Goal: Task Accomplishment & Management: Complete application form

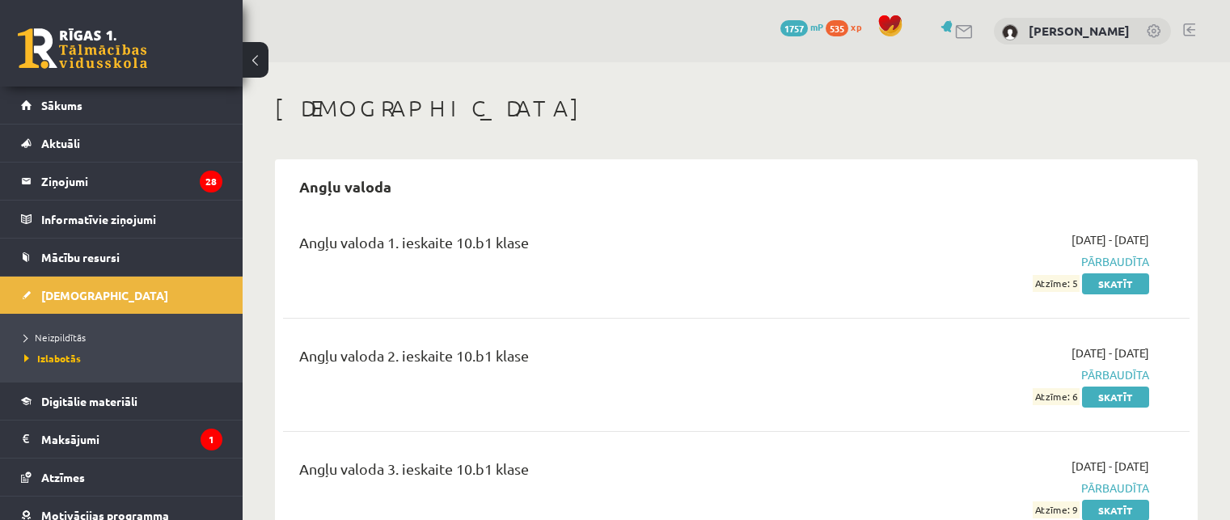
scroll to position [1456, 0]
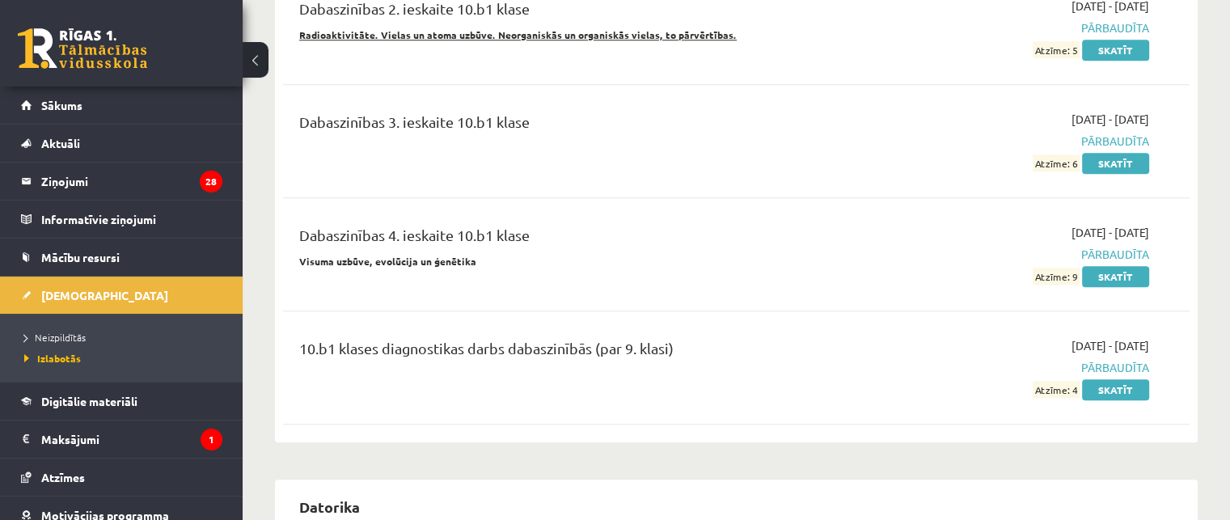
click at [53, 327] on li "Neizpildītās" at bounding box center [125, 337] width 202 height 21
click at [52, 336] on span "Neizpildītās" at bounding box center [59, 337] width 70 height 13
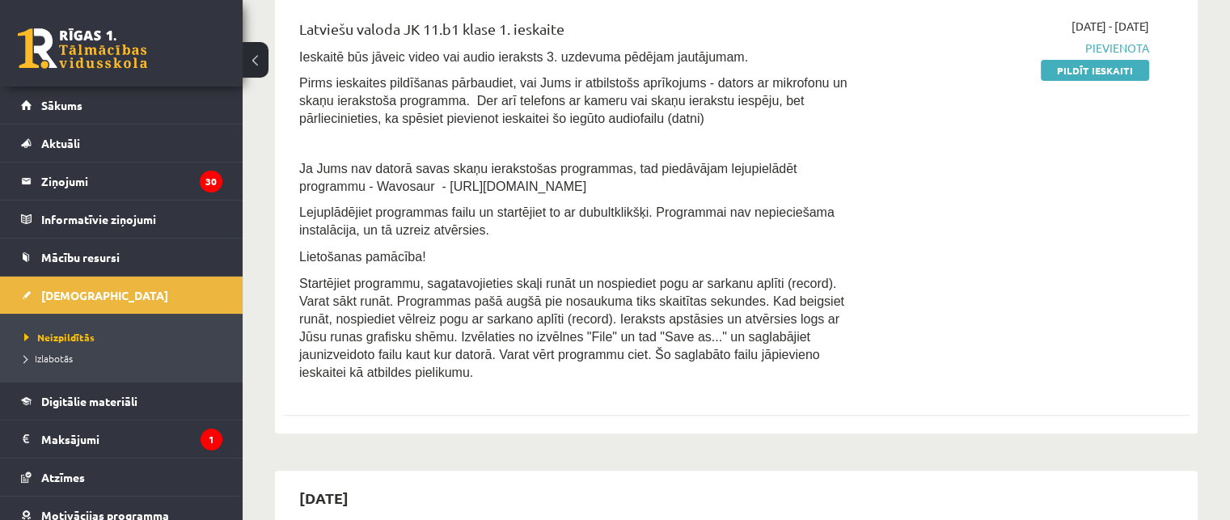
scroll to position [404, 0]
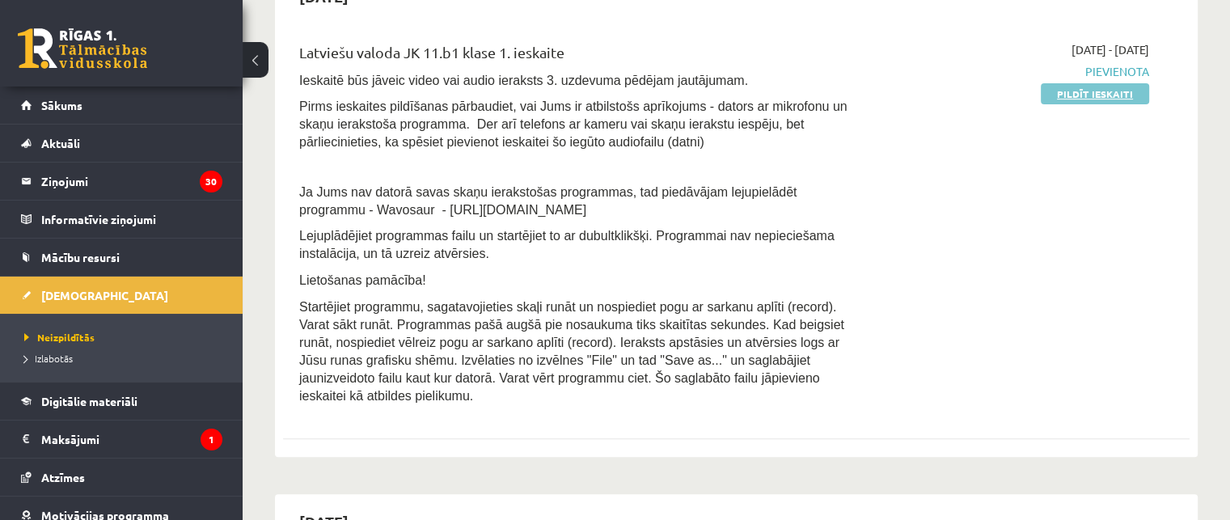
click at [1071, 87] on link "Pildīt ieskaiti" at bounding box center [1095, 93] width 108 height 21
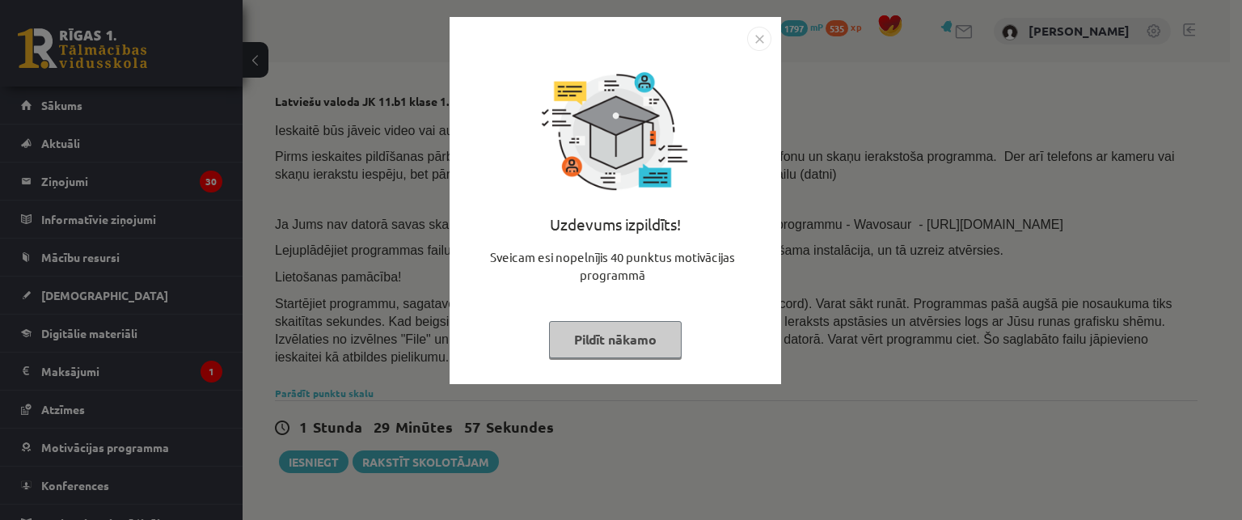
click at [762, 36] on img "Close" at bounding box center [759, 39] width 24 height 24
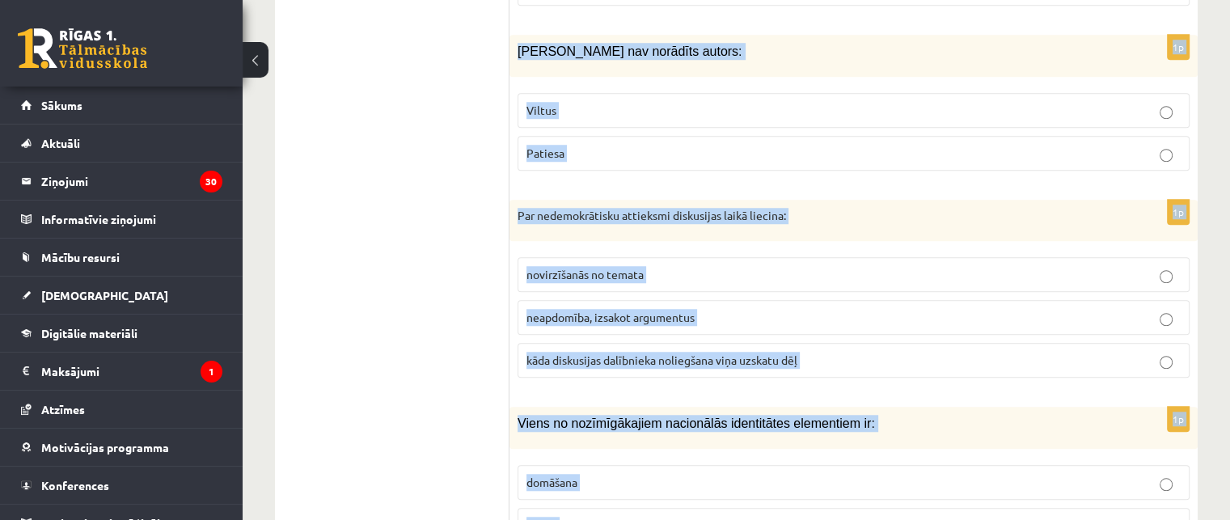
scroll to position [1358, 0]
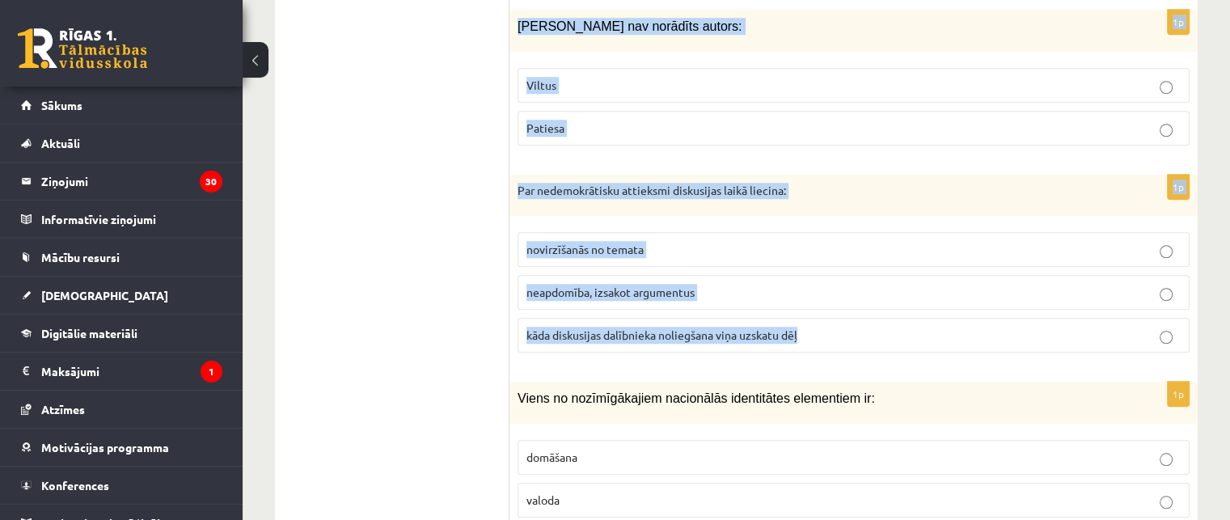
drag, startPoint x: 516, startPoint y: 66, endPoint x: 826, endPoint y: 323, distance: 403.2
copy form "Atzīmē rindu ar vārdiem, kur minēti tikai saikļi! tomēr, taču, vai, ja un, bet,…"
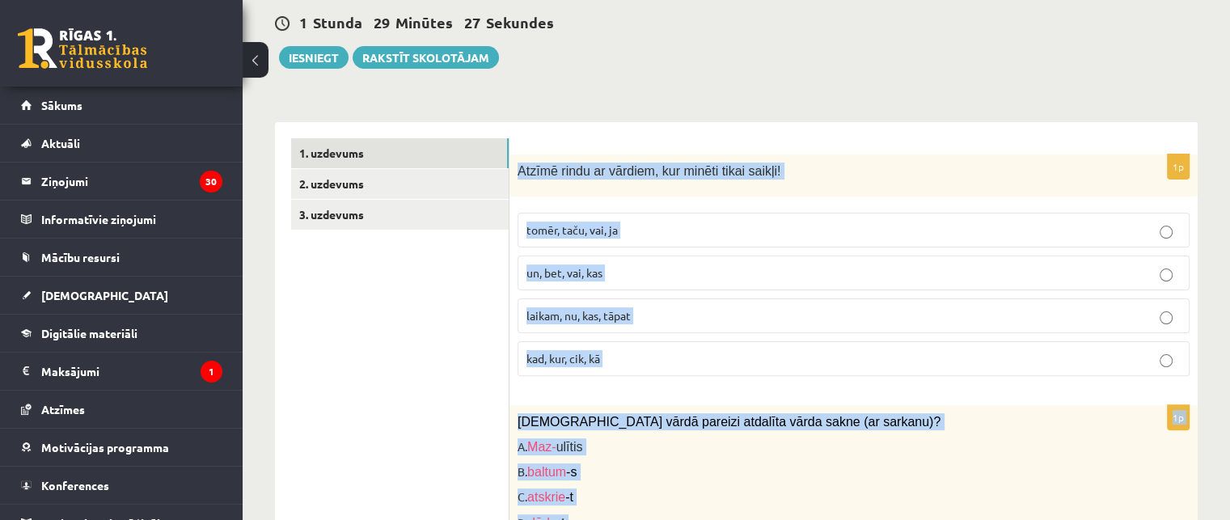
scroll to position [485, 0]
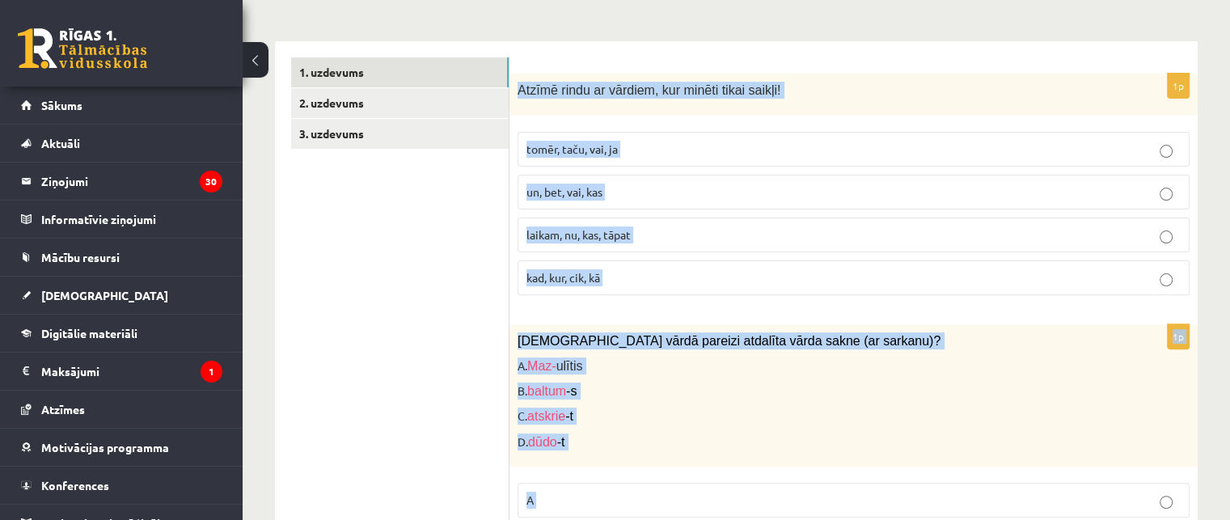
click at [670, 141] on p "tomēr, taču, vai, ja" at bounding box center [853, 149] width 654 height 17
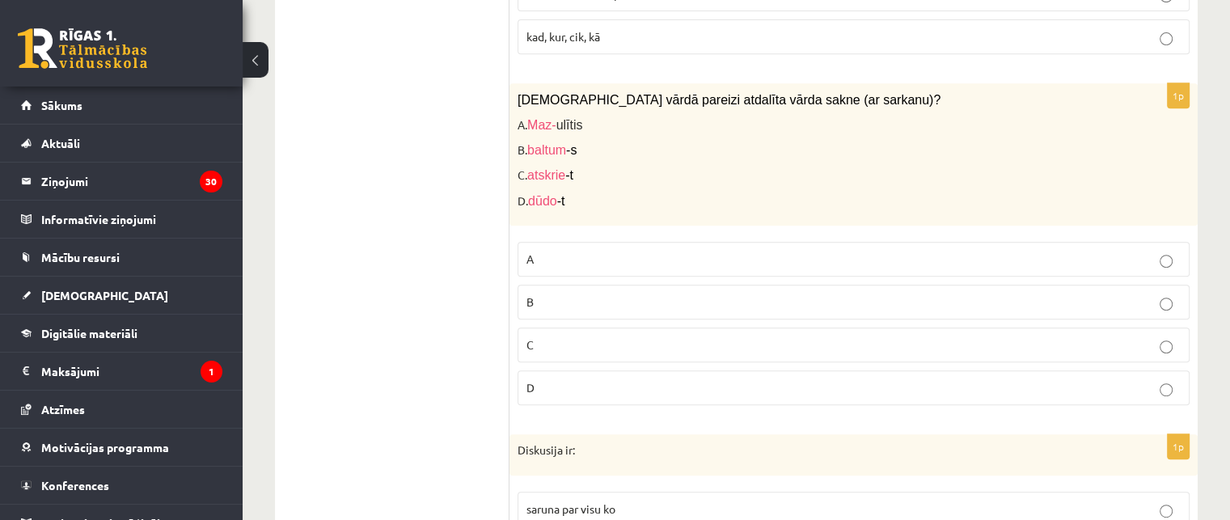
scroll to position [728, 0]
click at [579, 378] on p "D" at bounding box center [853, 386] width 654 height 17
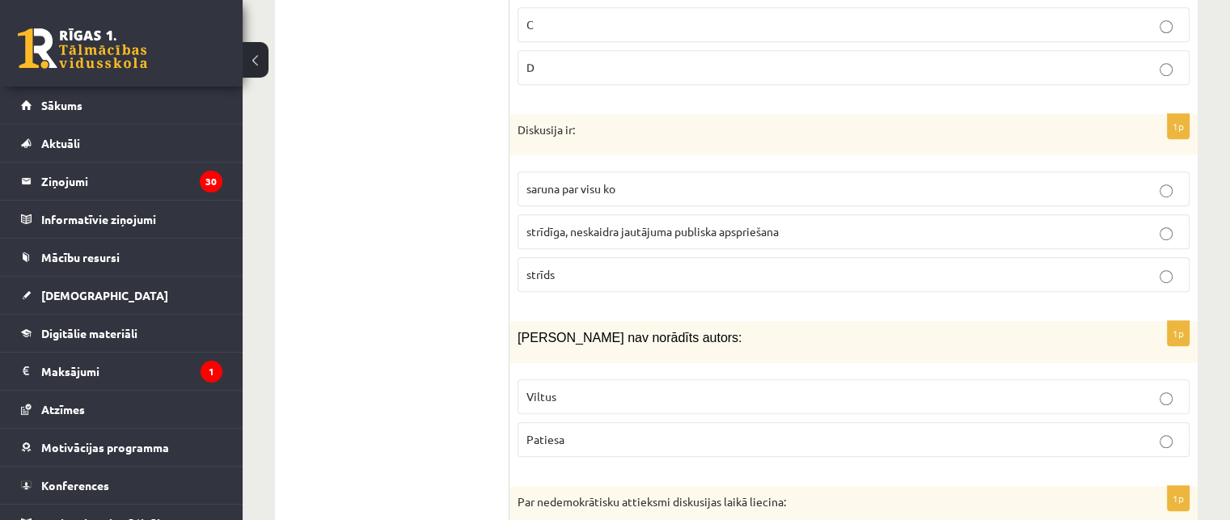
scroll to position [1051, 0]
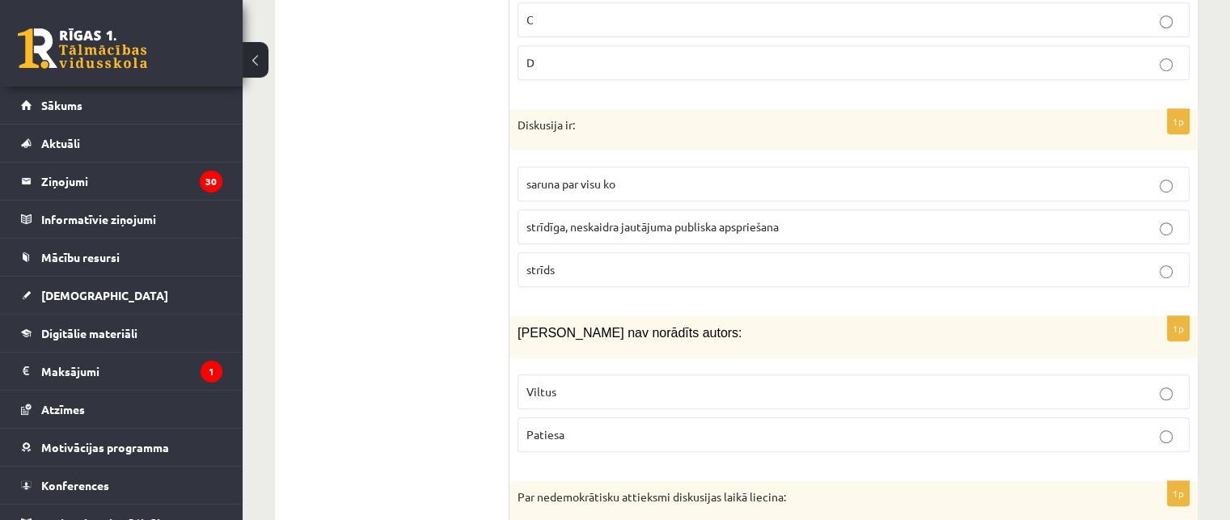
click at [644, 219] on span "strīdīga, neskaidra jautājuma publiska apspriešana" at bounding box center [652, 226] width 252 height 15
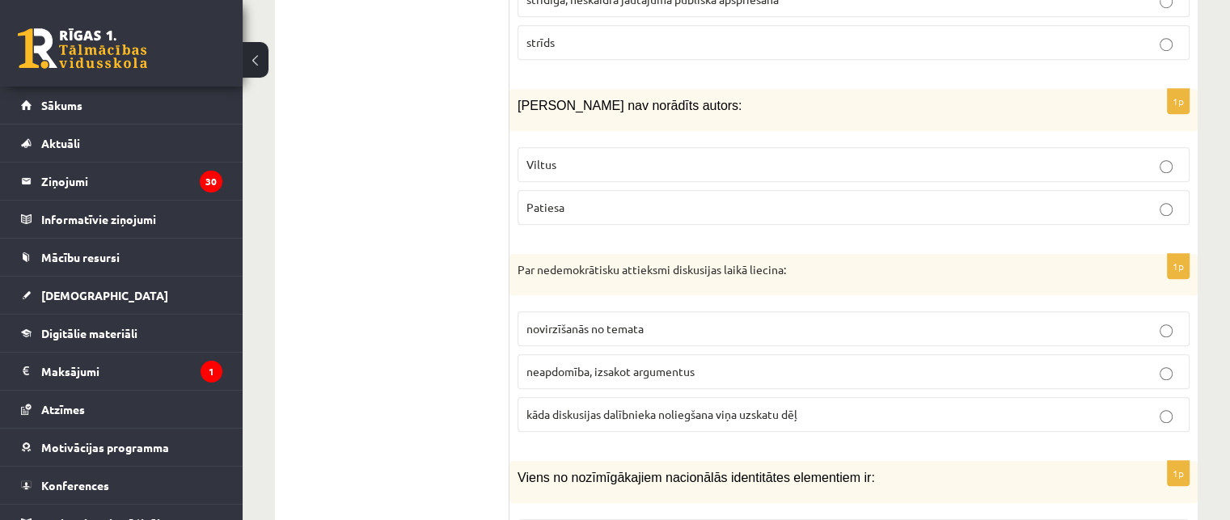
scroll to position [1294, 0]
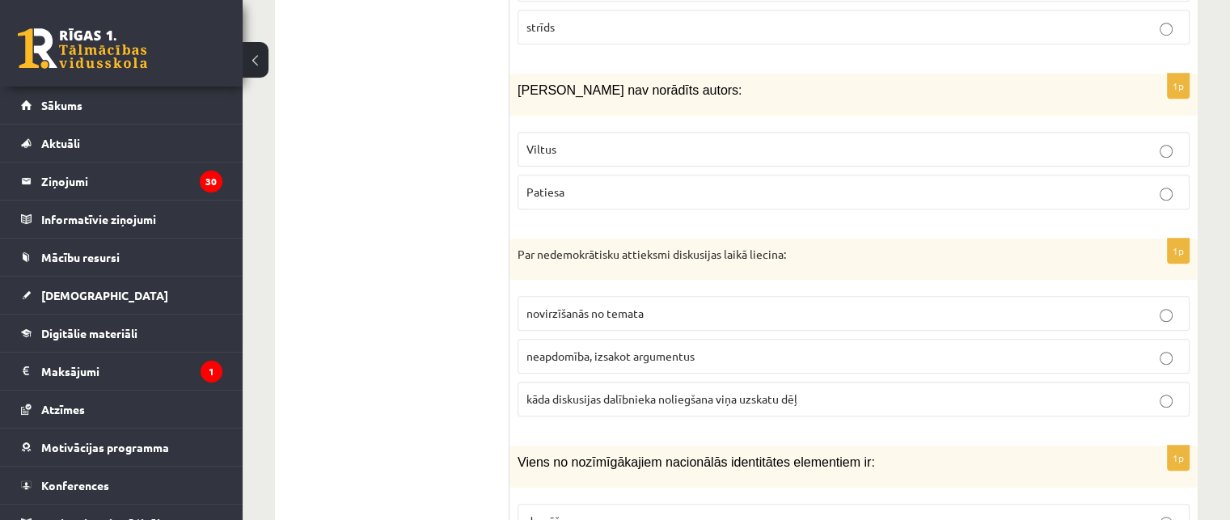
click at [619, 141] on p "Viltus" at bounding box center [853, 149] width 654 height 17
click at [725, 382] on label "kāda diskusijas dalībnieka noliegšana viņa uzskatu dēļ" at bounding box center [854, 399] width 672 height 35
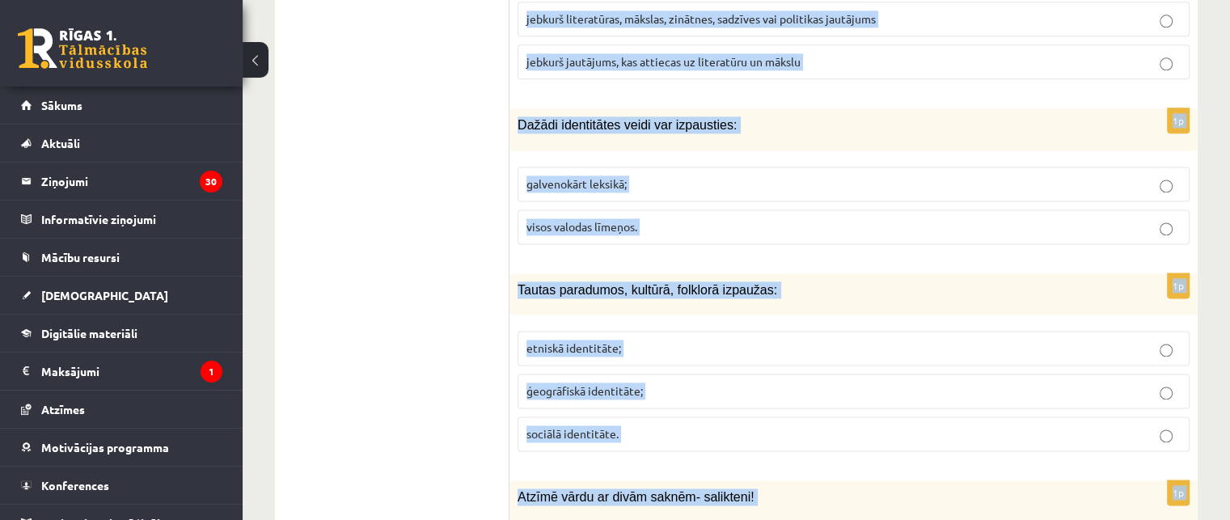
scroll to position [2175, 0]
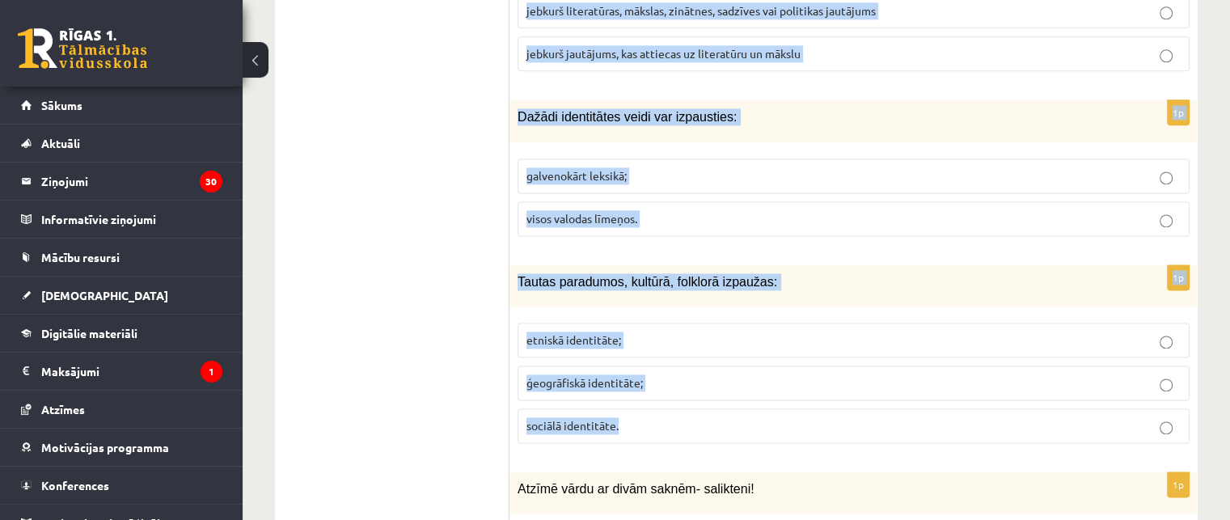
drag, startPoint x: 514, startPoint y: 190, endPoint x: 695, endPoint y: 411, distance: 286.1
copy form "Viens no nozīmīgākajiem nacionālās identitātes elementiem ir: domāšana valoda 1…"
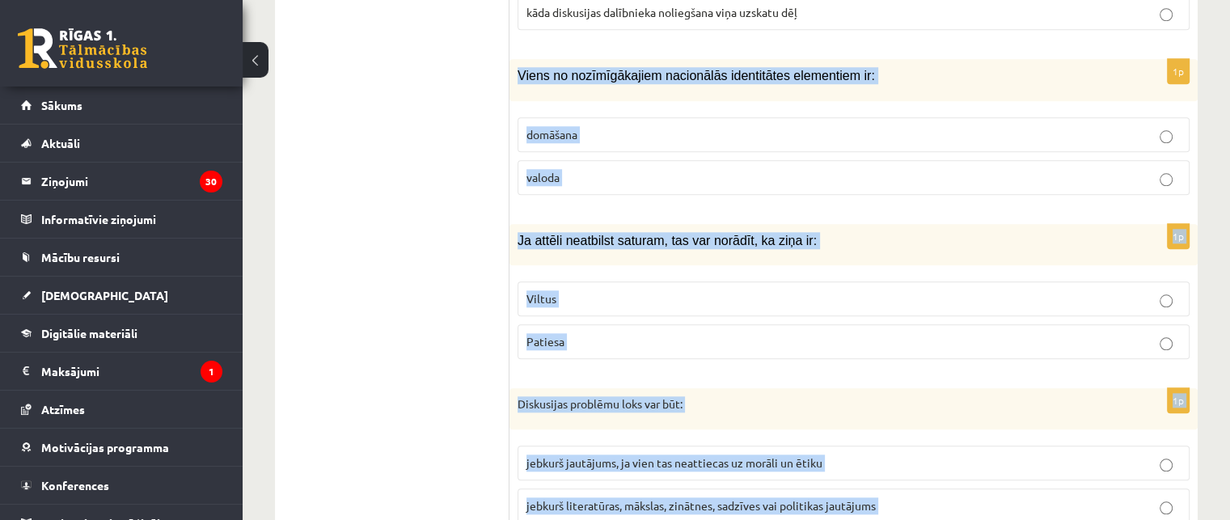
scroll to position [1690, 0]
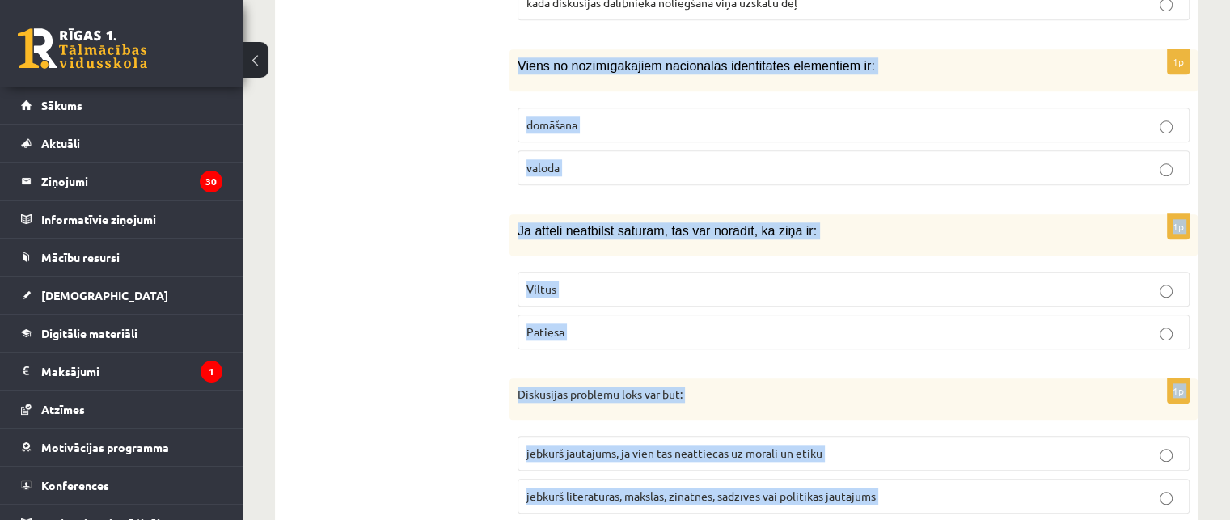
click at [624, 159] on p "valoda" at bounding box center [853, 167] width 654 height 17
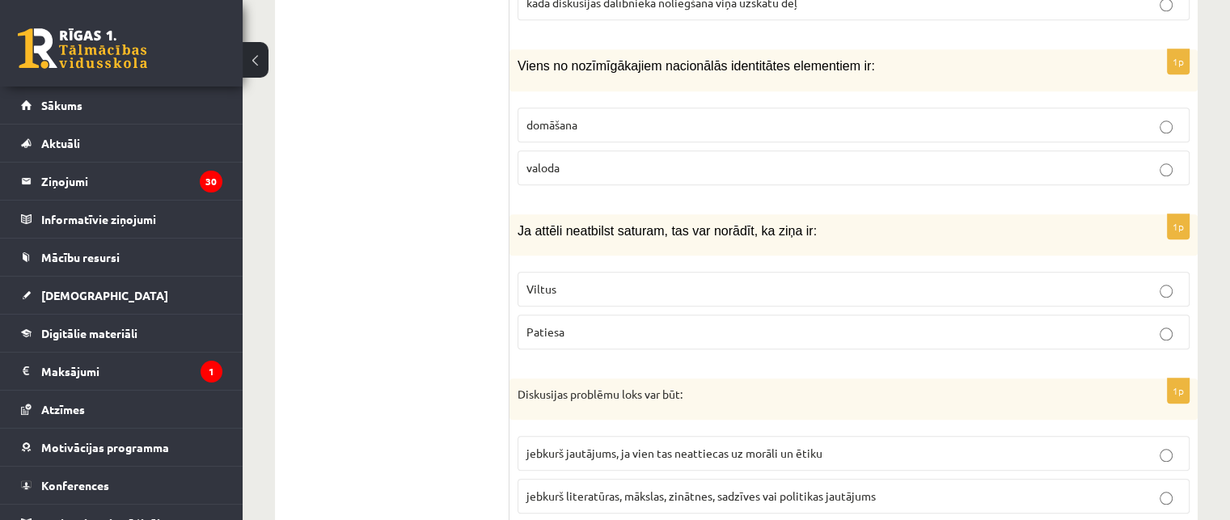
click at [625, 272] on label "Viltus" at bounding box center [854, 289] width 672 height 35
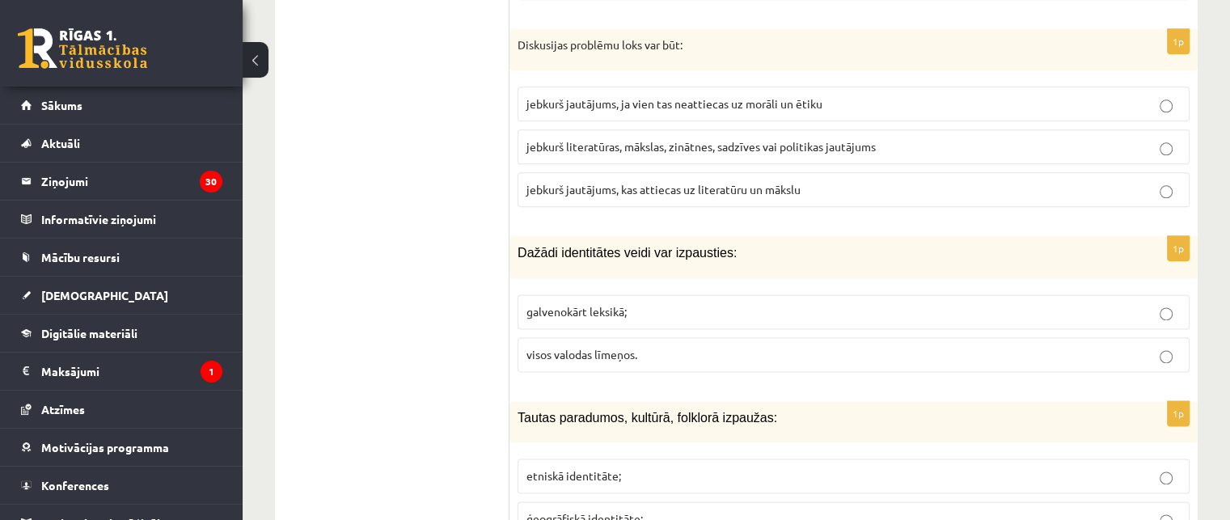
scroll to position [2014, 0]
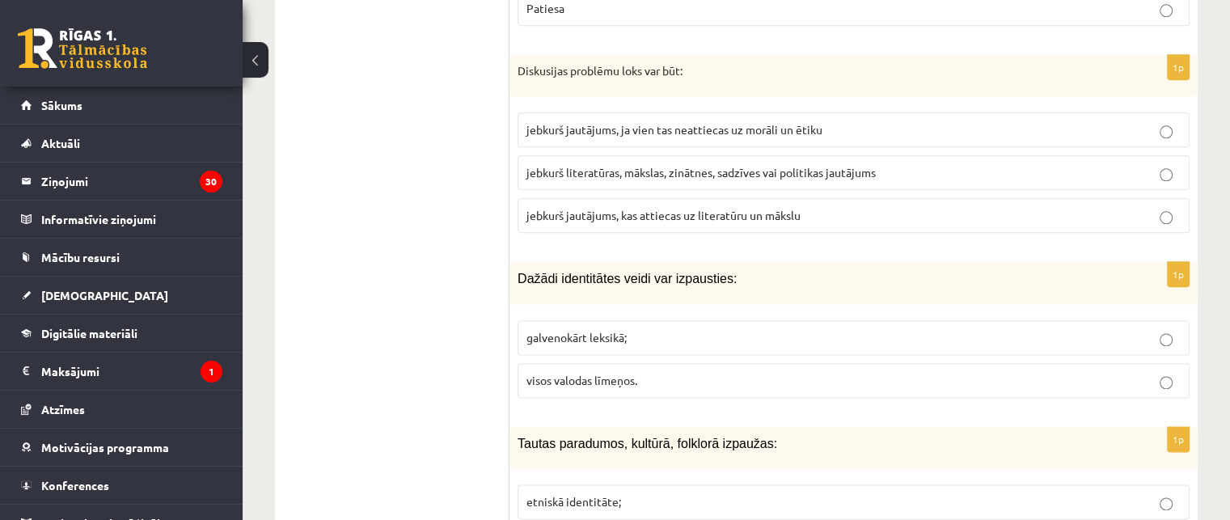
click at [679, 165] on span "jebkurš literatūras, mākslas, zinātnes, sadzīves vai politikas jautājums" at bounding box center [700, 172] width 349 height 15
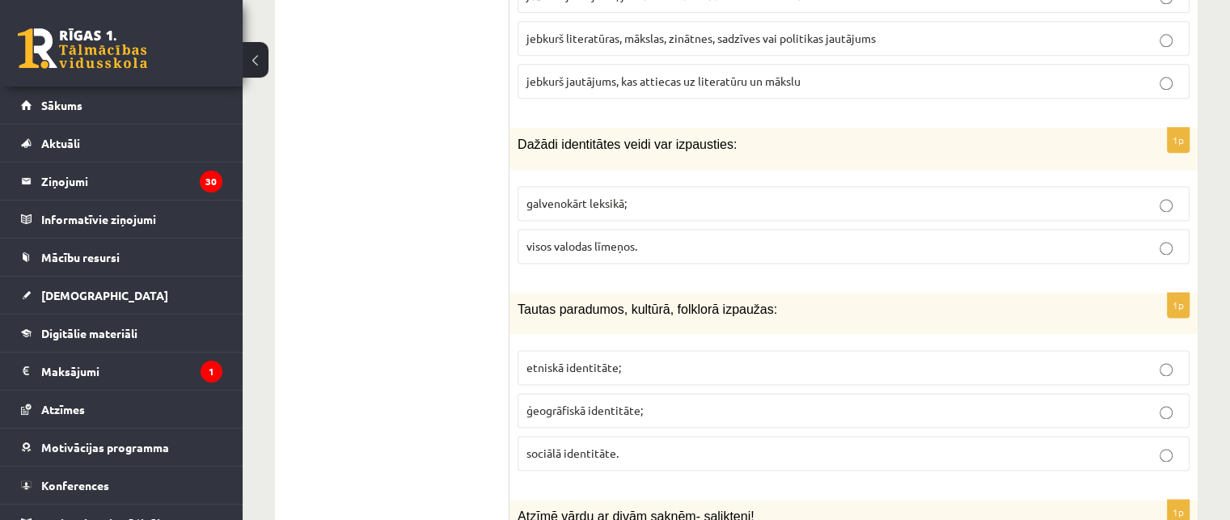
scroll to position [2175, 0]
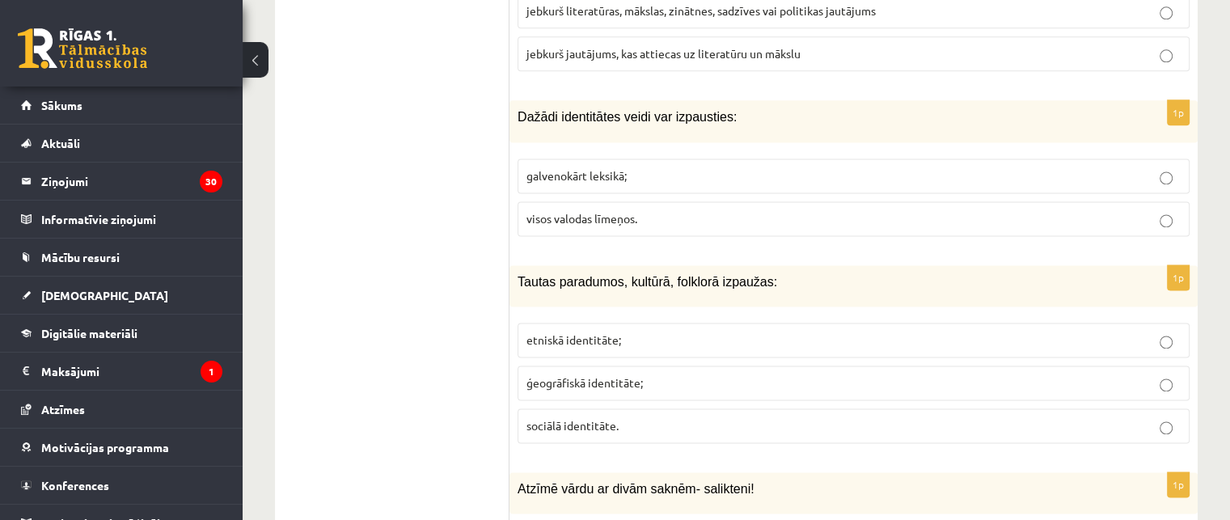
click at [635, 201] on label "visos valodas līmeņos." at bounding box center [854, 218] width 672 height 35
click at [610, 332] on span "etniskā identitāte;" at bounding box center [573, 339] width 95 height 15
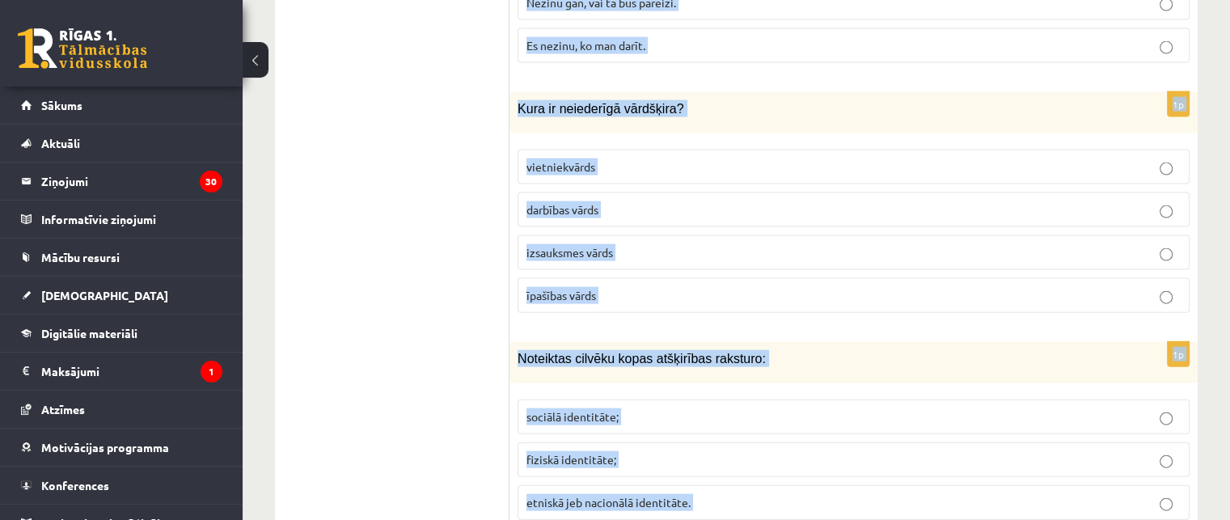
scroll to position [3583, 0]
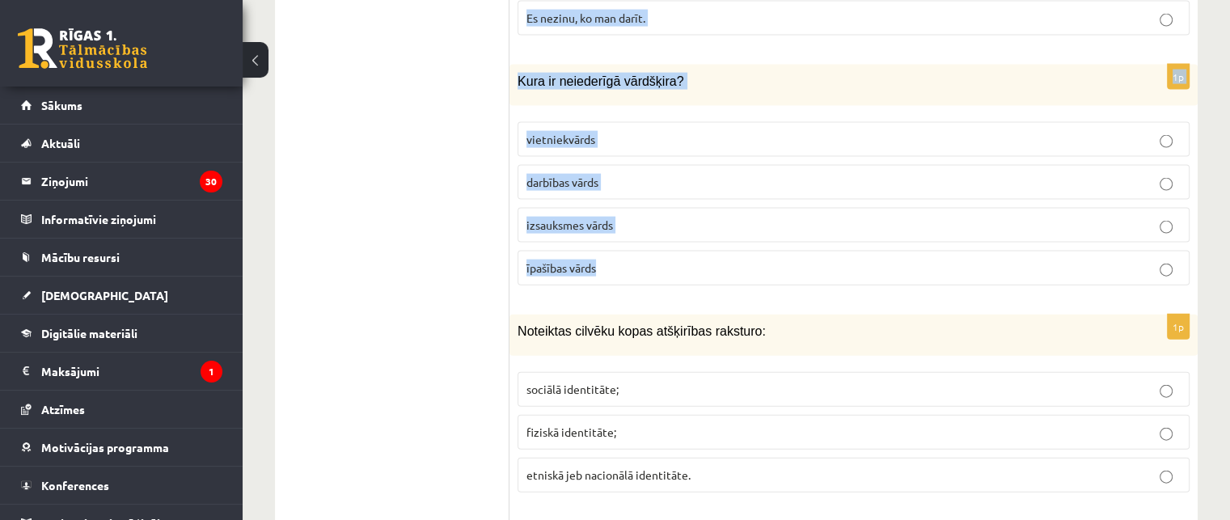
drag, startPoint x: 513, startPoint y: 215, endPoint x: 651, endPoint y: 243, distance: 141.0
copy form "Atzīmē vārdu ar divām saknēm- salikteni! burtnīca zīmēšana dabaszinības matemāt…"
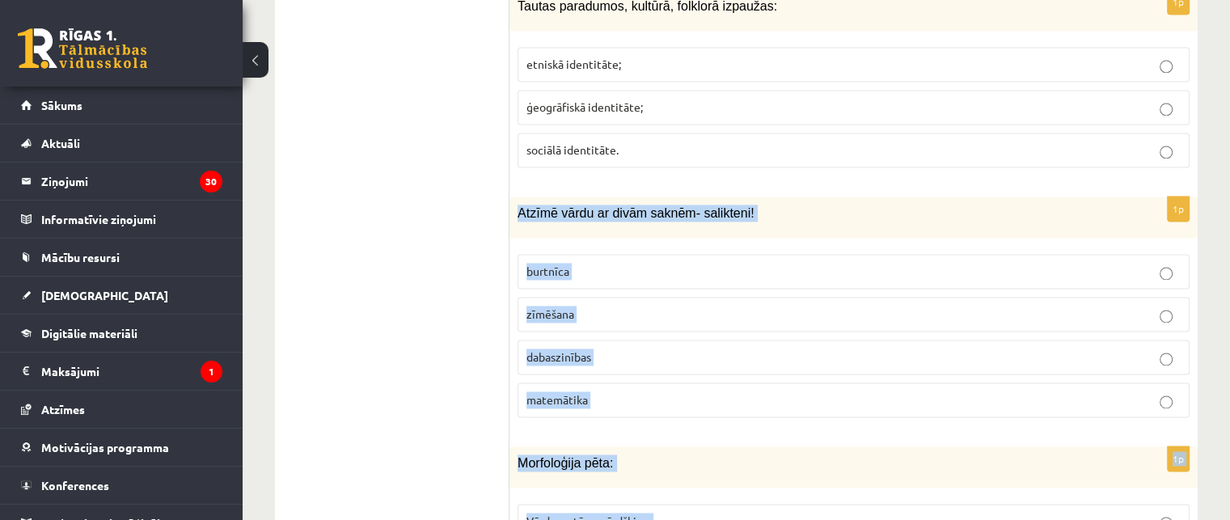
scroll to position [2532, 0]
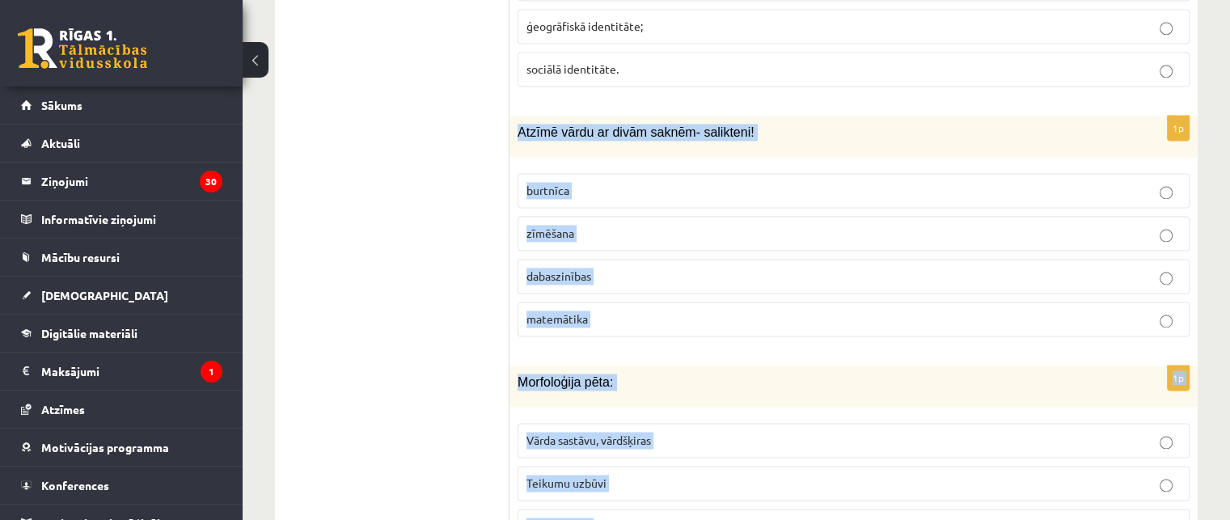
click at [619, 268] on p "dabaszinības" at bounding box center [853, 276] width 654 height 17
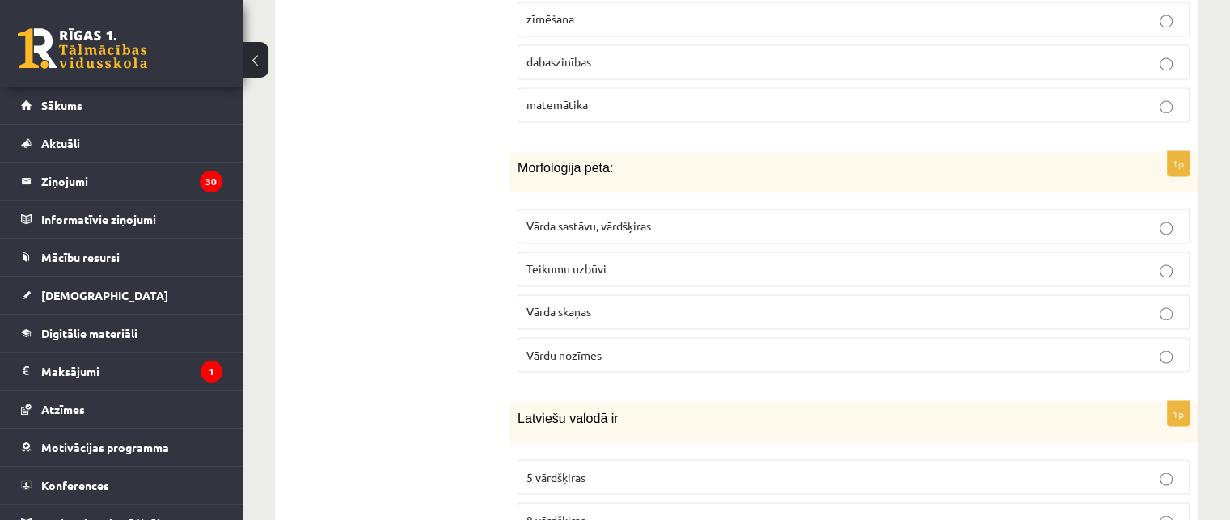
scroll to position [2775, 0]
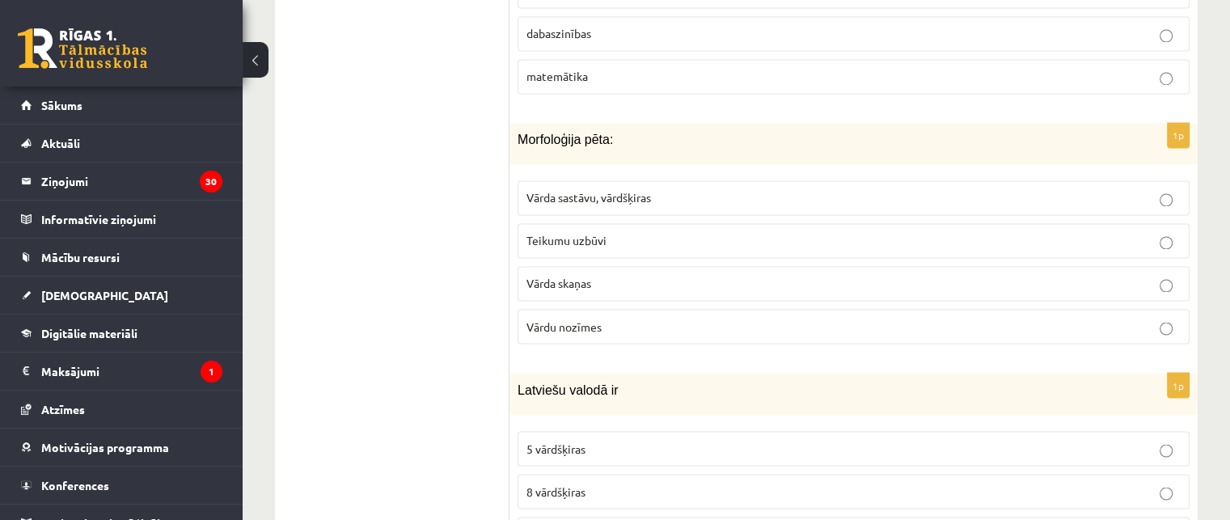
click at [589, 180] on label "Vārda sastāvu, vārdšķiras" at bounding box center [854, 197] width 672 height 35
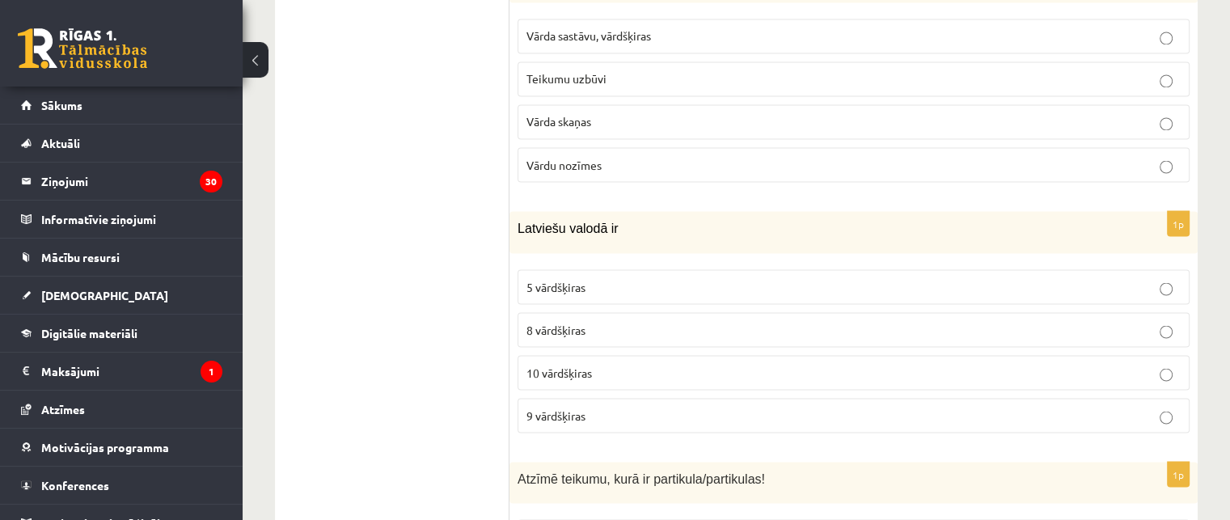
click at [641, 398] on label "9 vārdšķiras" at bounding box center [854, 415] width 672 height 35
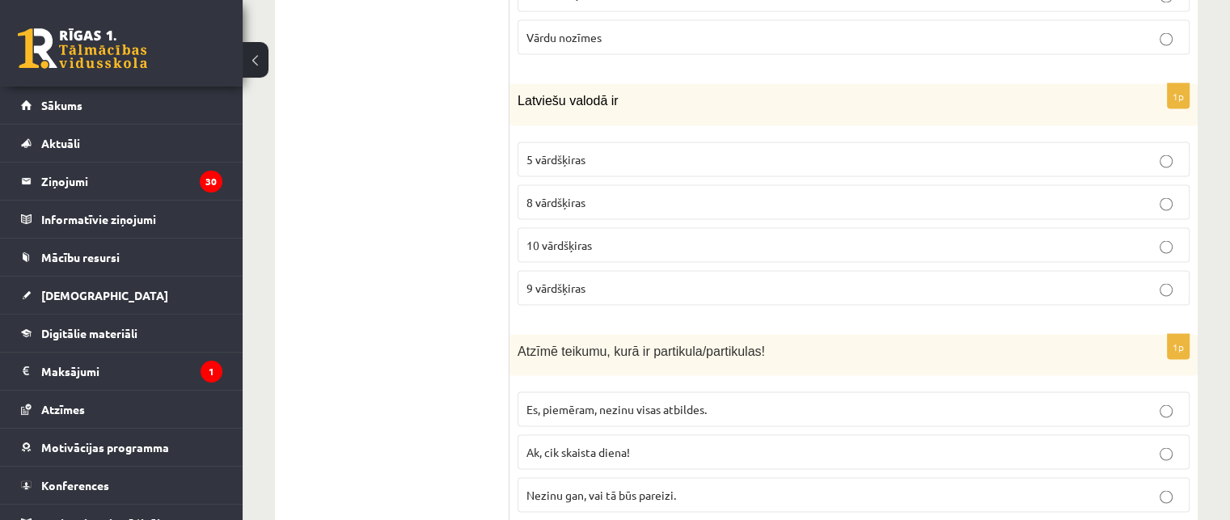
scroll to position [3260, 0]
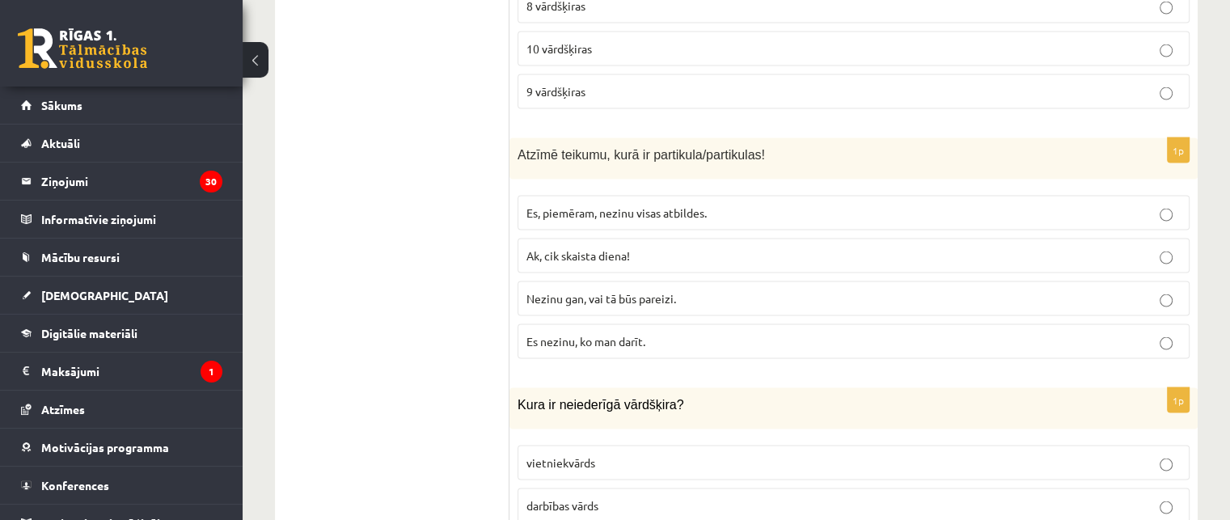
click at [611, 291] on span "Nezinu gan, vai tā būs pareizi." at bounding box center [601, 298] width 150 height 15
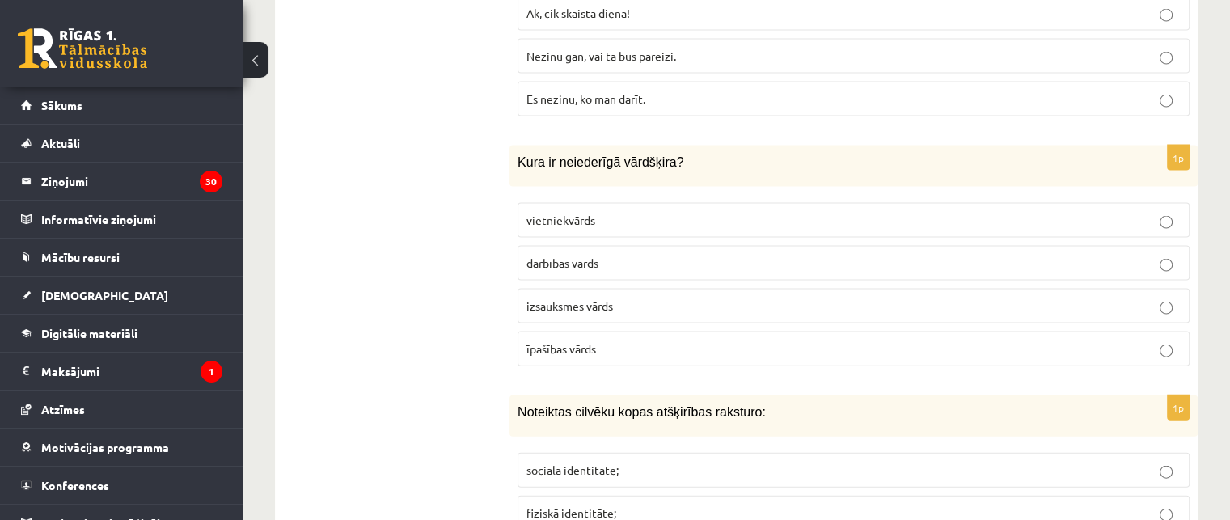
click at [624, 298] on p "izsauksmes vārds" at bounding box center [853, 306] width 654 height 17
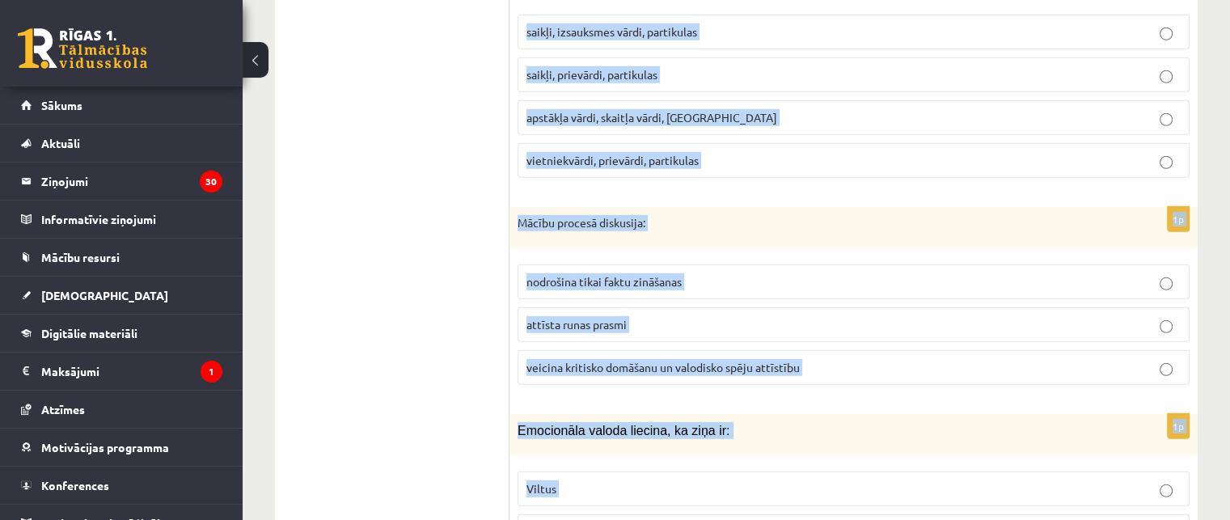
scroll to position [4632, 0]
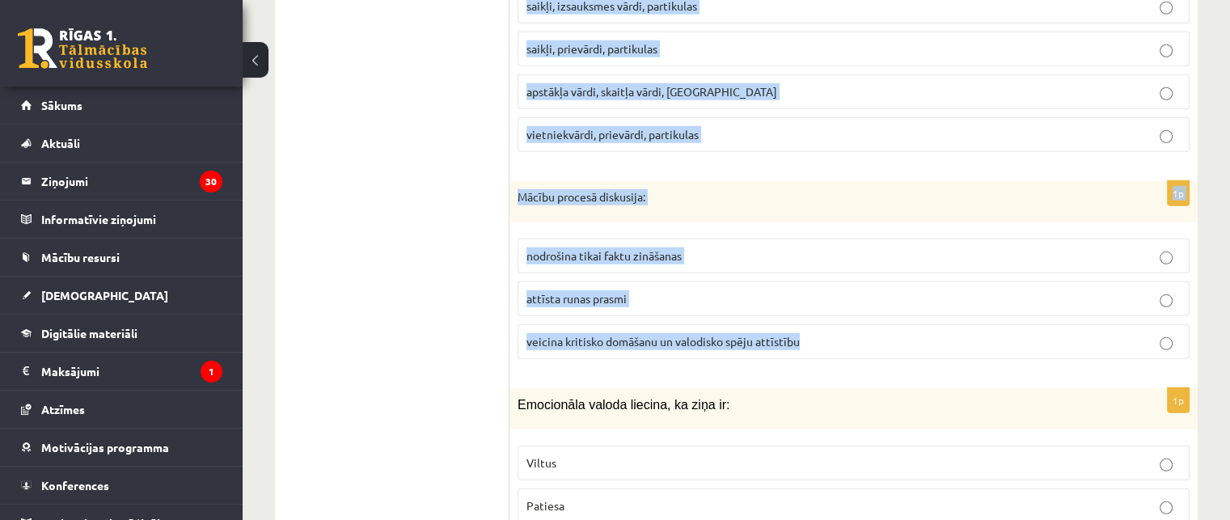
drag, startPoint x: 514, startPoint y: 129, endPoint x: 809, endPoint y: 300, distance: 340.6
copy form "Loremipsu dolorsi ametc adipiscing elitsedd: eiusmod temporinci; utlabor etdolo…"
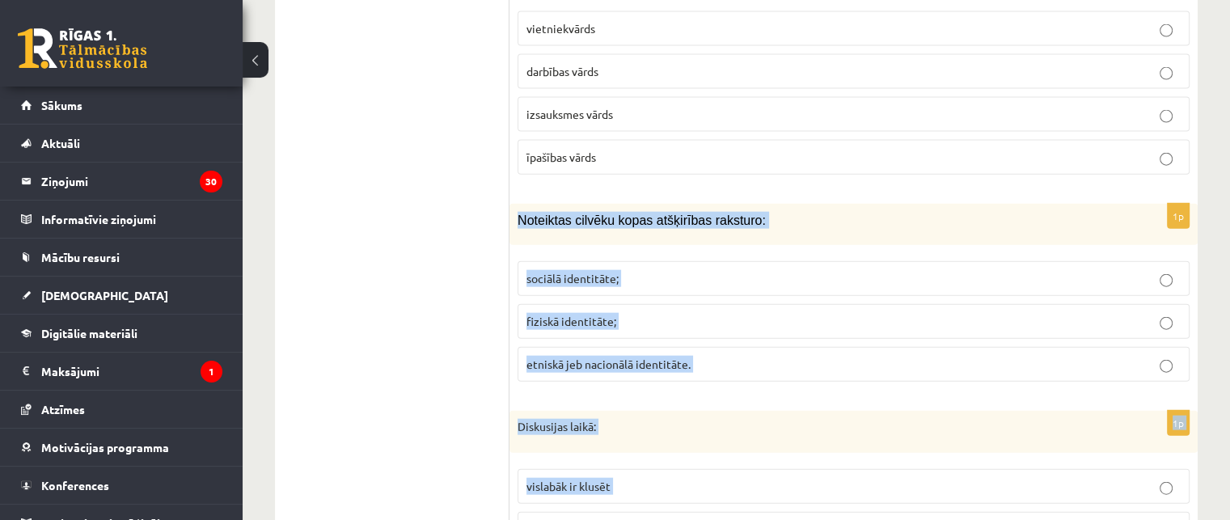
scroll to position [3662, 0]
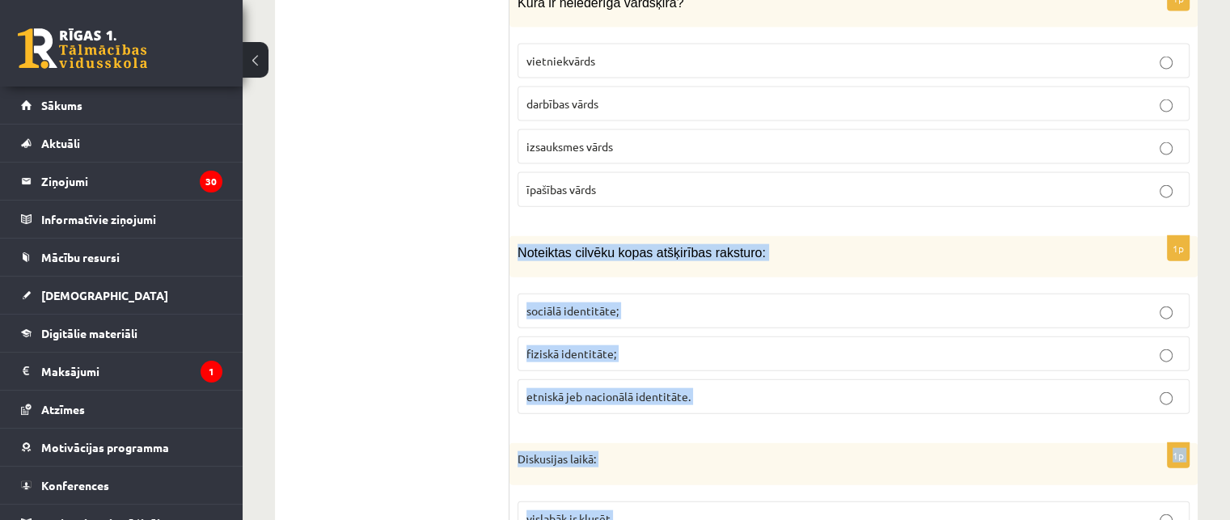
click at [725, 388] on p "etniskā jeb nacionālā identitāte." at bounding box center [853, 396] width 654 height 17
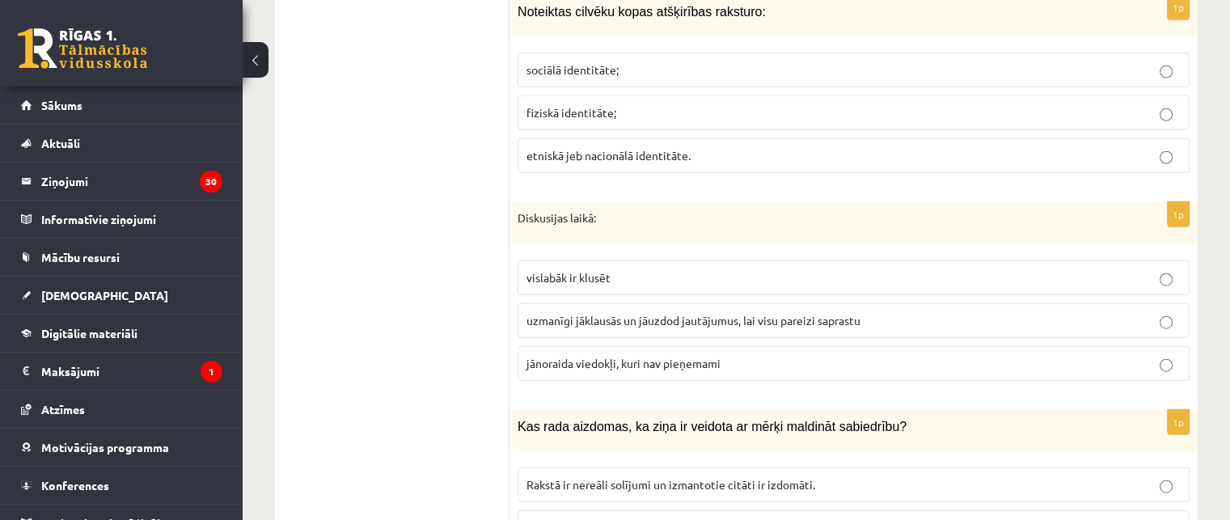
scroll to position [3904, 0]
click at [721, 311] on span "uzmanīgi jāklausās un jāuzdod jautājumus, lai visu pareizi saprastu" at bounding box center [693, 318] width 334 height 15
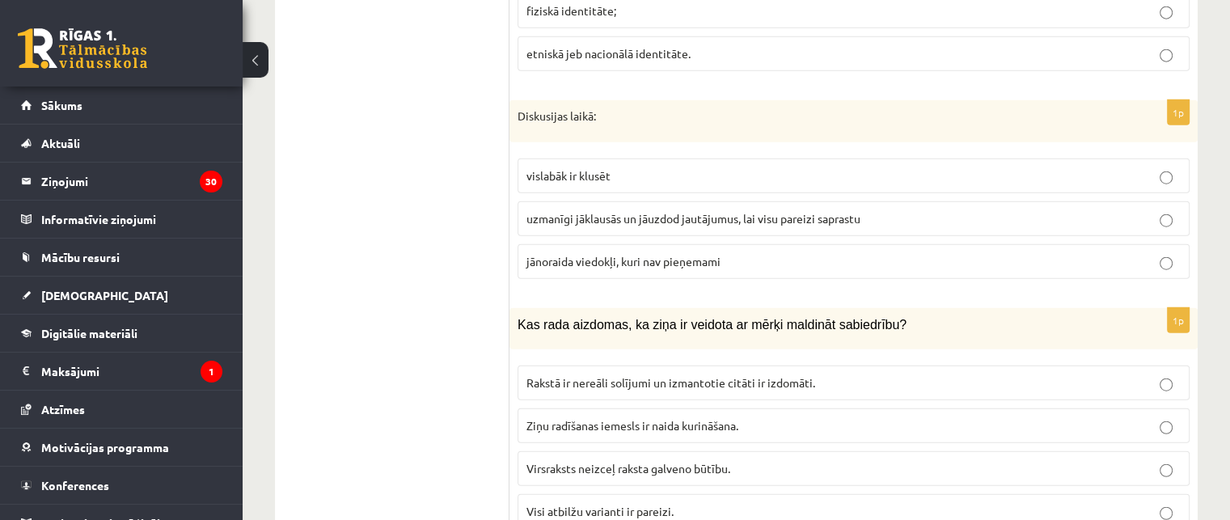
scroll to position [4066, 0]
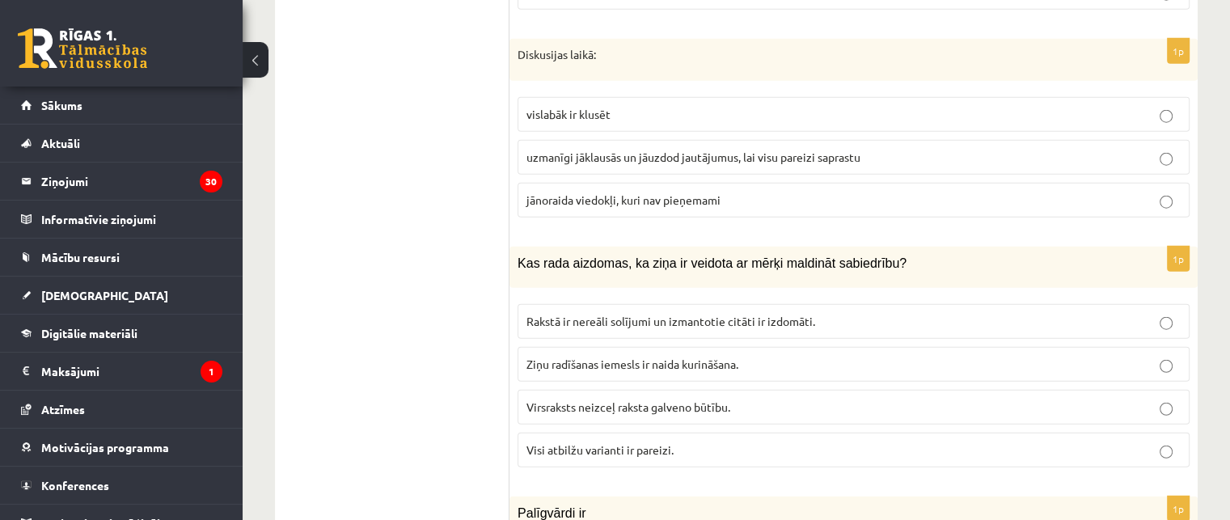
click at [708, 433] on label "Visi atbilžu varianti ir pareizi." at bounding box center [854, 450] width 672 height 35
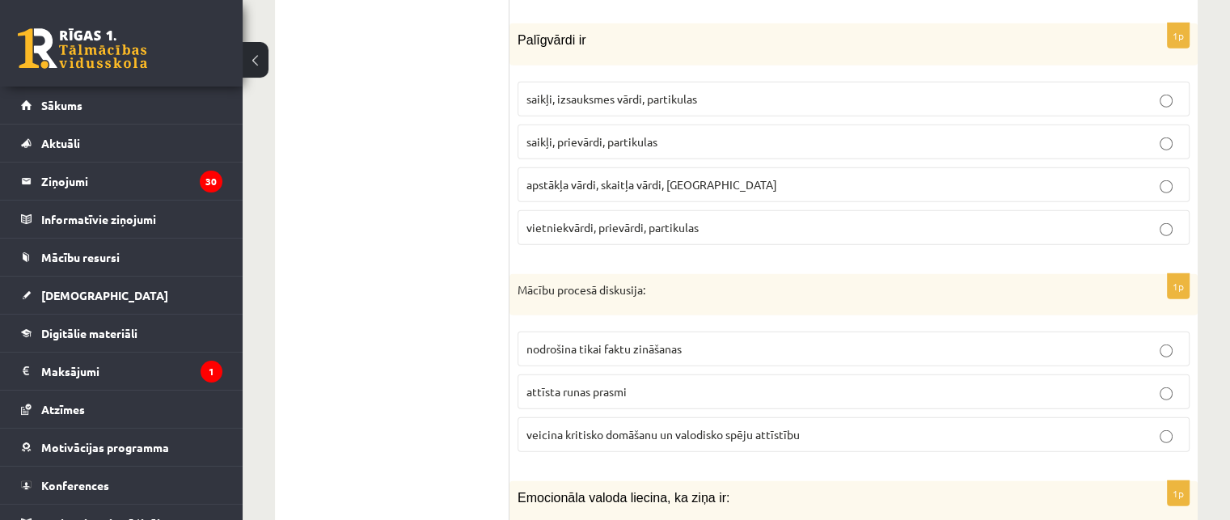
scroll to position [4551, 0]
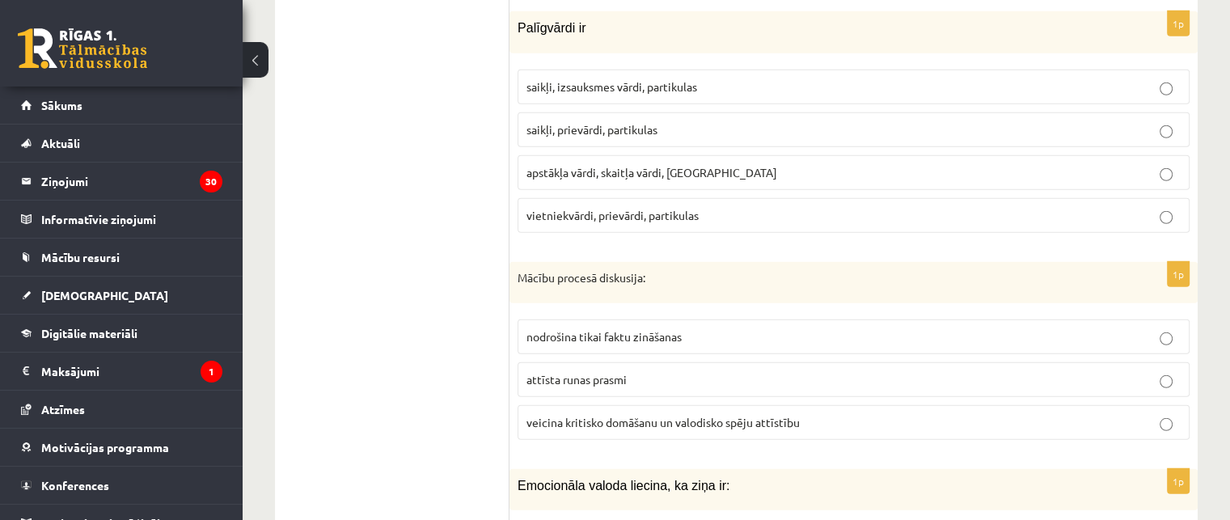
click at [602, 121] on p "saikļi, prievārdi, partikulas" at bounding box center [853, 129] width 654 height 17
click at [700, 415] on span "veicina kritisko domāšanu un valodisko spēju attīstību" at bounding box center [662, 422] width 273 height 15
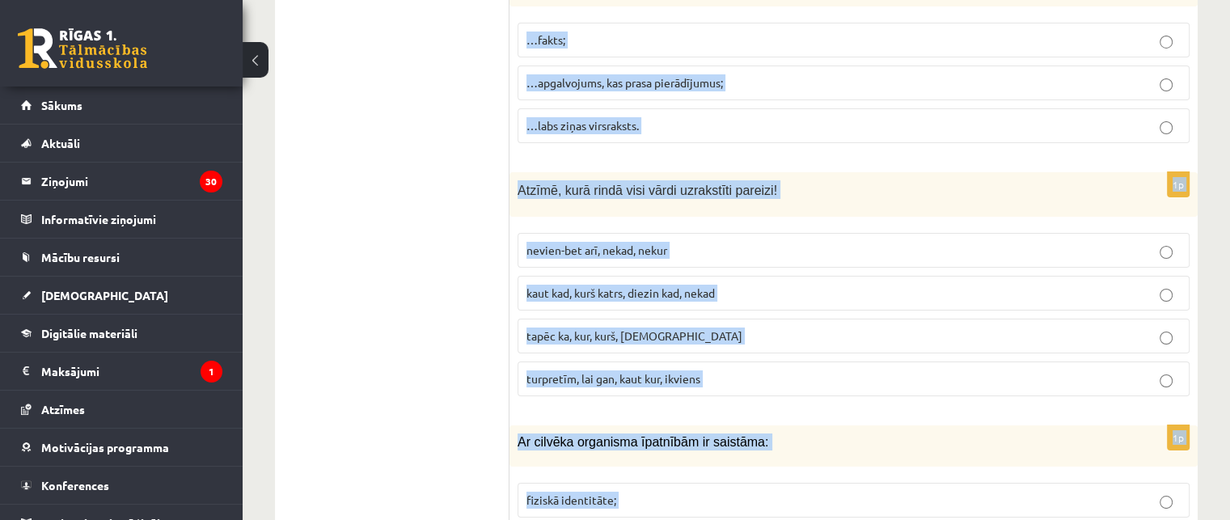
scroll to position [5902, 0]
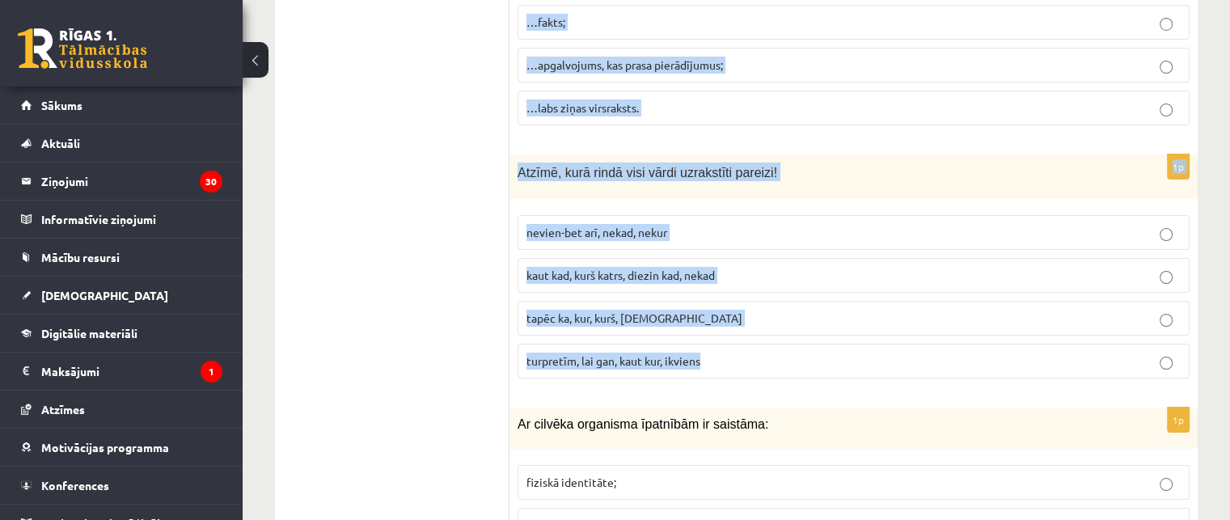
drag, startPoint x: 518, startPoint y: 116, endPoint x: 758, endPoint y: 311, distance: 309.2
copy form "Loremipsum dolors ametcon, ad elit se: Doeius Tempori 3u Laboreet dolorem ali: …"
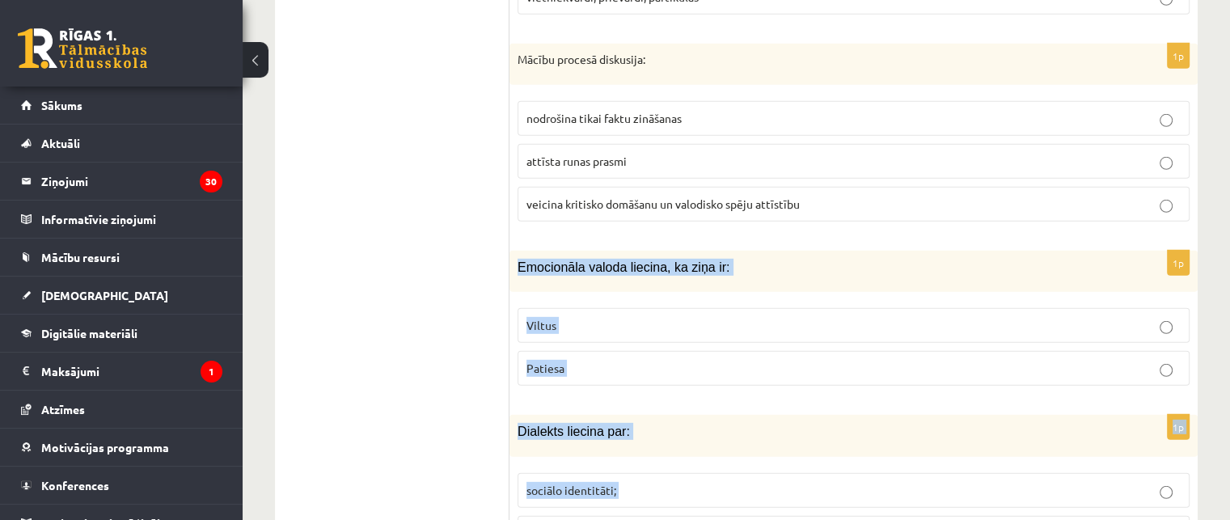
scroll to position [4931, 0]
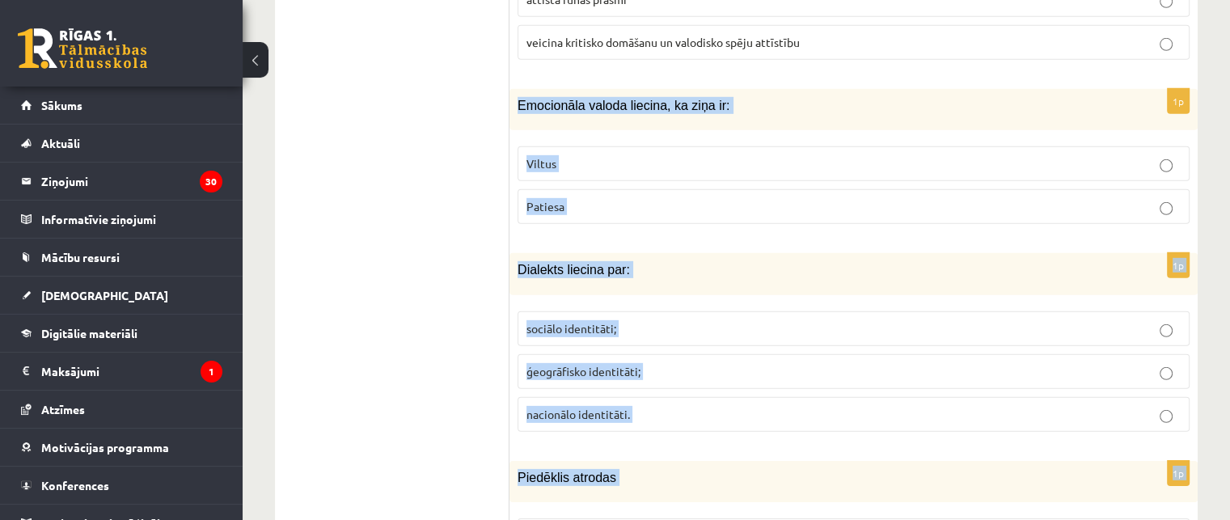
click at [640, 155] on p "Viltus" at bounding box center [853, 163] width 654 height 17
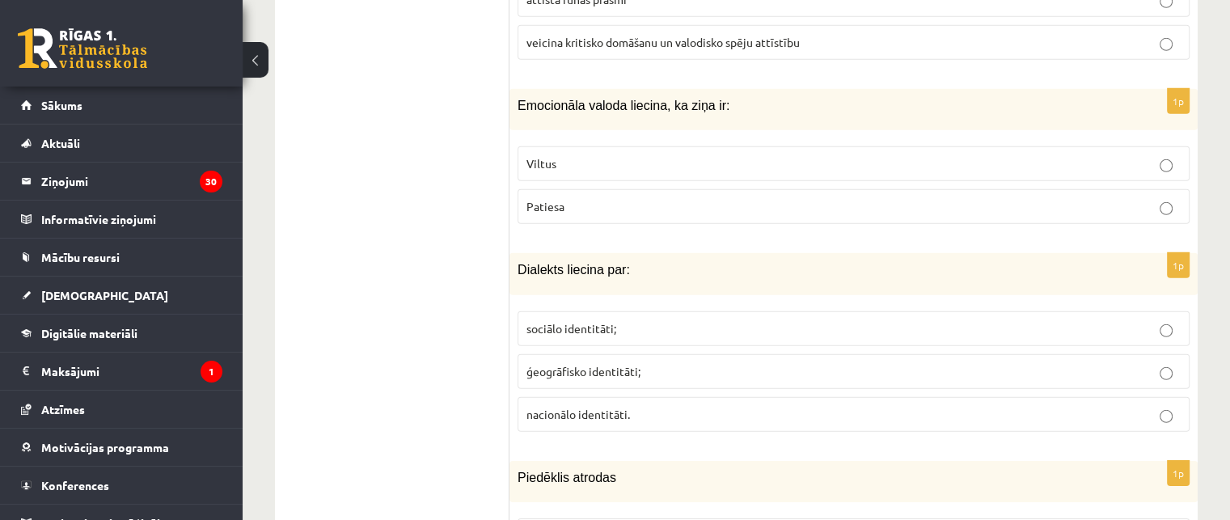
click at [683, 363] on p "ģeogrāfisko identitāti;" at bounding box center [853, 371] width 654 height 17
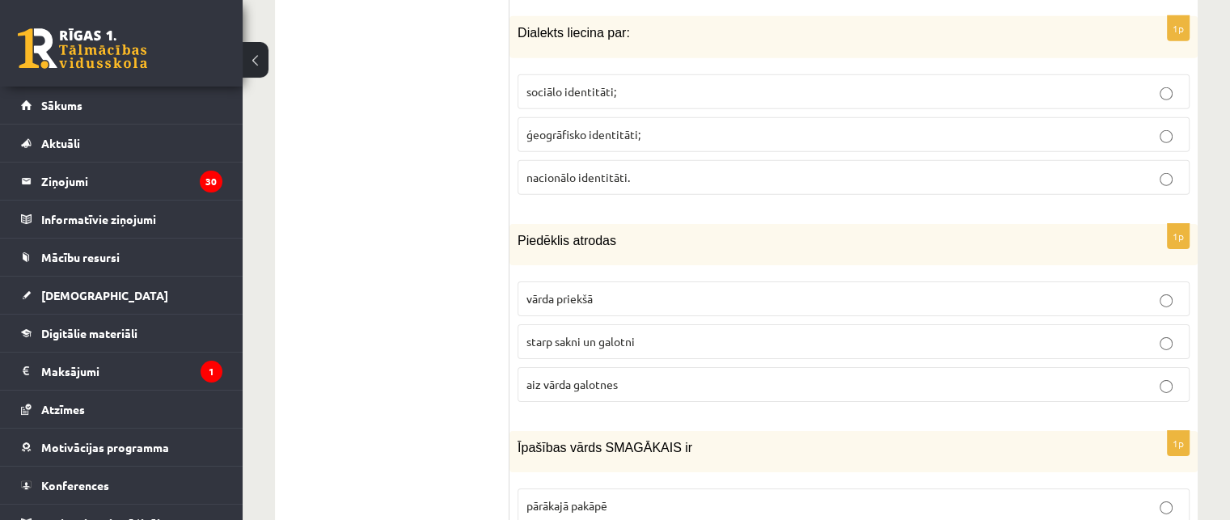
scroll to position [5174, 0]
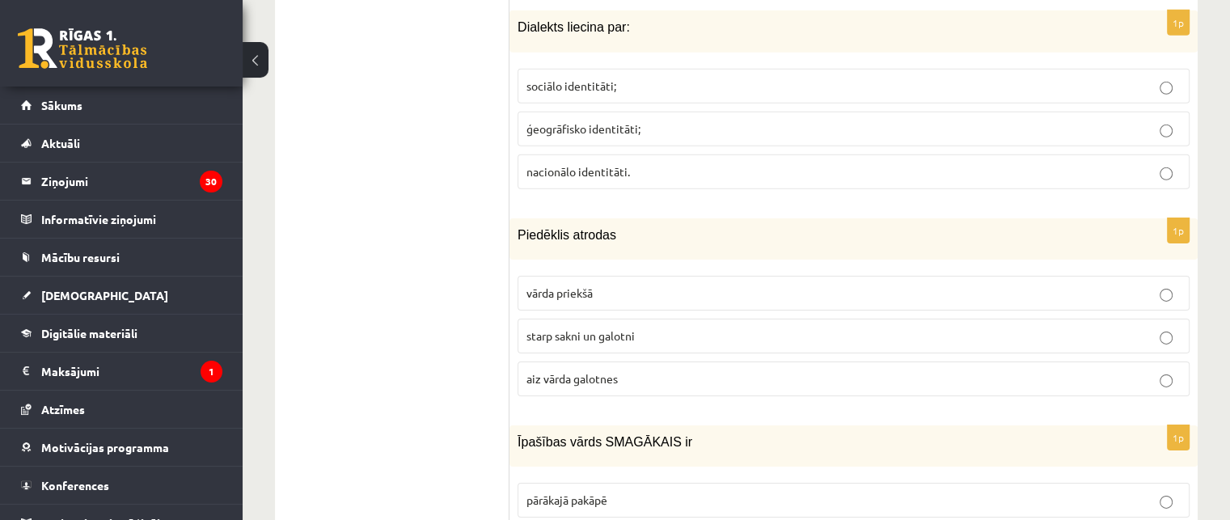
click at [633, 328] on span "starp sakni un galotni" at bounding box center [580, 335] width 108 height 15
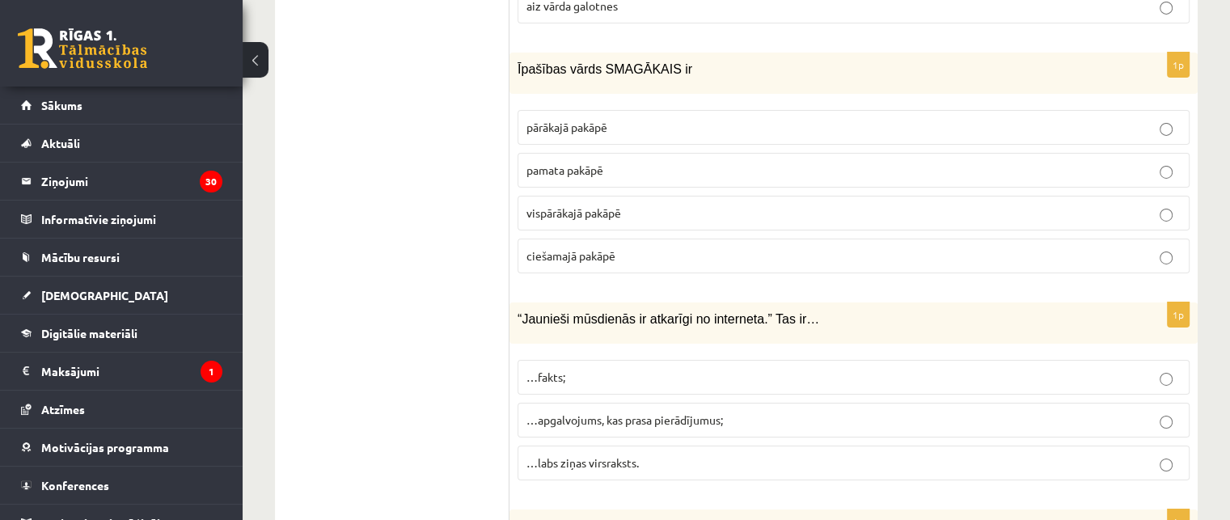
scroll to position [5578, 0]
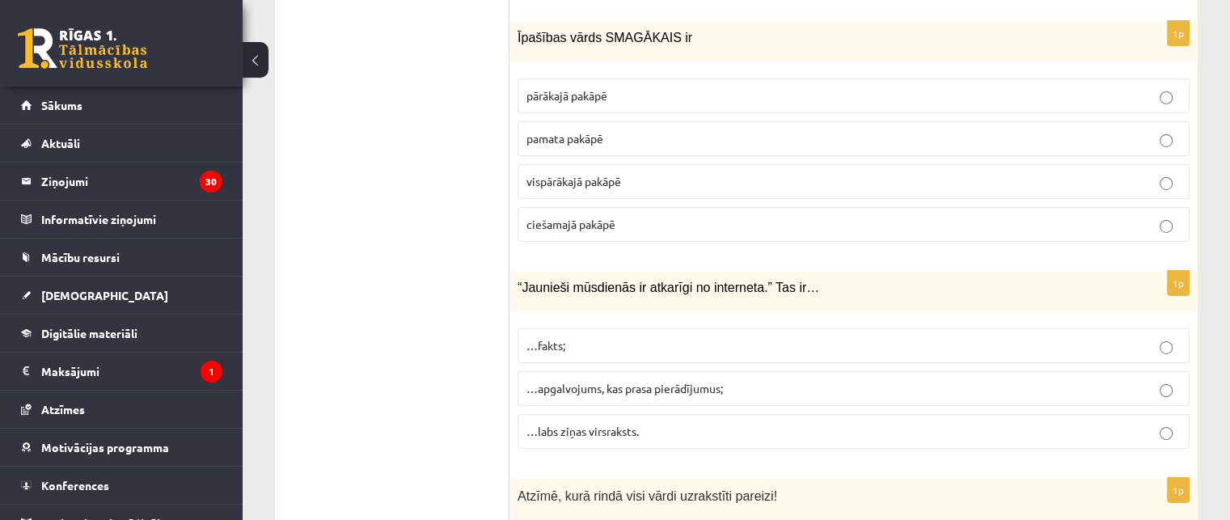
click at [608, 174] on span "vispārākajā pakāpē" at bounding box center [573, 181] width 95 height 15
click at [691, 381] on span "…apgalvojums, kas prasa pierādījumus;" at bounding box center [624, 388] width 197 height 15
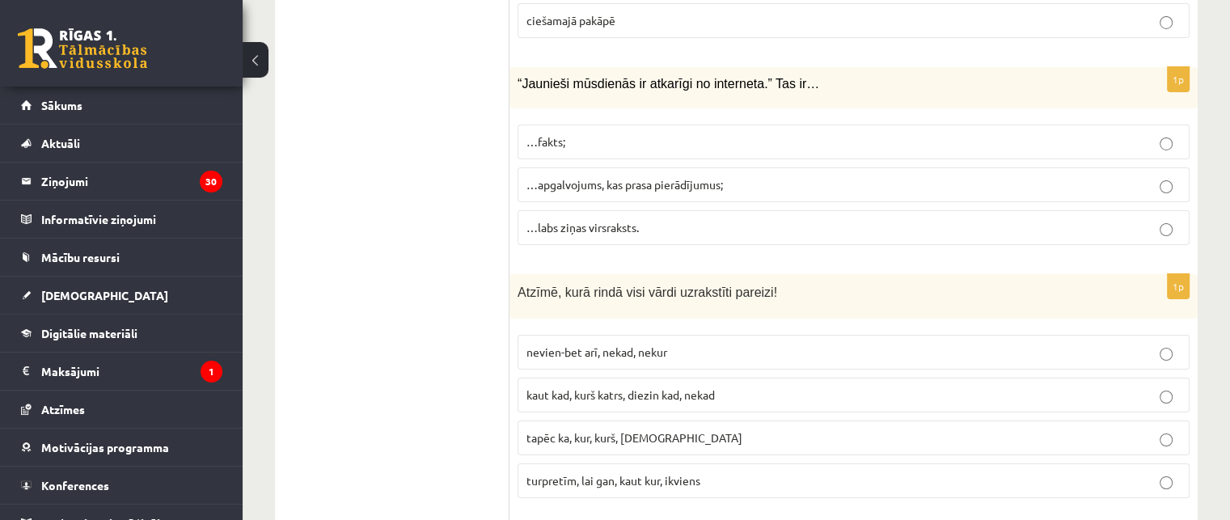
scroll to position [5821, 0]
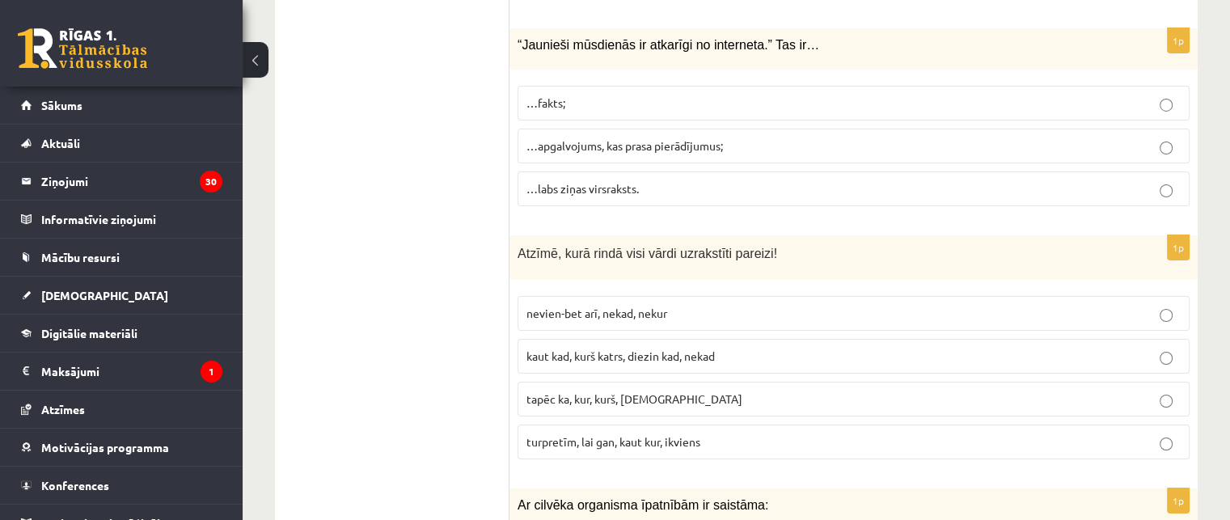
click at [770, 433] on p "turpretīm, lai gan, kaut kur, ikviens" at bounding box center [853, 441] width 654 height 17
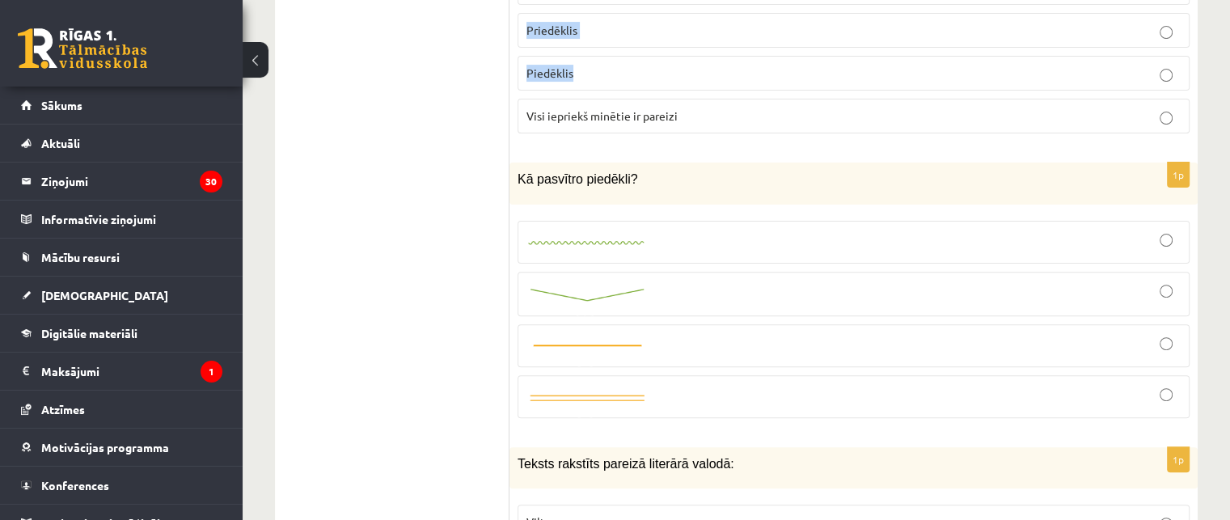
scroll to position [6626, 0]
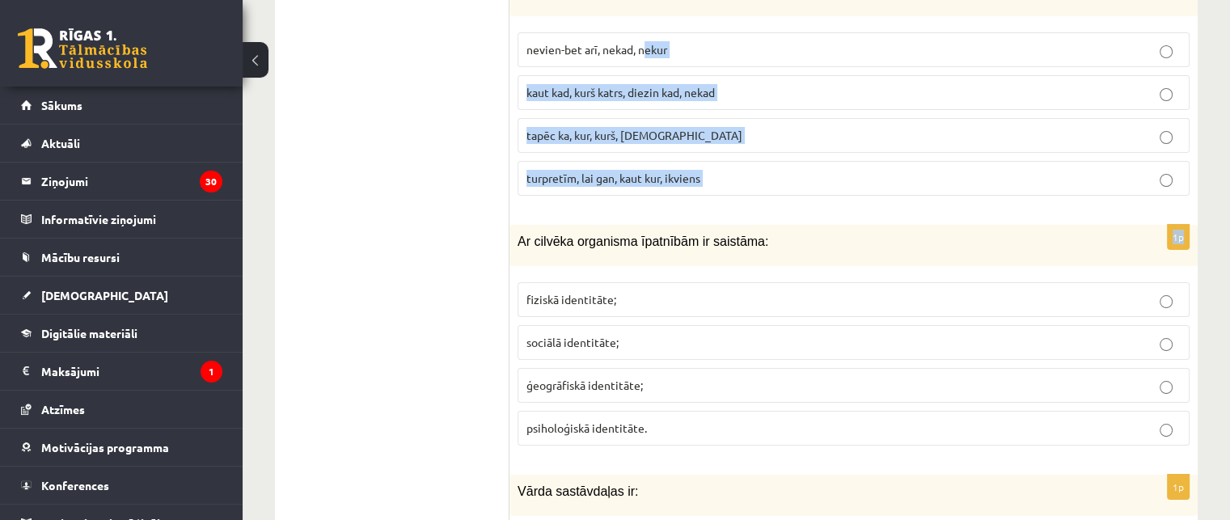
drag, startPoint x: 515, startPoint y: 209, endPoint x: 647, endPoint y: 10, distance: 238.6
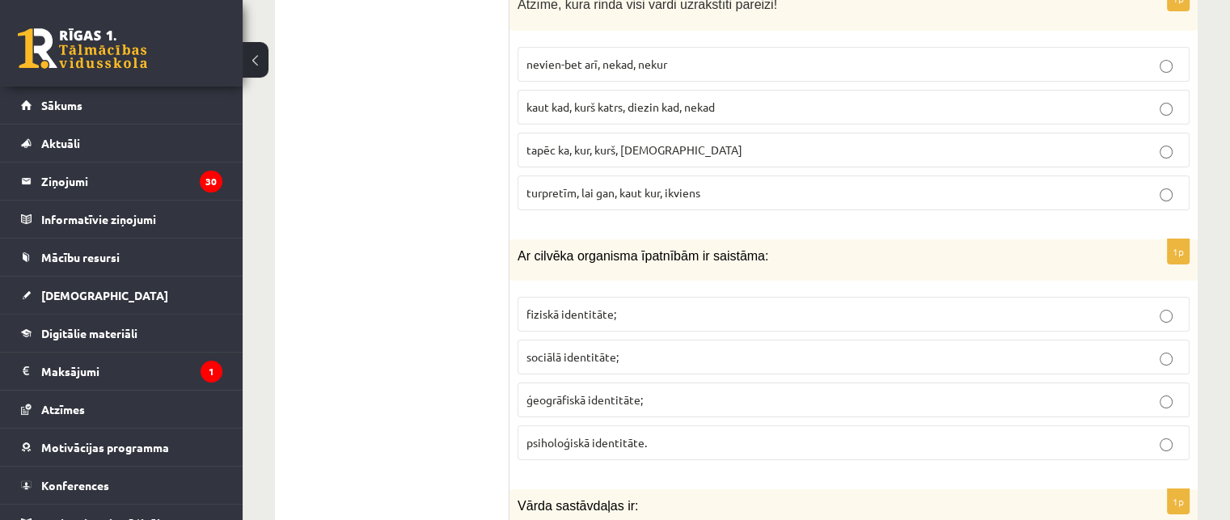
drag, startPoint x: 508, startPoint y: 202, endPoint x: 547, endPoint y: 354, distance: 156.9
drag, startPoint x: 443, startPoint y: 326, endPoint x: 530, endPoint y: 248, distance: 116.2
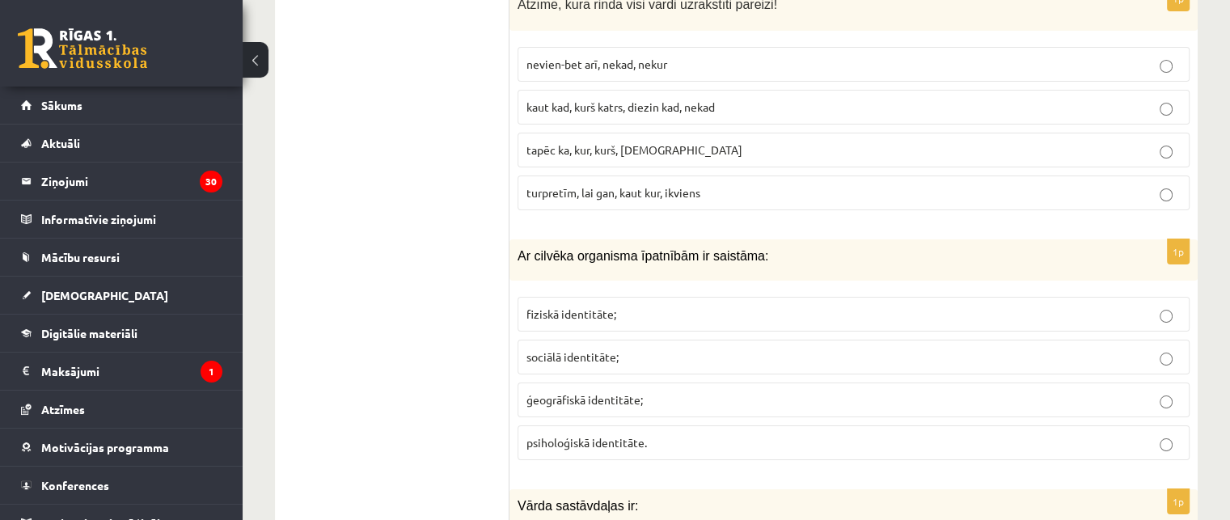
click at [691, 290] on fieldset "fiziskā identitāte; sociālā identitāte; ģeogrāfiskā identitāte; psiholoģiskā id…" at bounding box center [854, 377] width 672 height 176
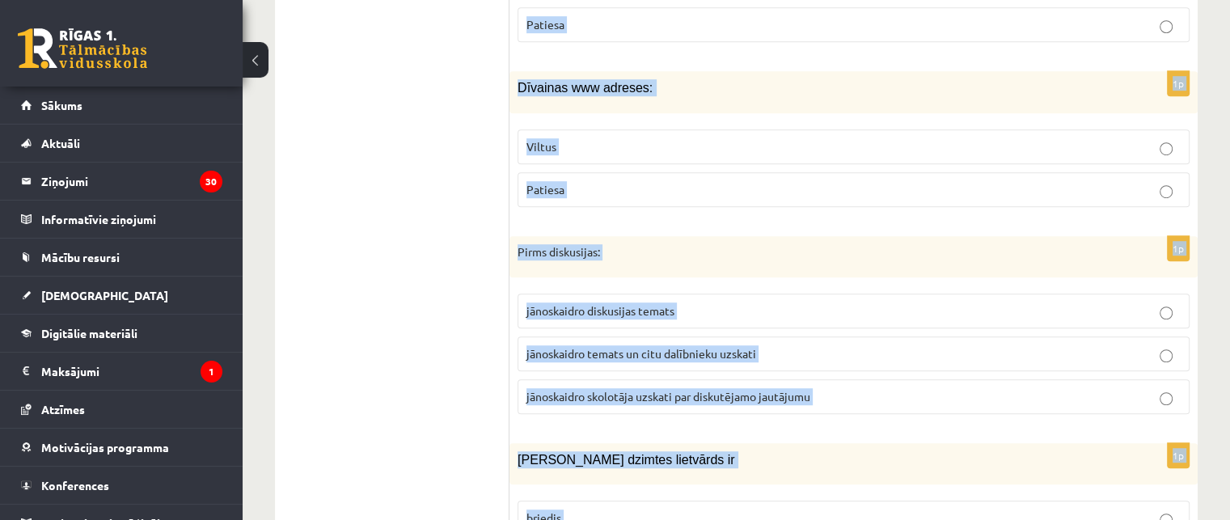
scroll to position [7188, 0]
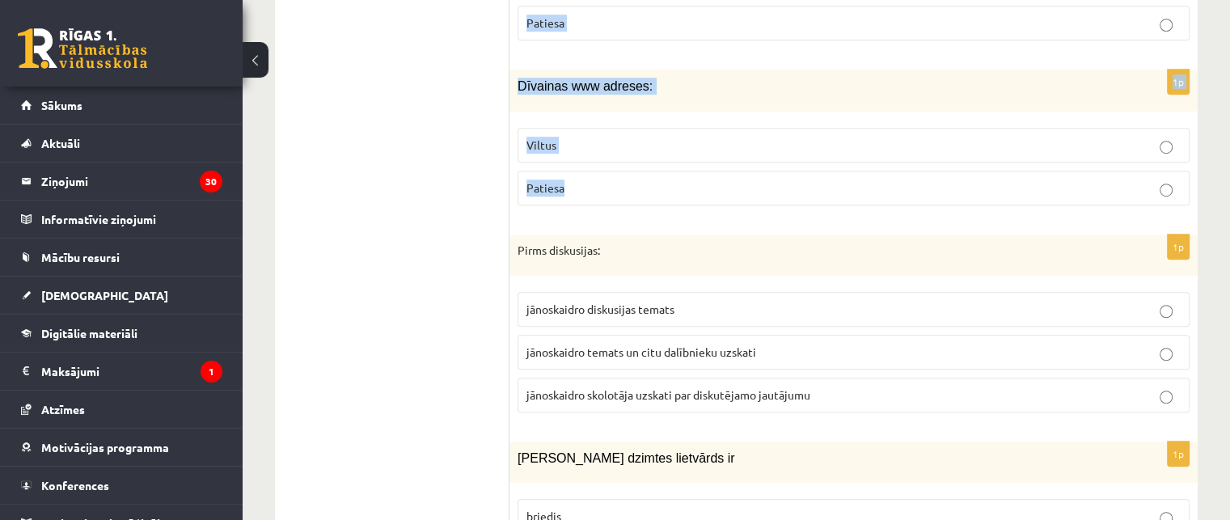
drag, startPoint x: 517, startPoint y: 211, endPoint x: 687, endPoint y: 146, distance: 182.5
copy form "Ar cilvēka organisma īpatnībām ir saistāma: fiziskā identitāte; sociālā identit…"
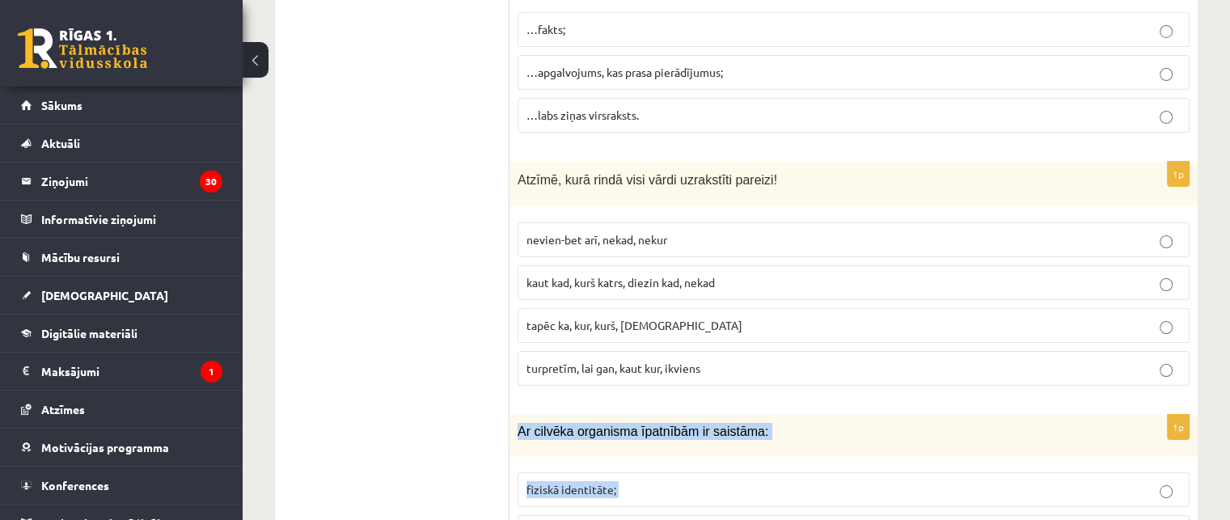
scroll to position [6137, 0]
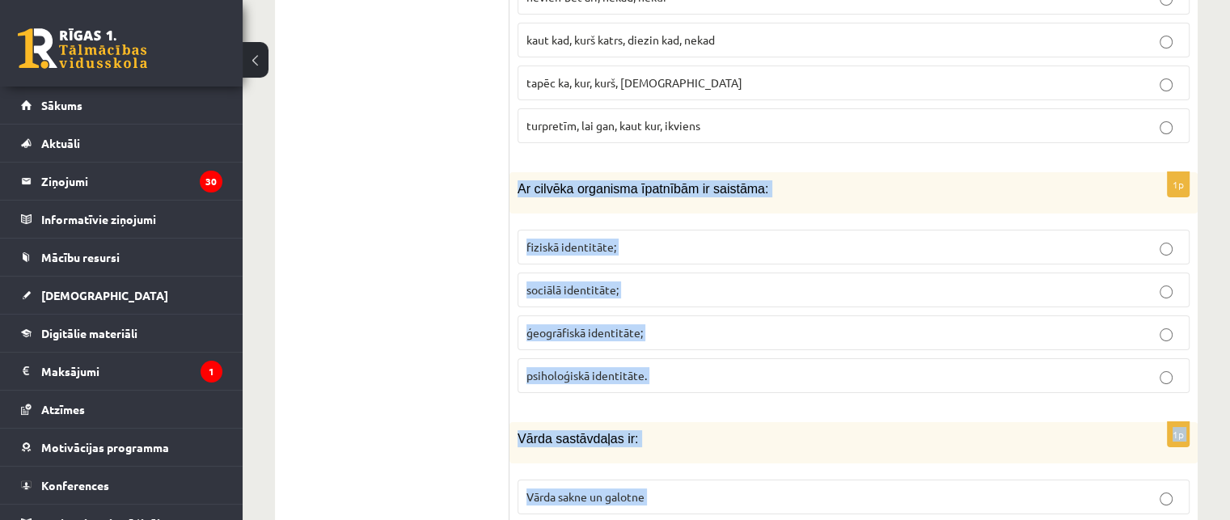
click at [673, 230] on label "fiziskā identitāte;" at bounding box center [854, 247] width 672 height 35
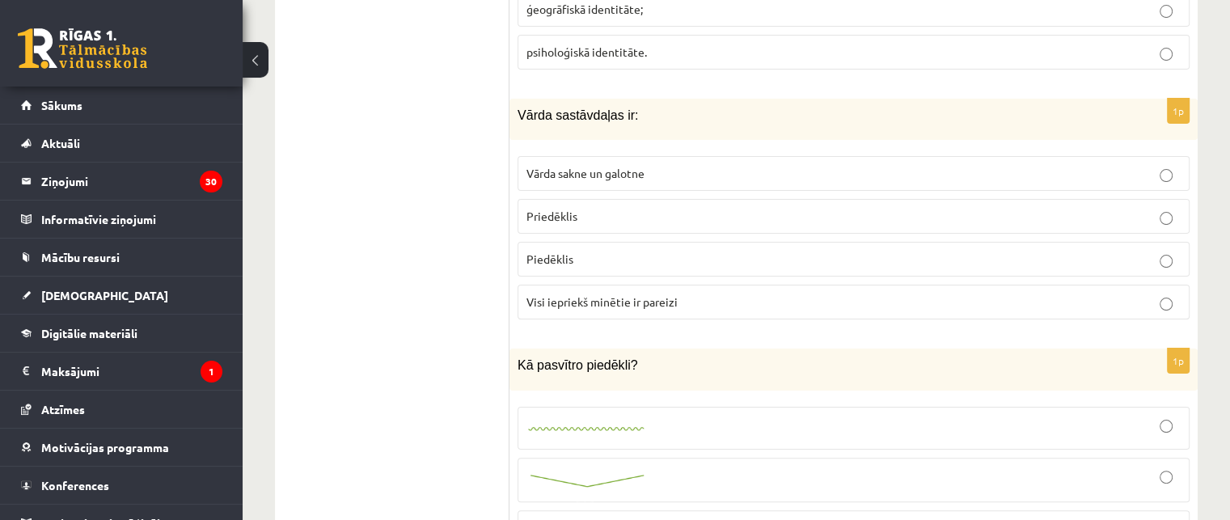
scroll to position [6541, 0]
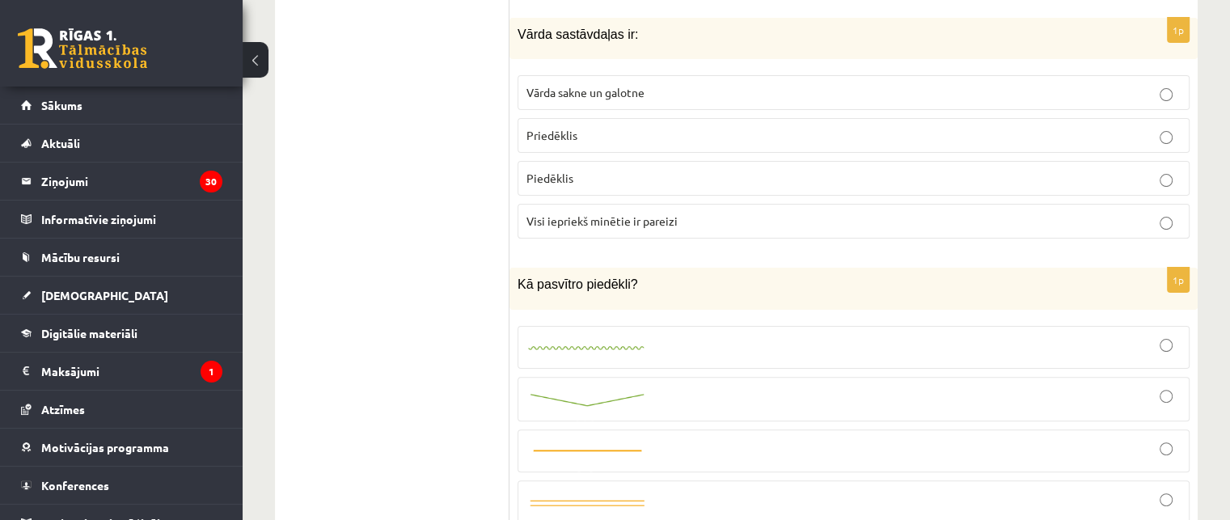
click at [624, 213] on p "Visi iepriekš minētie ir pareizi" at bounding box center [853, 221] width 654 height 17
click at [702, 335] on div at bounding box center [853, 347] width 654 height 25
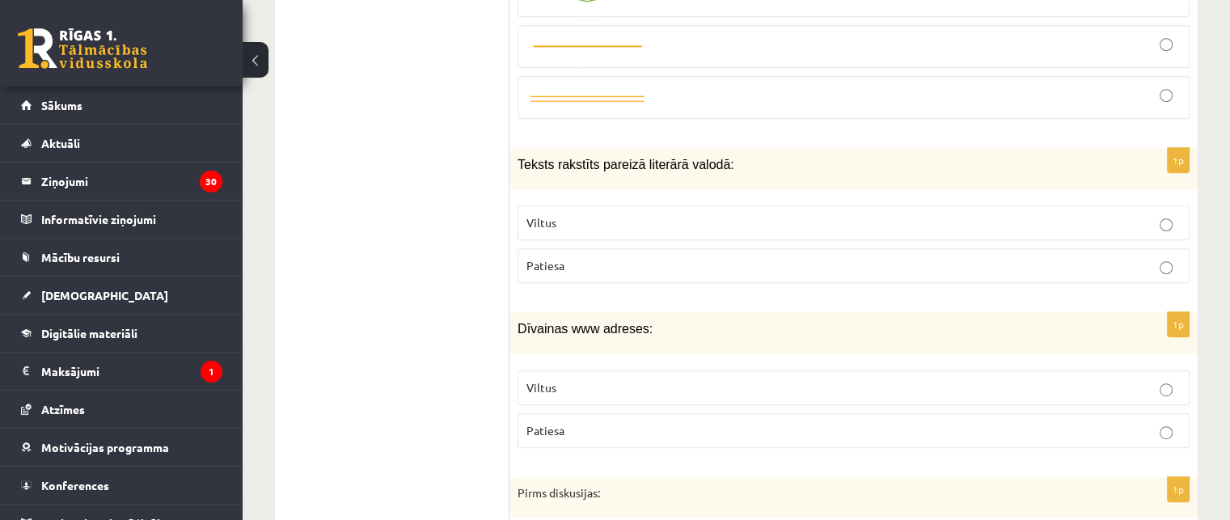
scroll to position [7026, 0]
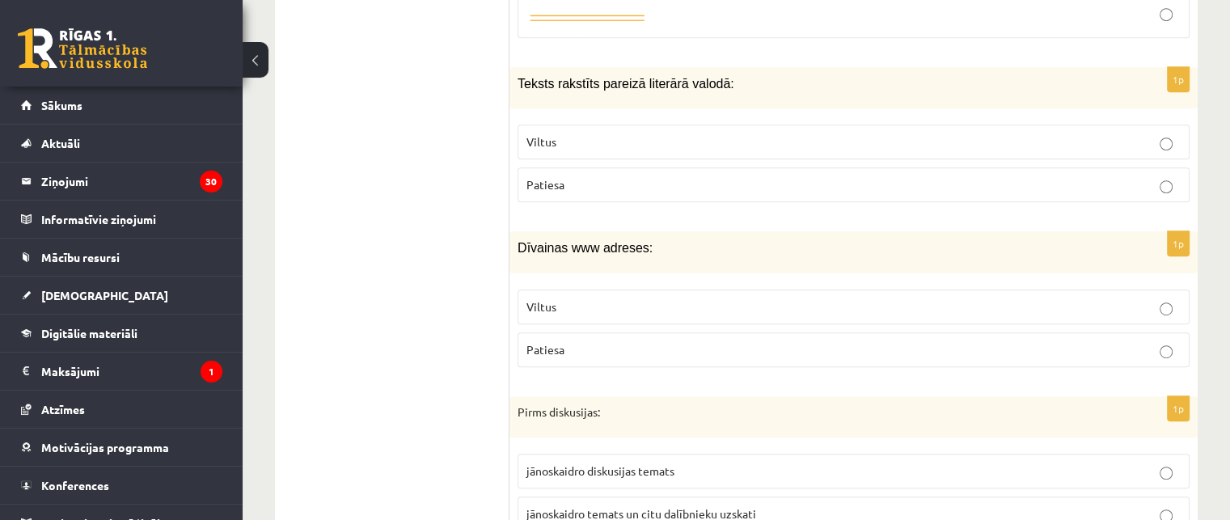
click at [590, 176] on p "Patiesa" at bounding box center [853, 184] width 654 height 17
click at [624, 298] on p "Viltus" at bounding box center [853, 306] width 654 height 17
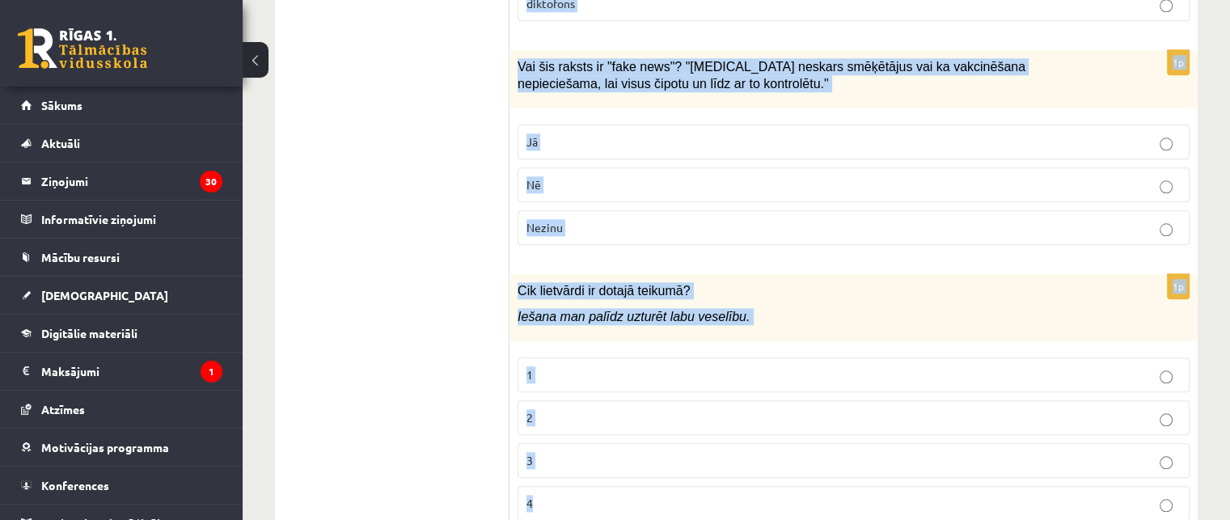
scroll to position [7834, 0]
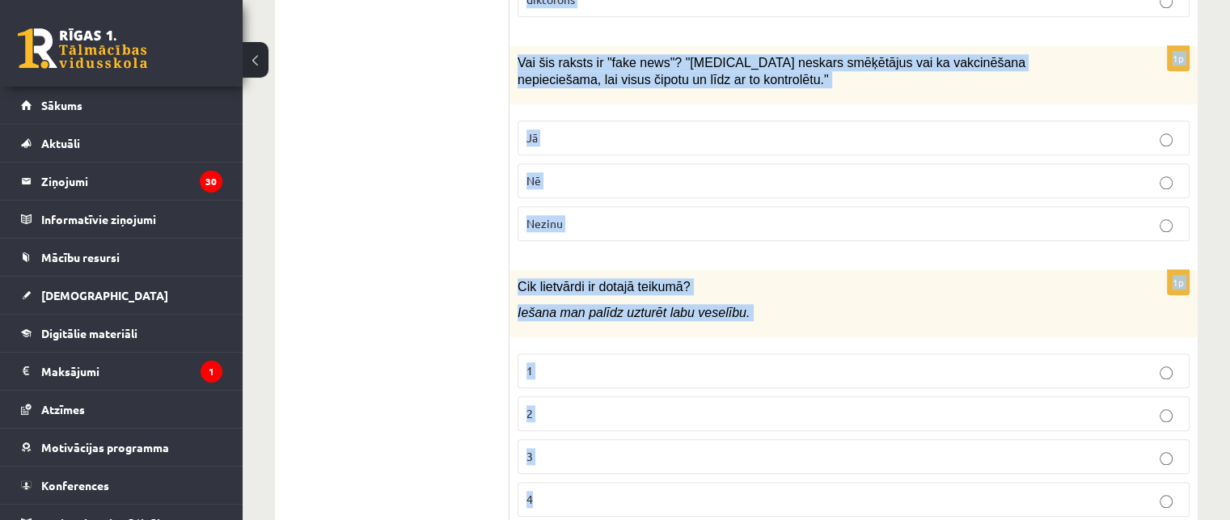
drag, startPoint x: 524, startPoint y: 137, endPoint x: 664, endPoint y: 507, distance: 395.2
copy form "Pirms diskusijas: jānoskaidro diskusijas temats jānoskaidro temats un citu dalī…"
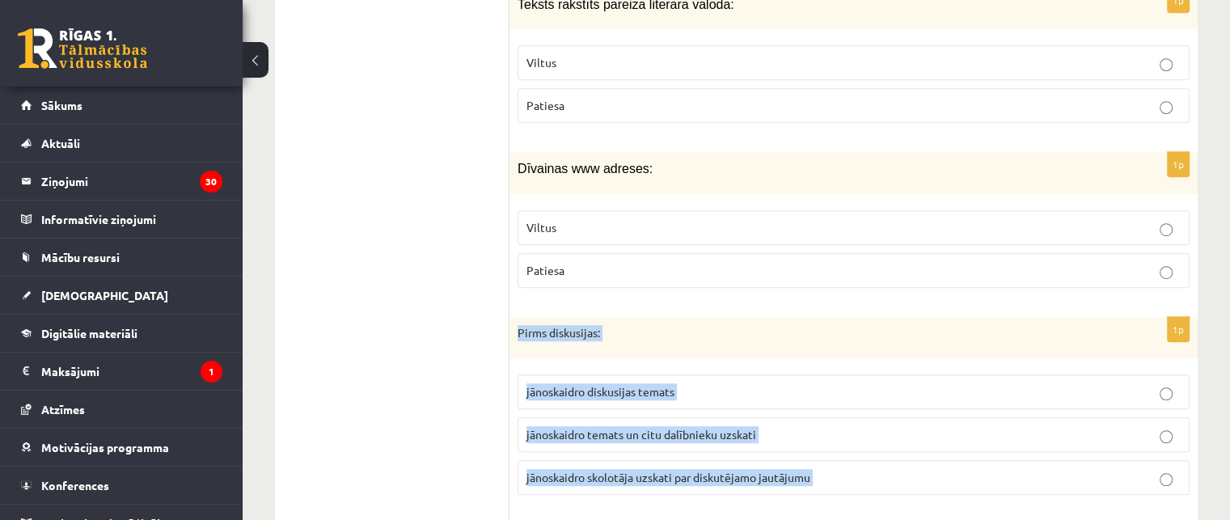
scroll to position [7348, 0]
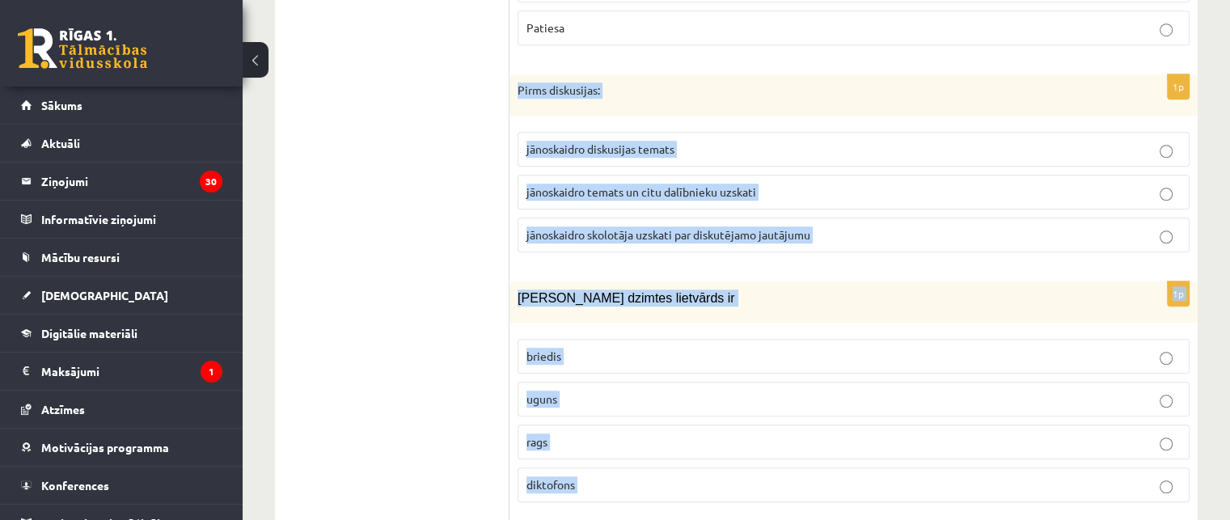
click at [794, 184] on p "jānoskaidro temats un citu dalībnieku uzskati" at bounding box center [853, 192] width 654 height 17
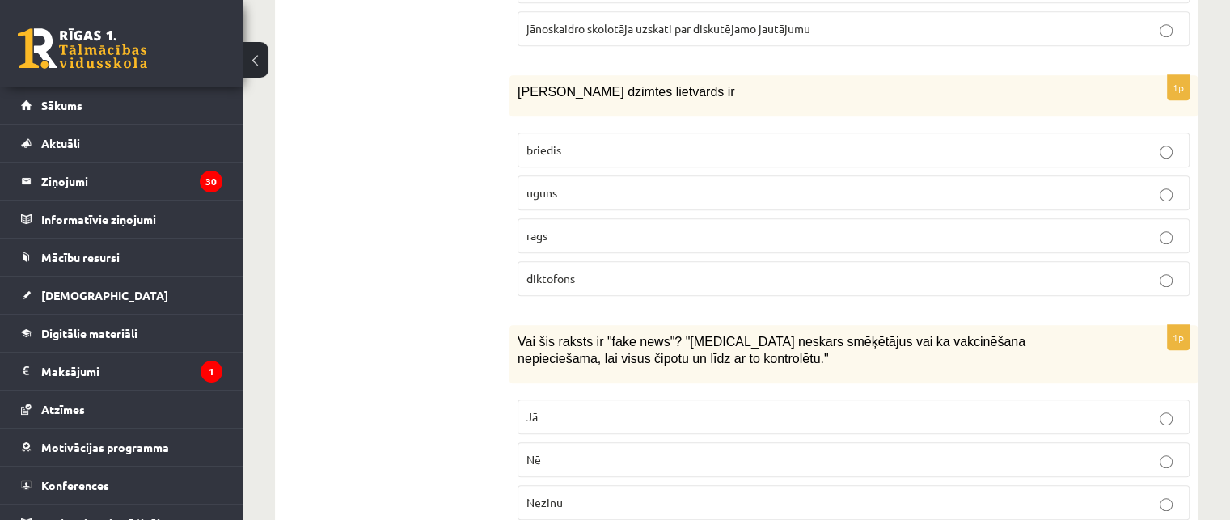
scroll to position [7591, 0]
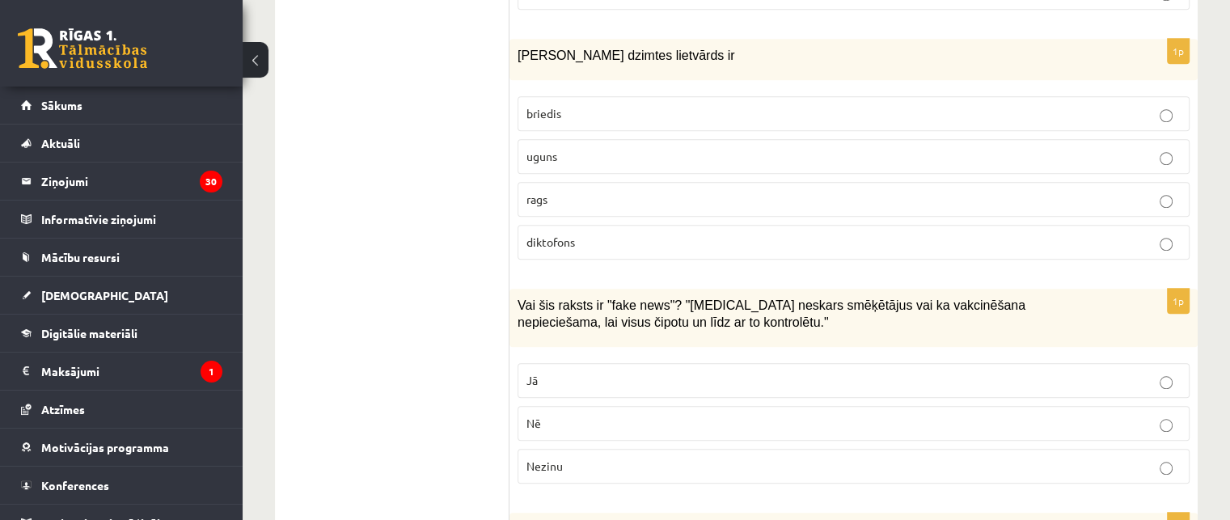
click at [591, 148] on p "uguns" at bounding box center [853, 156] width 654 height 17
click at [600, 372] on p "Jā" at bounding box center [853, 380] width 654 height 17
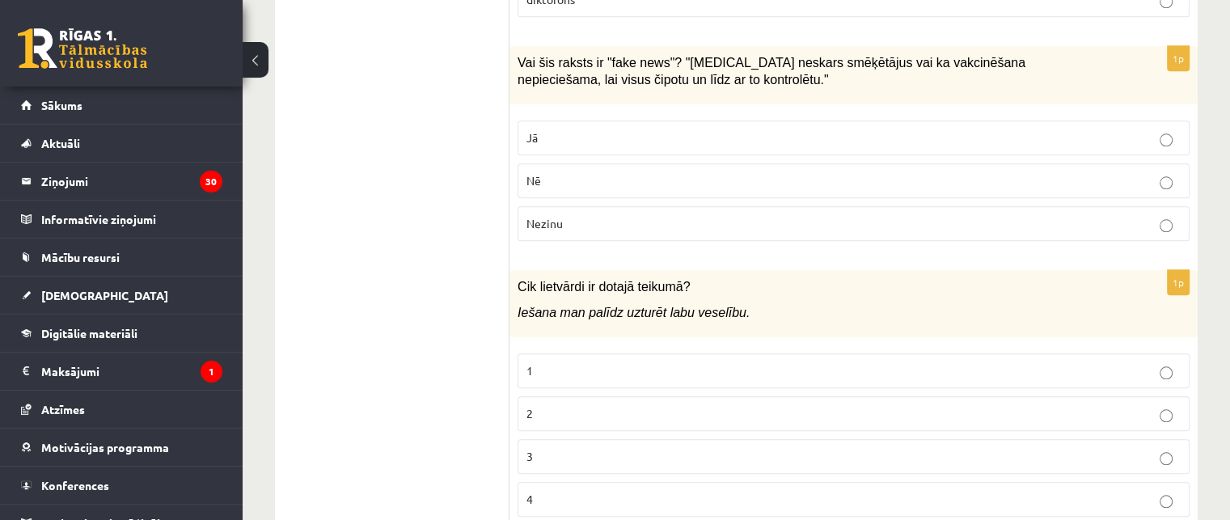
click at [598, 405] on p "2" at bounding box center [853, 413] width 654 height 17
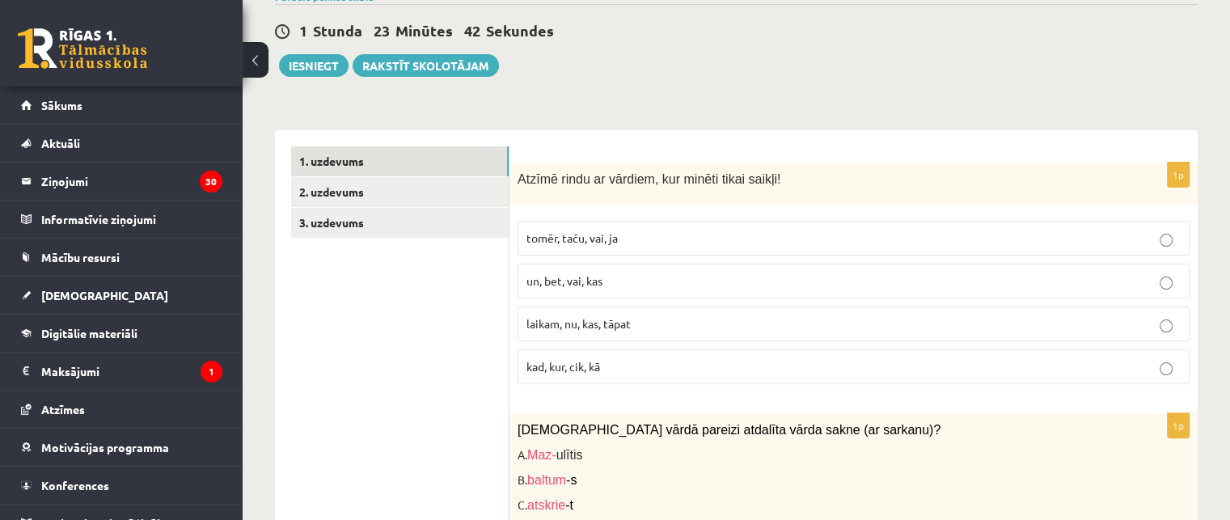
scroll to position [404, 0]
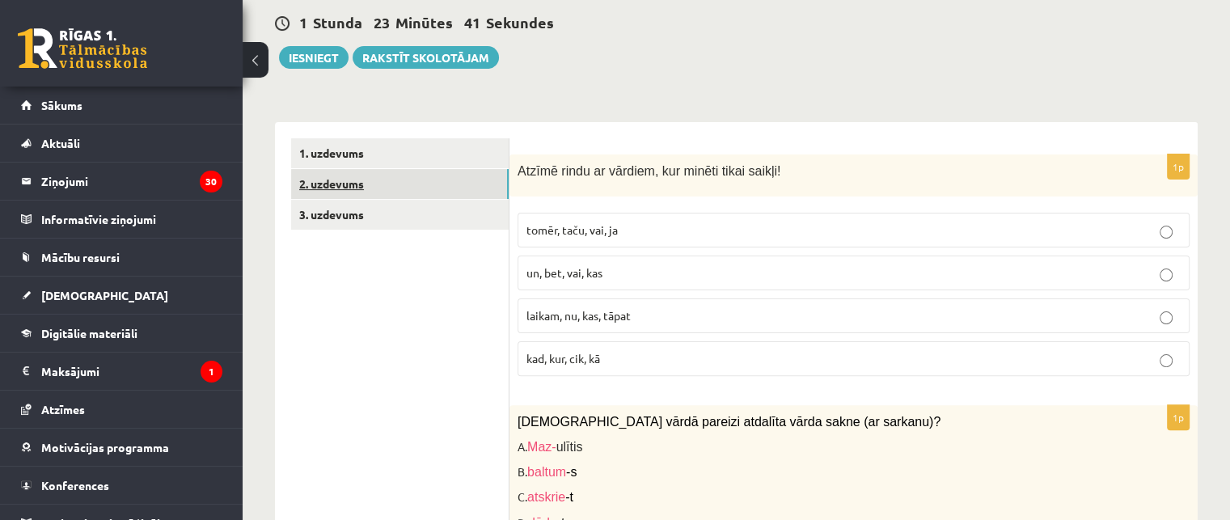
click at [346, 169] on link "2. uzdevums" at bounding box center [400, 184] width 218 height 30
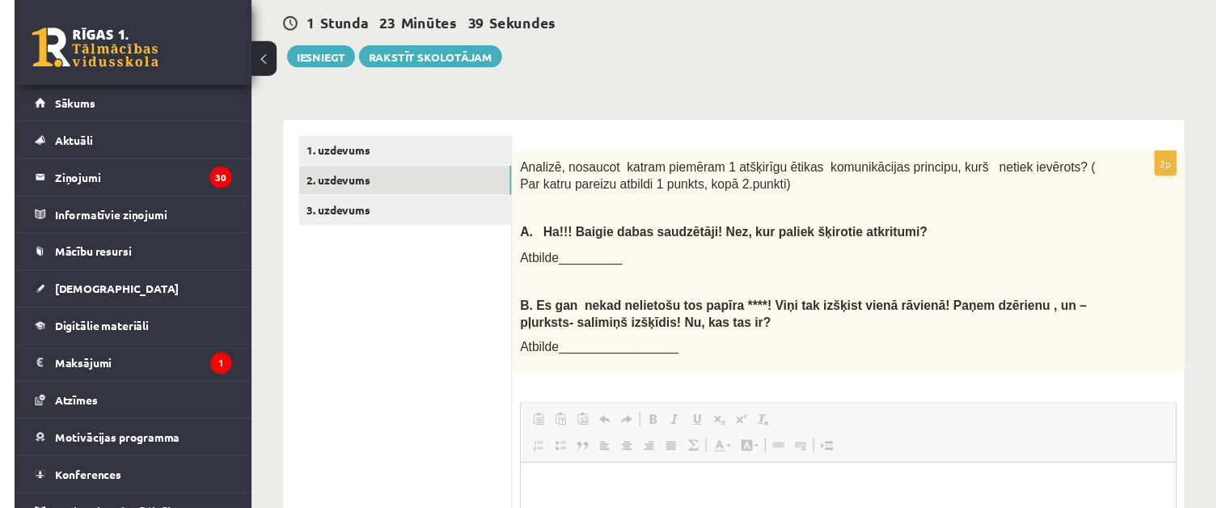
scroll to position [0, 0]
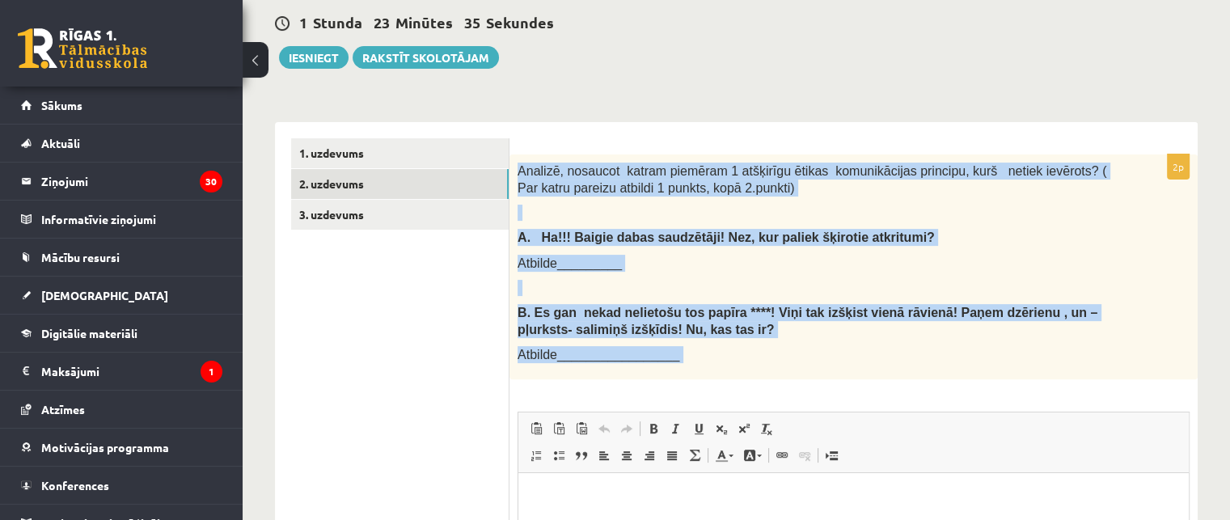
drag, startPoint x: 522, startPoint y: 158, endPoint x: 699, endPoint y: 368, distance: 274.4
click at [699, 368] on div "2p Analizē, nosaucot katram piemēram 1 atšķirīgu ētikas komunikācijas principu,…" at bounding box center [853, 451] width 688 height 594
copy div "Loremip, dolorsit ametco adipisci 7 elitseddo eiusmo temporincidid utlabore, et…"
click at [353, 200] on link "3. uzdevums" at bounding box center [400, 215] width 218 height 30
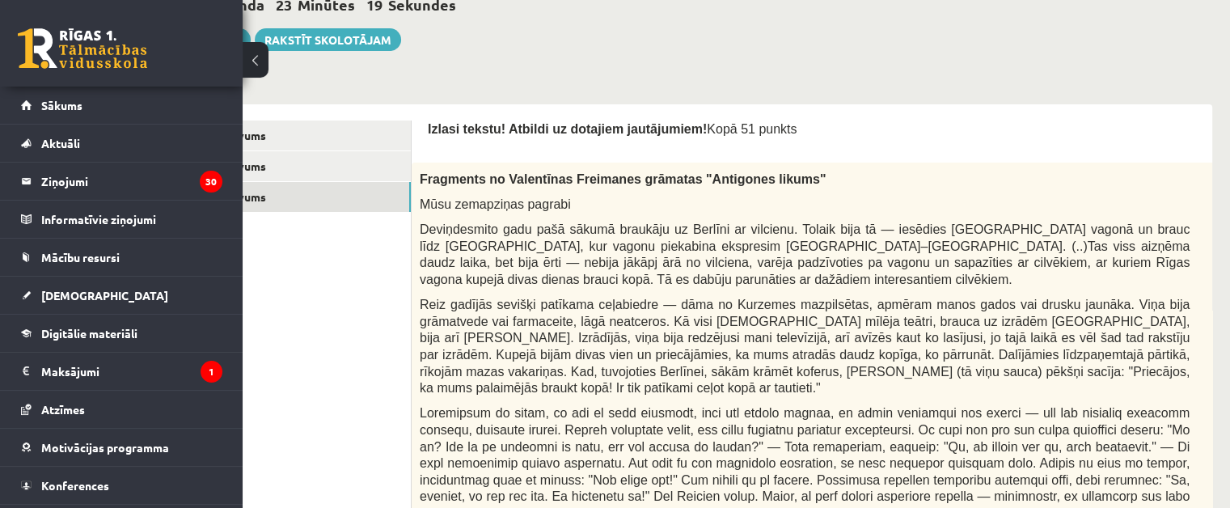
scroll to position [404, 112]
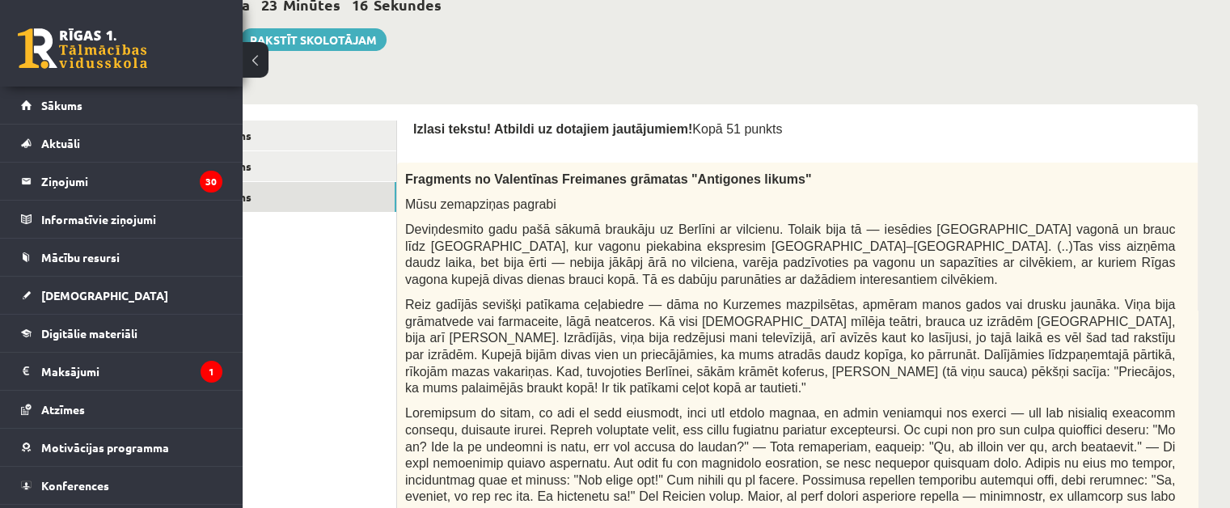
drag, startPoint x: 1189, startPoint y: 180, endPoint x: 1150, endPoint y: 182, distance: 38.9
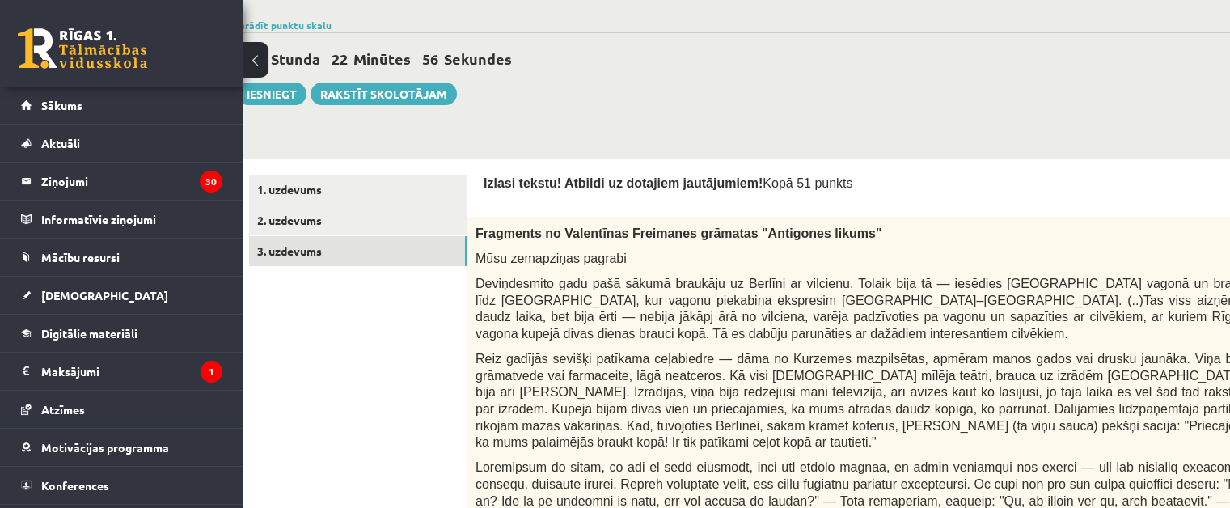
scroll to position [323, 42]
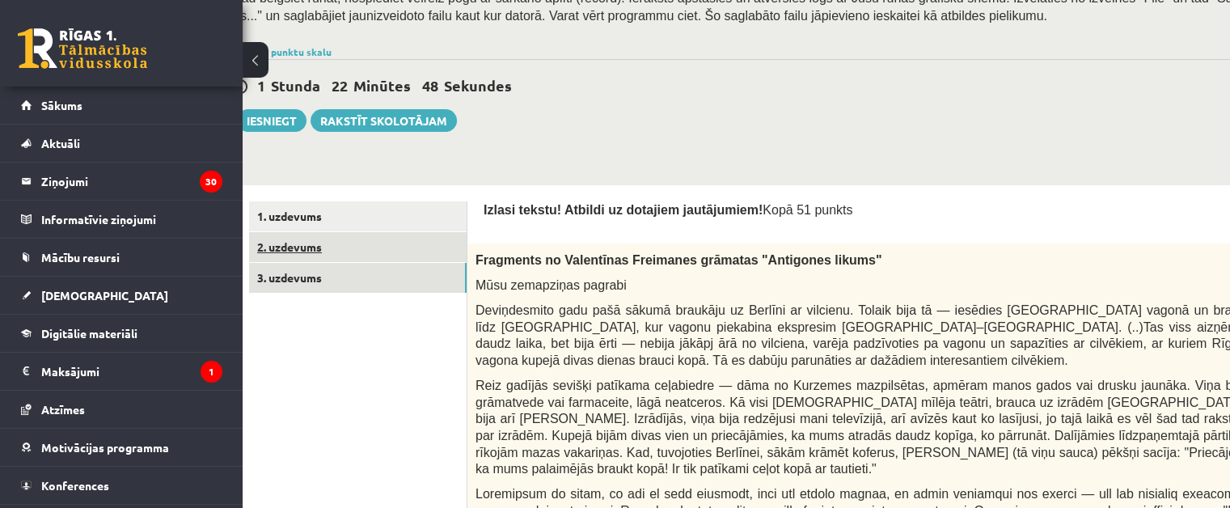
click at [306, 250] on link "2. uzdevums" at bounding box center [358, 247] width 218 height 30
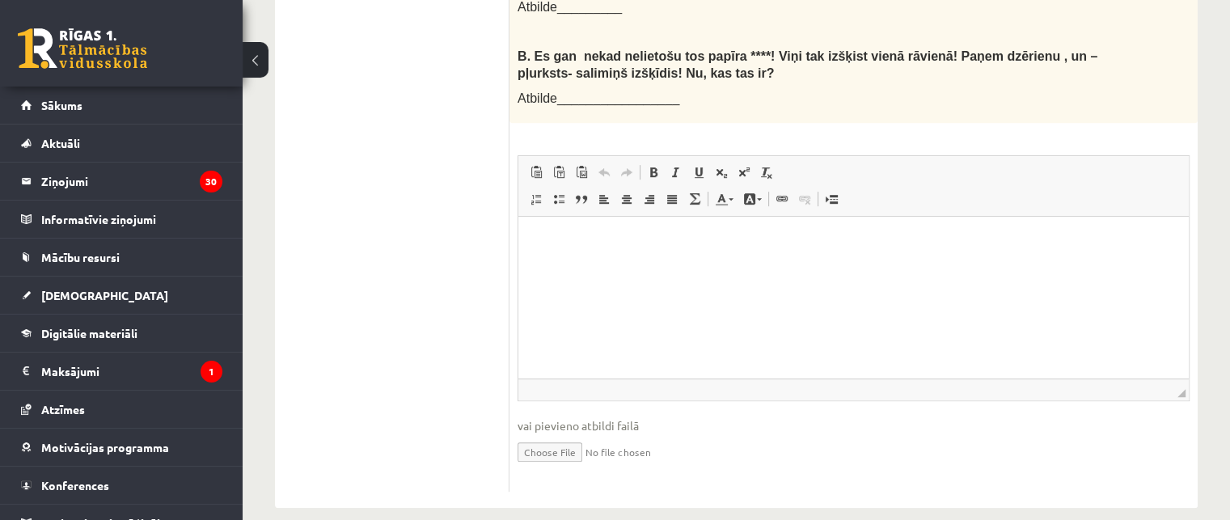
scroll to position [662, 0]
click at [593, 261] on html at bounding box center [853, 239] width 670 height 49
drag, startPoint x: 803, startPoint y: 243, endPoint x: 607, endPoint y: 249, distance: 195.8
click at [607, 249] on html "**********" at bounding box center [853, 239] width 670 height 49
click at [656, 164] on span at bounding box center [653, 170] width 13 height 13
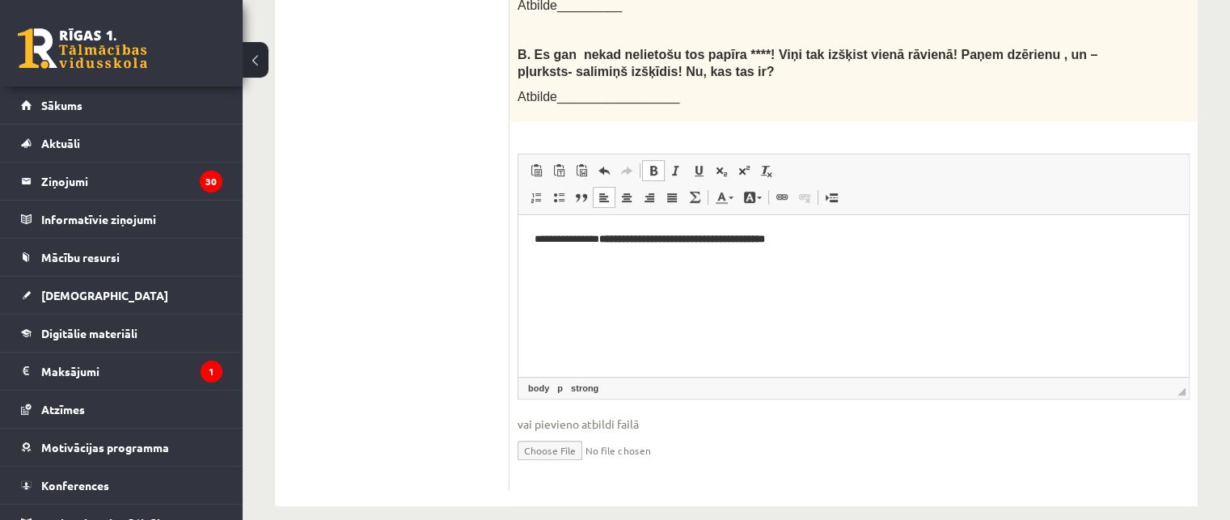
click at [771, 264] on html "**********" at bounding box center [853, 239] width 670 height 49
drag, startPoint x: 814, startPoint y: 240, endPoint x: 606, endPoint y: 256, distance: 208.4
click at [606, 256] on html "**********" at bounding box center [853, 239] width 670 height 49
click at [531, 240] on html "**********" at bounding box center [853, 253] width 670 height 76
click at [531, 266] on html "**********" at bounding box center [853, 253] width 670 height 76
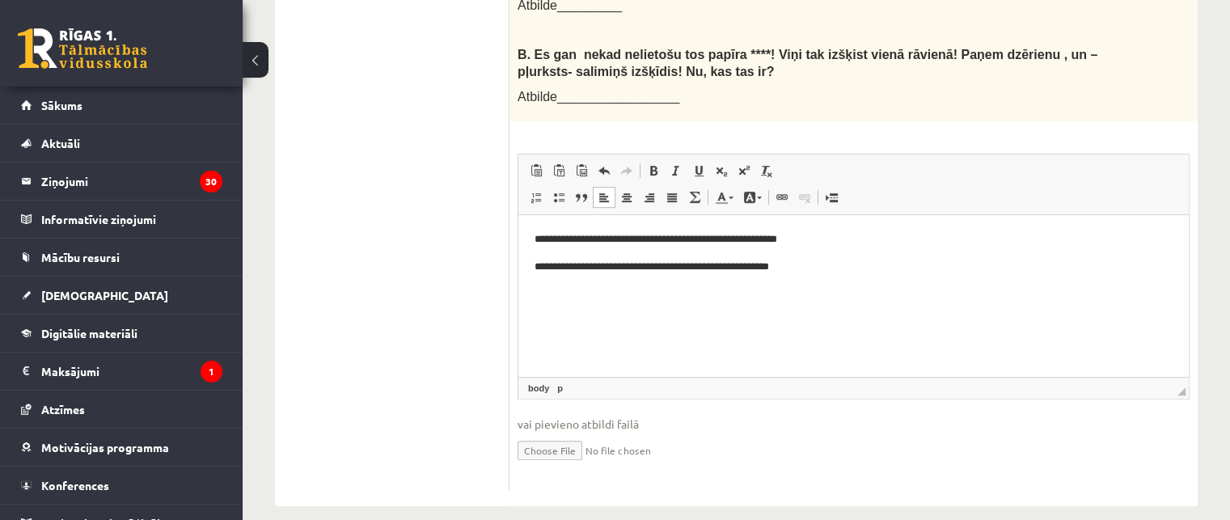
drag, startPoint x: 542, startPoint y: 242, endPoint x: 551, endPoint y: 260, distance: 19.9
click at [543, 243] on p "**********" at bounding box center [854, 239] width 639 height 17
click at [479, 213] on ul "1. uzdevums 2. uzdevums 3. uzdevums" at bounding box center [400, 185] width 218 height 610
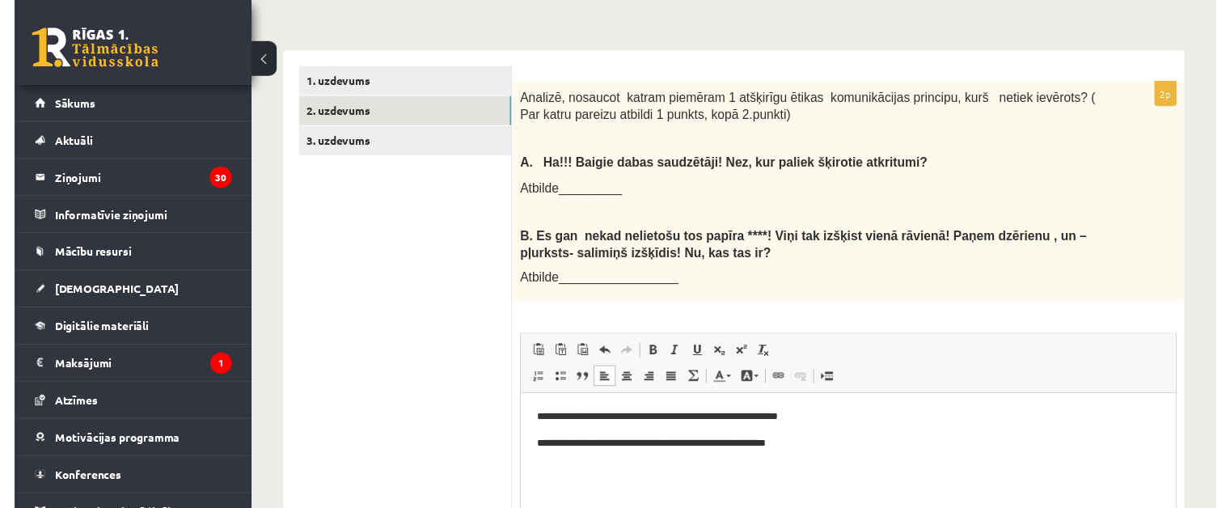
scroll to position [501, 0]
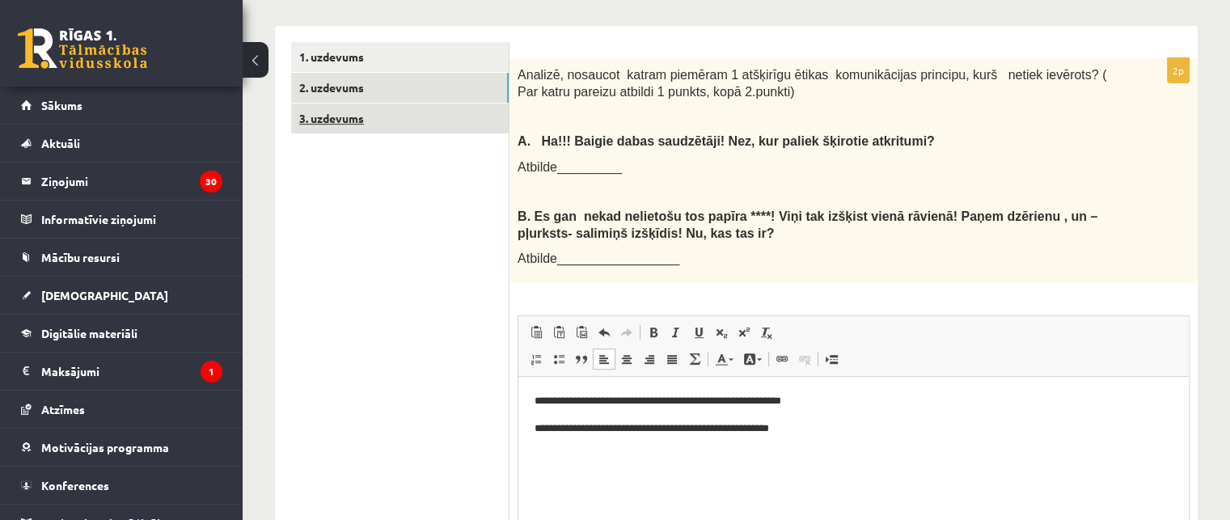
click at [355, 104] on link "3. uzdevums" at bounding box center [400, 119] width 218 height 30
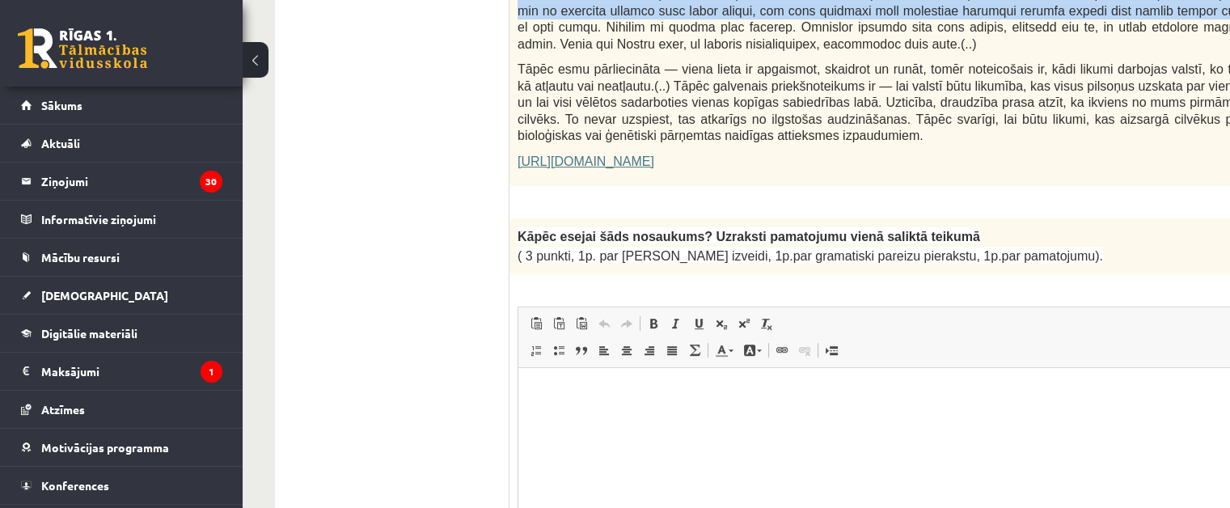
scroll to position [1147, 0]
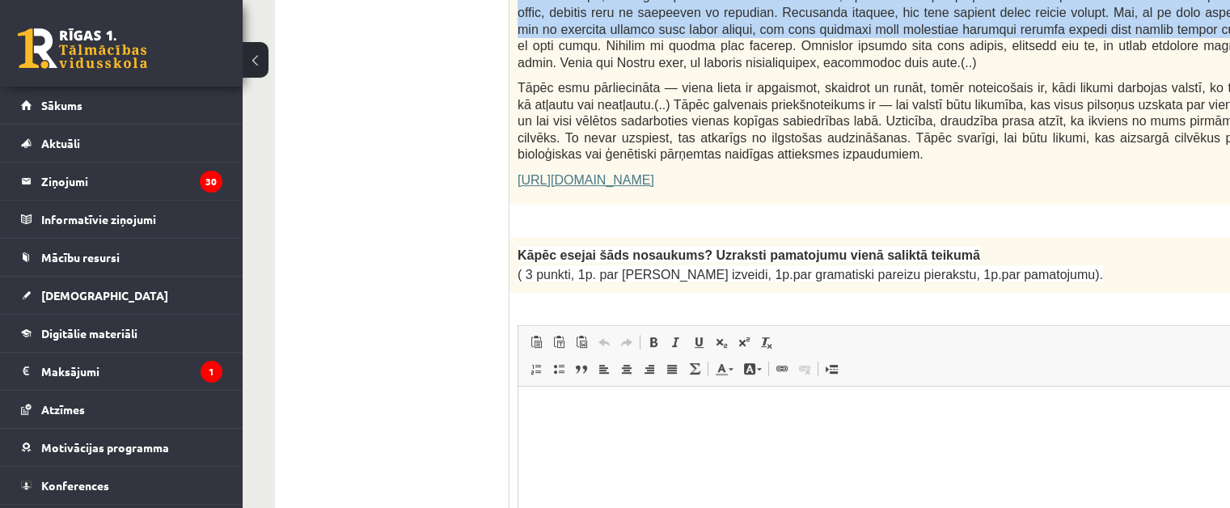
drag, startPoint x: 518, startPoint y: 81, endPoint x: 1059, endPoint y: 238, distance: 562.5
copy form "Loremipsu do Sitametcon Adipiscin elitsedd "Eiusmodte incidi" Utla etdolorema a…"
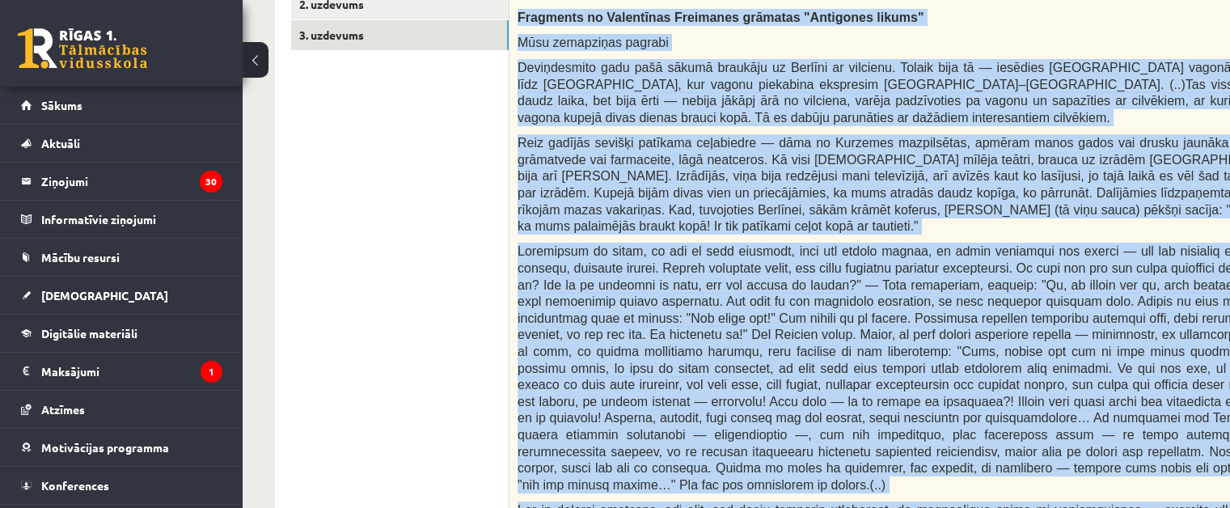
scroll to position [550, 0]
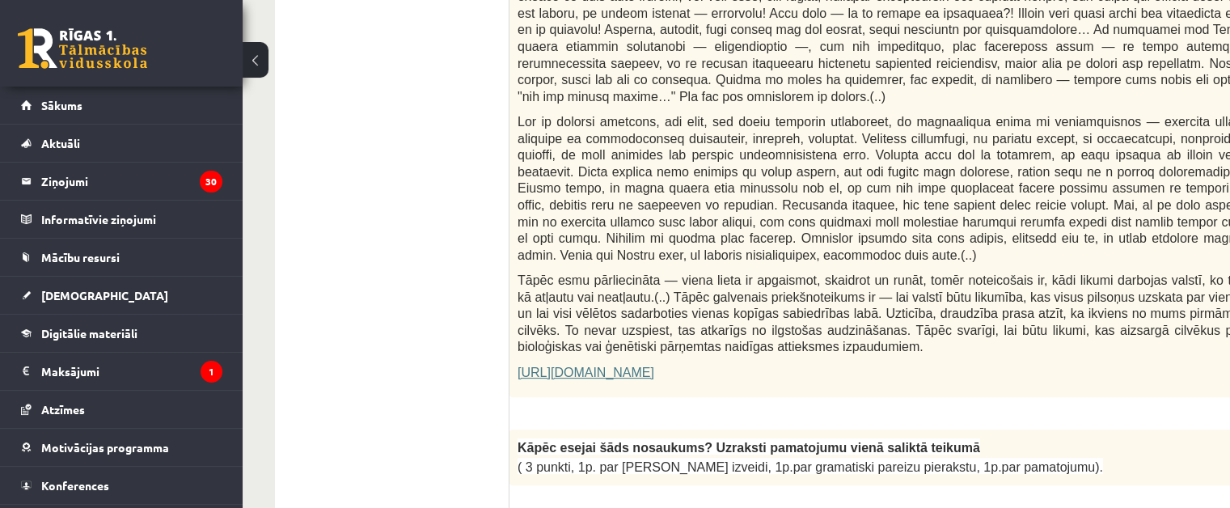
scroll to position [1116, 0]
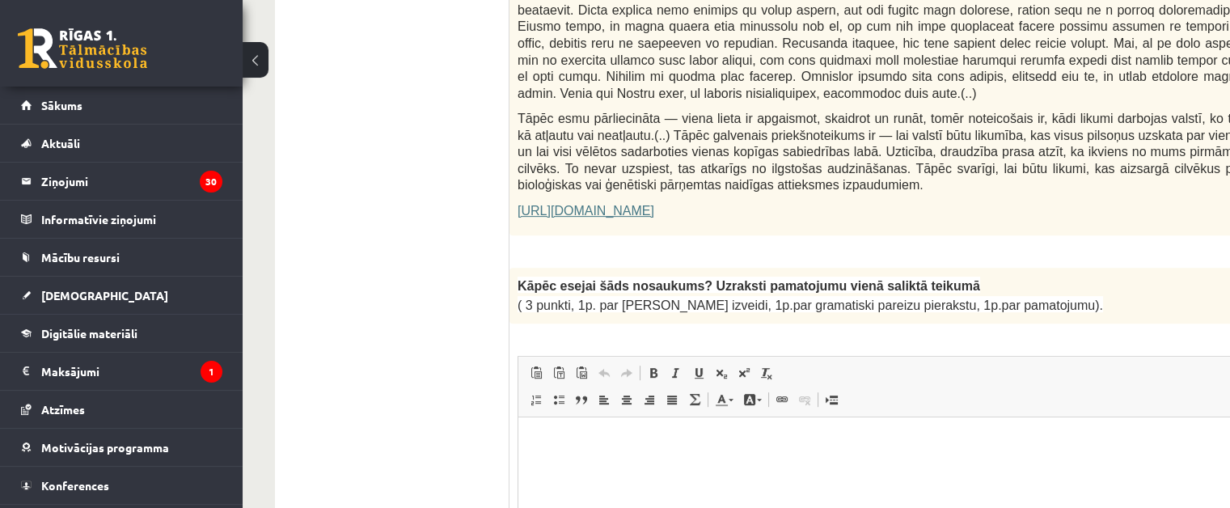
click at [589, 388] on span "Ievietot/noņemt numurētu sarakstu Ievietot/noņemt sarakstu ar aizzīmēm Bloka ci…" at bounding box center [617, 401] width 185 height 27
click at [594, 425] on html at bounding box center [942, 440] width 849 height 49
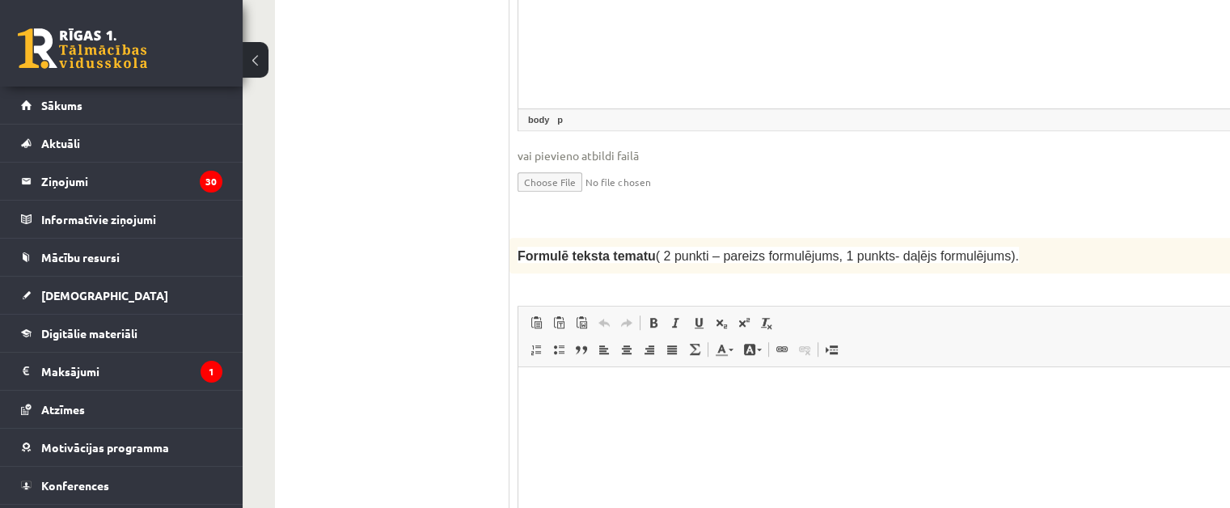
scroll to position [1601, 0]
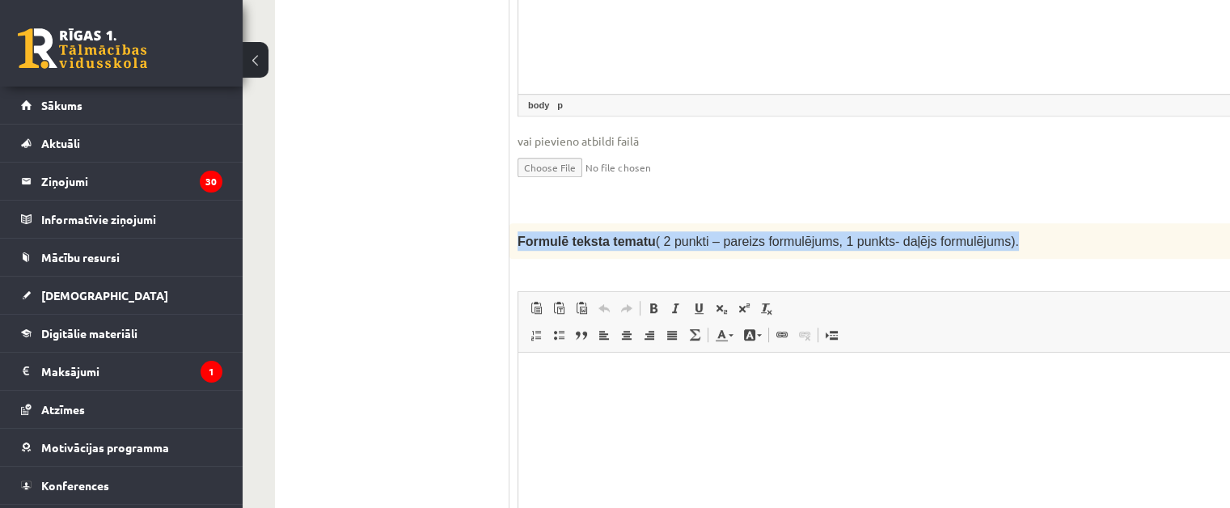
drag, startPoint x: 518, startPoint y: 195, endPoint x: 981, endPoint y: 186, distance: 462.6
click at [981, 223] on div "Formulē teksta tematu ( 2 punkti – pareizs formulējums, 1 punkts- daļējs formul…" at bounding box center [942, 241] width 867 height 36
copy span "Formulē teksta tematu ( 2 punkti – pareizs formulējums, 1 punkts- daļējs formul…"
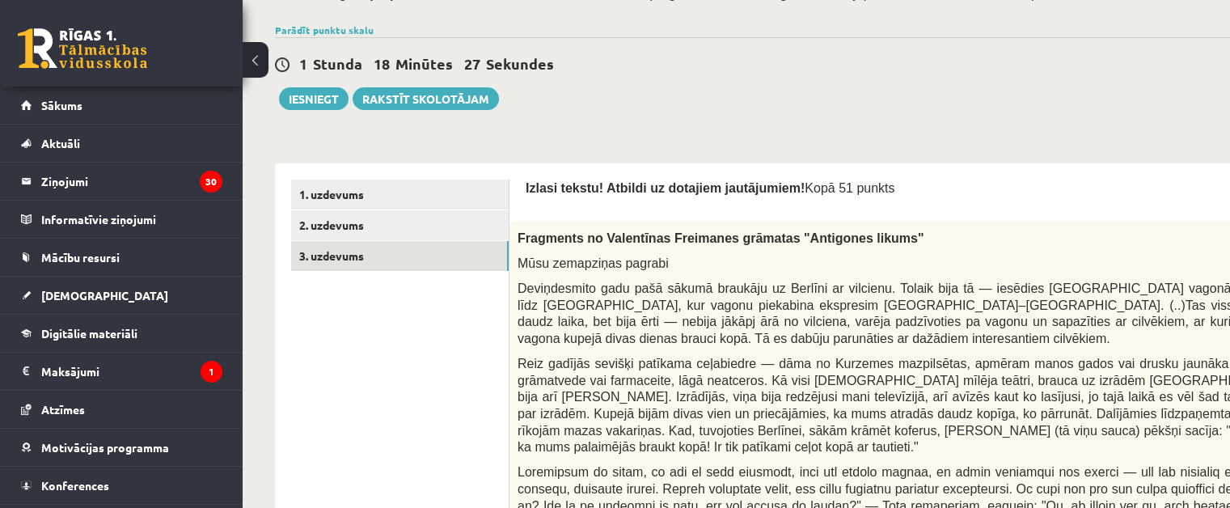
scroll to position [370, 0]
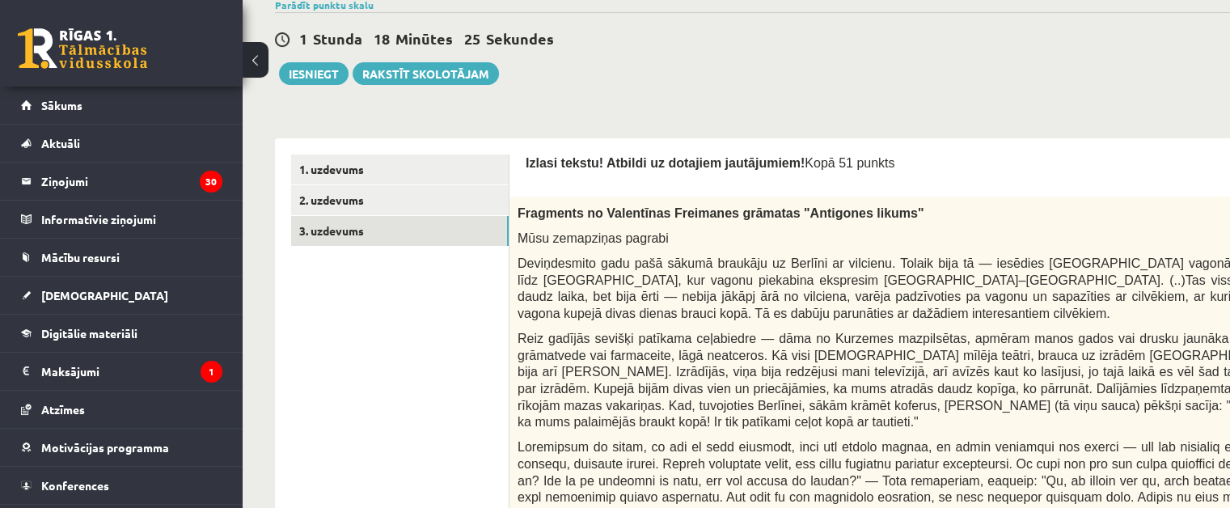
drag, startPoint x: 813, startPoint y: 184, endPoint x: 526, endPoint y: 154, distance: 287.8
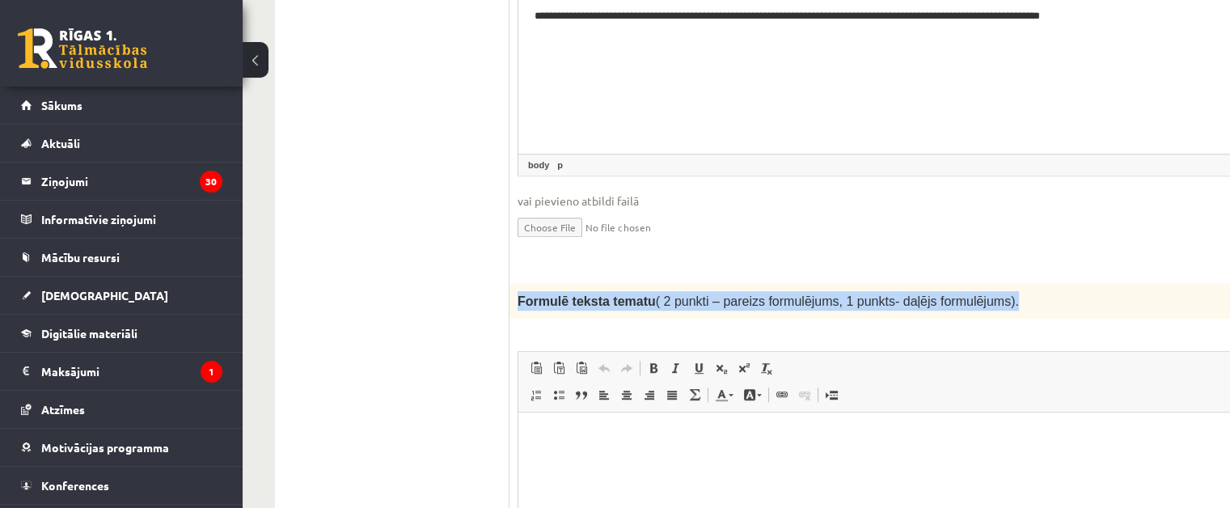
scroll to position [1583, 0]
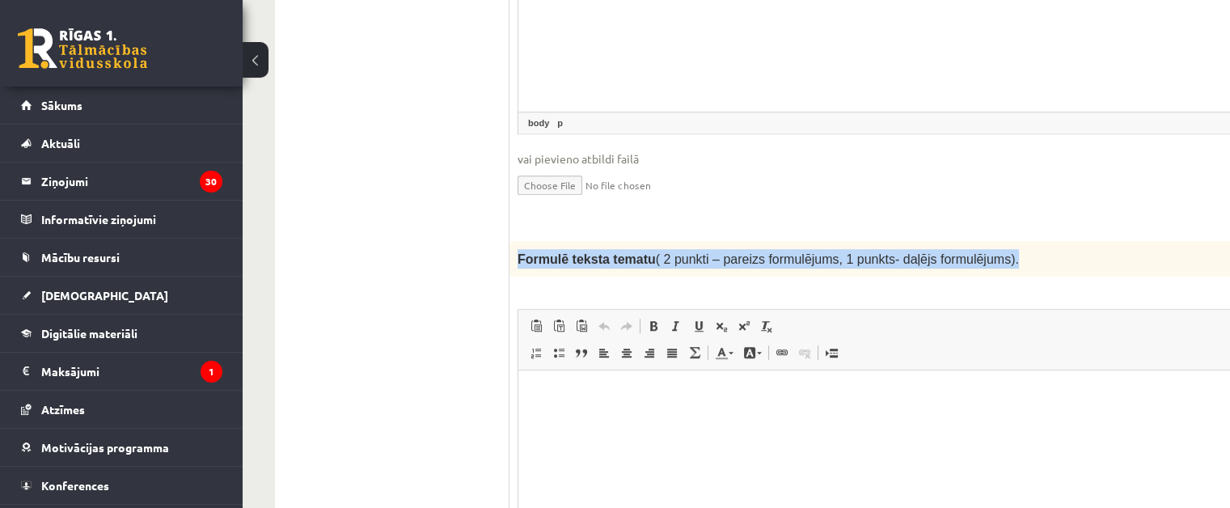
drag, startPoint x: 515, startPoint y: 216, endPoint x: 989, endPoint y: 223, distance: 473.9
click at [989, 241] on div "Formulē teksta tematu ( 2 punkti – pareizs formulējums, 1 punkts- daļējs formul…" at bounding box center [942, 259] width 867 height 36
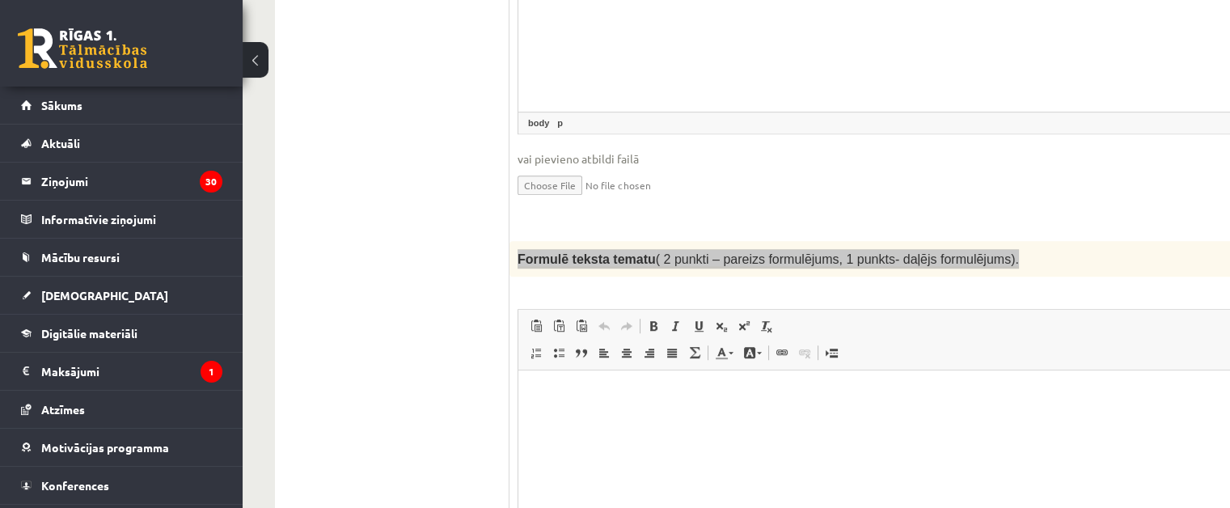
click at [609, 420] on html at bounding box center [942, 394] width 849 height 49
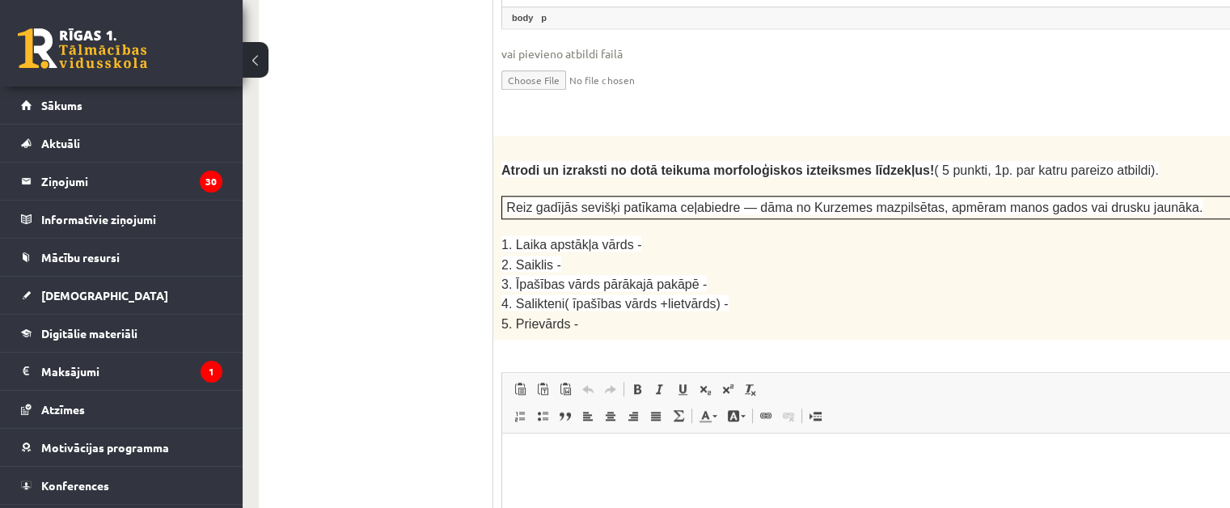
scroll to position [2149, 16]
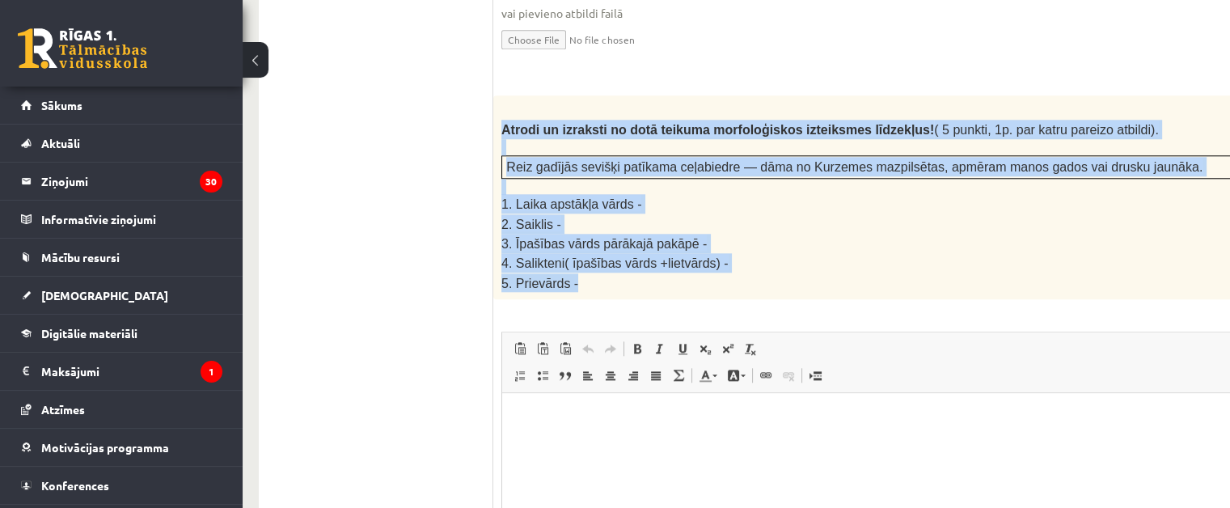
drag, startPoint x: 497, startPoint y: 79, endPoint x: 712, endPoint y: 232, distance: 263.2
click at [712, 232] on div "Atrodi un izraksti no dotā teikuma morfoloģiskos izteiksmes līdzekļus! ( 5 punk…" at bounding box center [926, 197] width 867 height 204
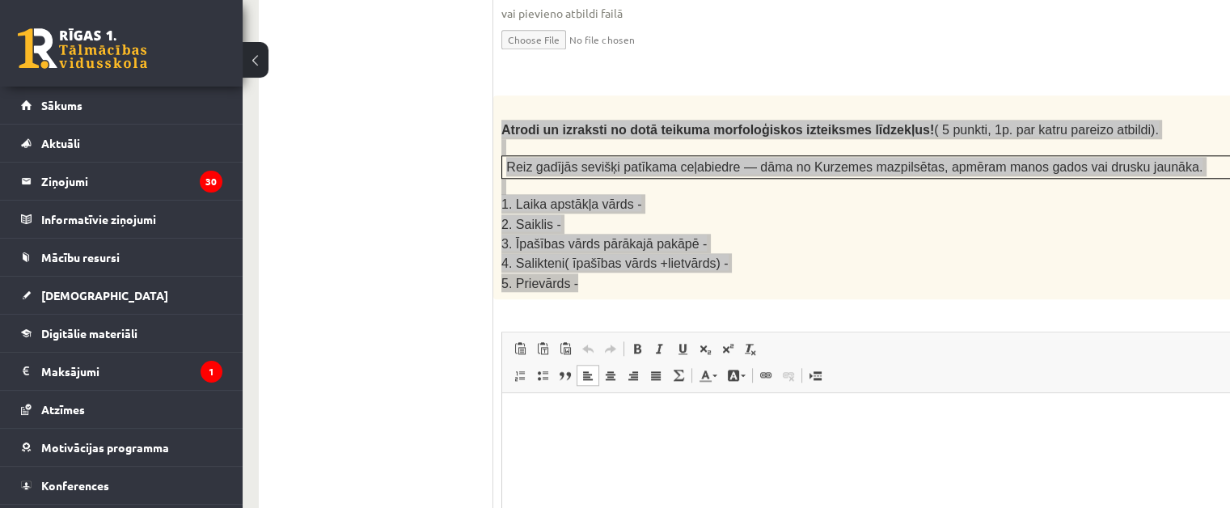
click at [570, 429] on html at bounding box center [926, 417] width 849 height 49
click at [536, 472] on p "**********" at bounding box center [905, 471] width 774 height 17
click at [598, 489] on html "**********" at bounding box center [926, 445] width 849 height 104
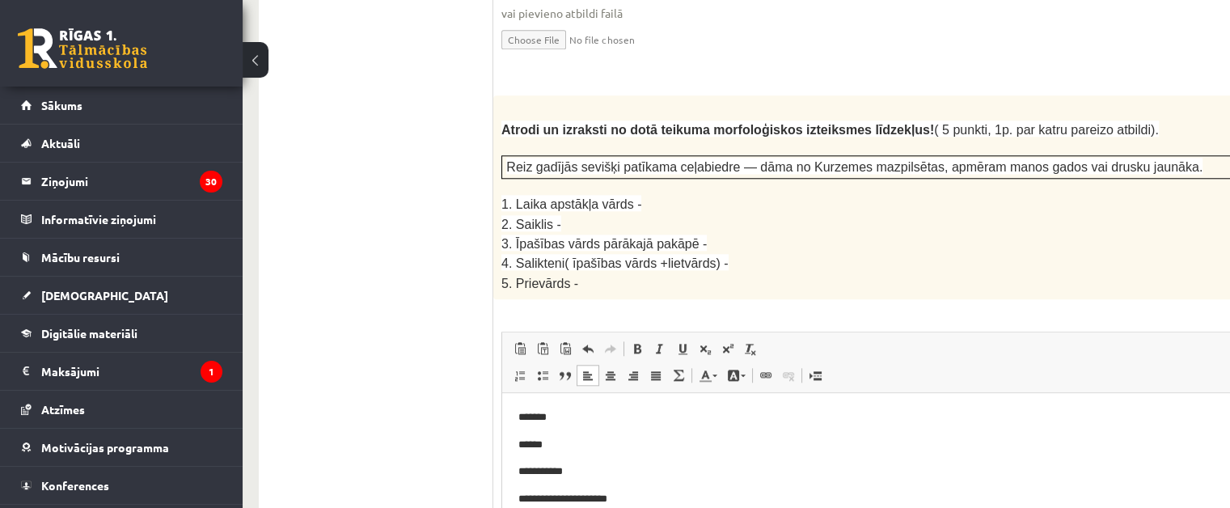
click at [632, 497] on p "**********" at bounding box center [905, 499] width 774 height 17
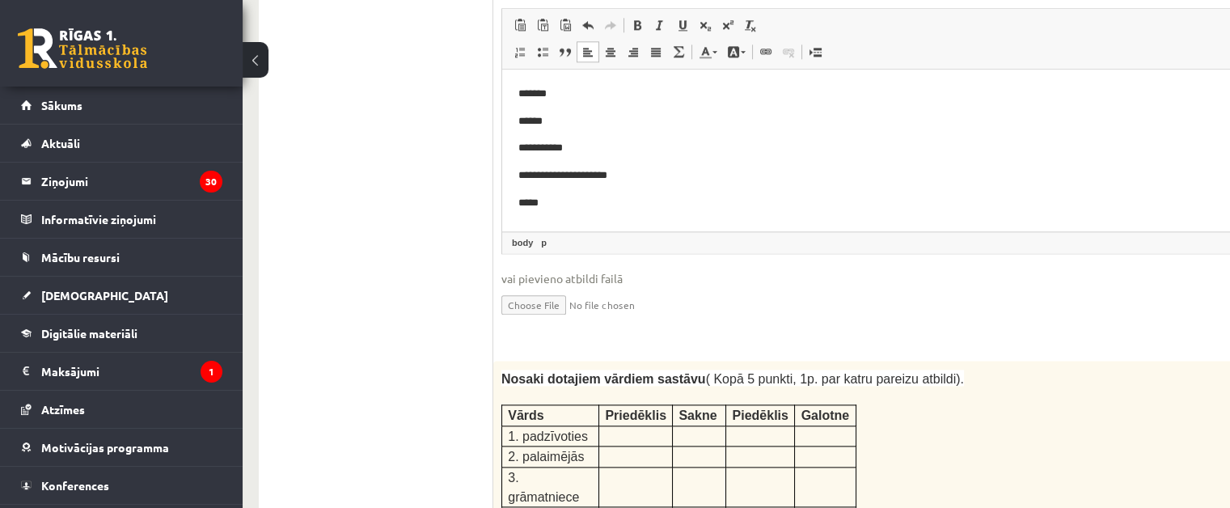
scroll to position [2635, 16]
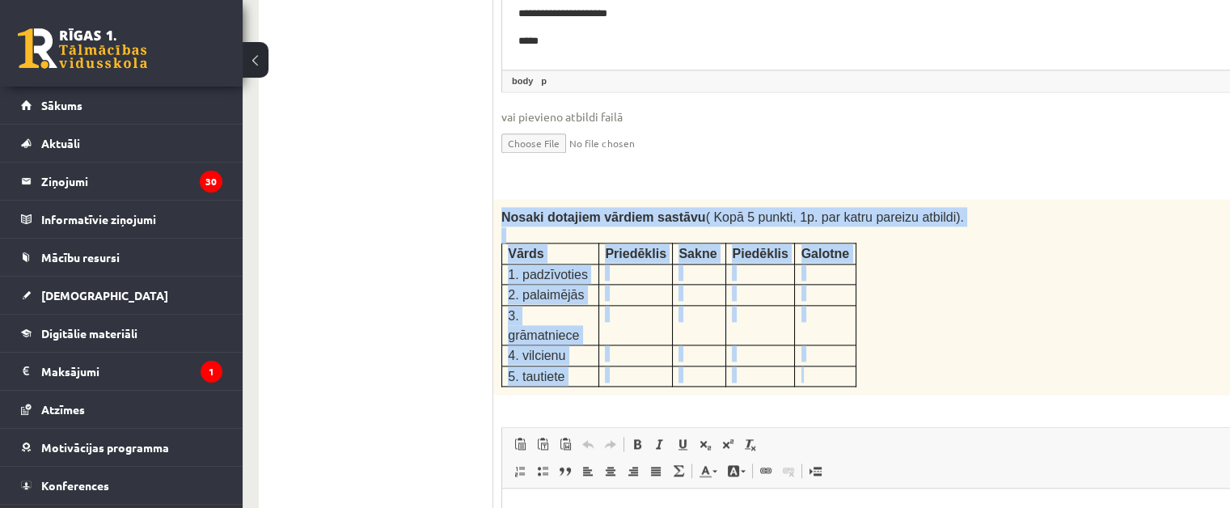
drag, startPoint x: 499, startPoint y: 152, endPoint x: 852, endPoint y: 294, distance: 379.9
click at [852, 294] on div "Nosaki dotajiem vārdiem sastāvu ( Kopā 5 punkti, 1p. par katru pareizu atbildi)…" at bounding box center [926, 297] width 867 height 196
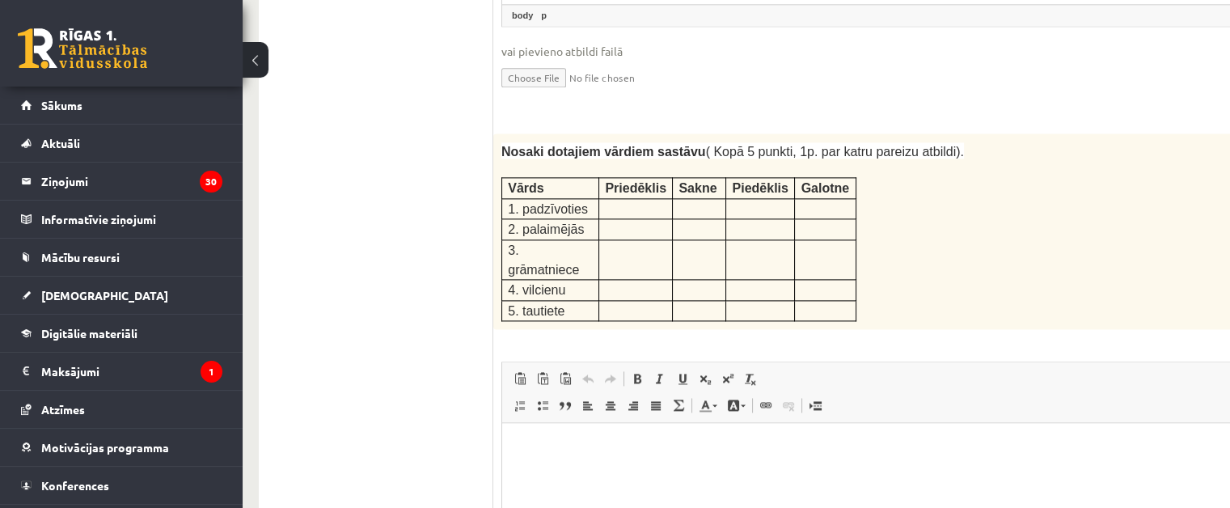
scroll to position [2796, 16]
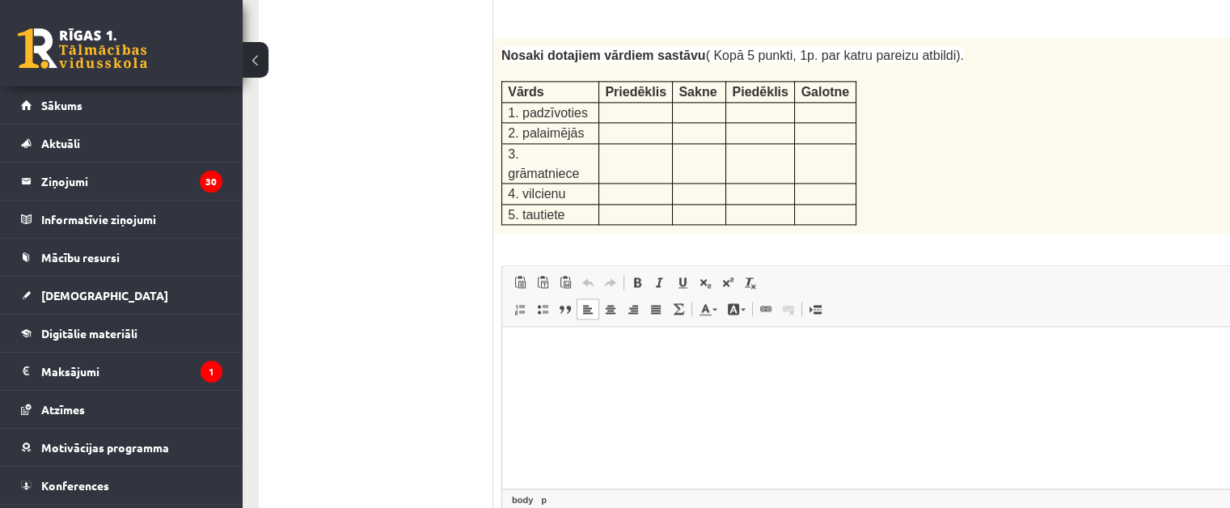
click at [535, 334] on html at bounding box center [926, 351] width 849 height 49
click at [596, 349] on p "*****" at bounding box center [905, 351] width 774 height 17
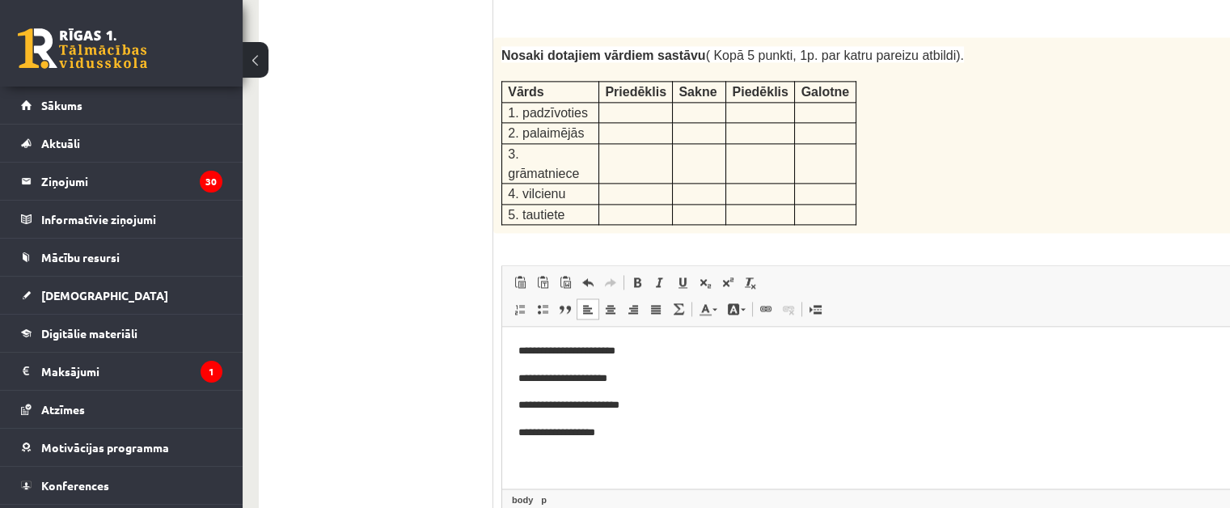
click at [564, 433] on p "**********" at bounding box center [905, 433] width 774 height 17
click at [547, 430] on p "**********" at bounding box center [905, 433] width 774 height 17
click at [598, 441] on p "**********" at bounding box center [905, 433] width 774 height 17
click at [560, 458] on p "**********" at bounding box center [905, 460] width 774 height 17
click at [612, 467] on p "**********" at bounding box center [905, 460] width 774 height 17
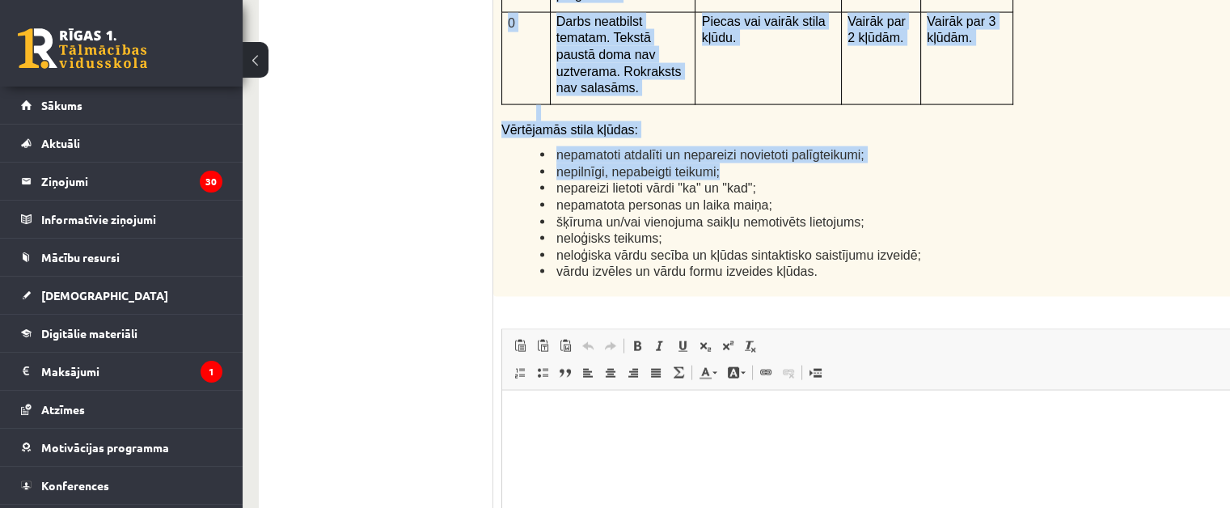
scroll to position [3949, 16]
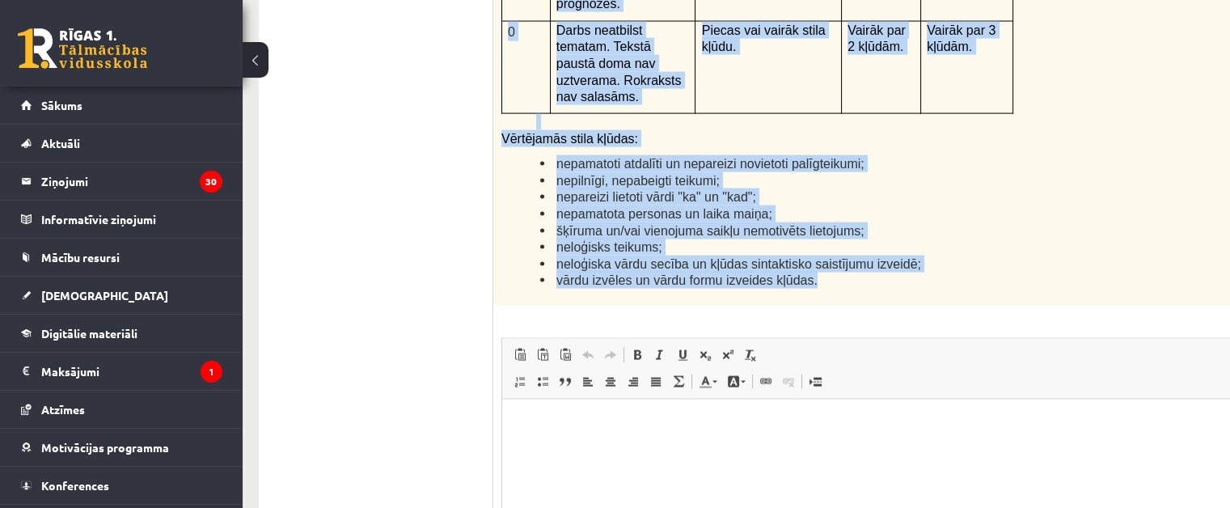
drag, startPoint x: 501, startPoint y: 72, endPoint x: 870, endPoint y: 104, distance: 370.9
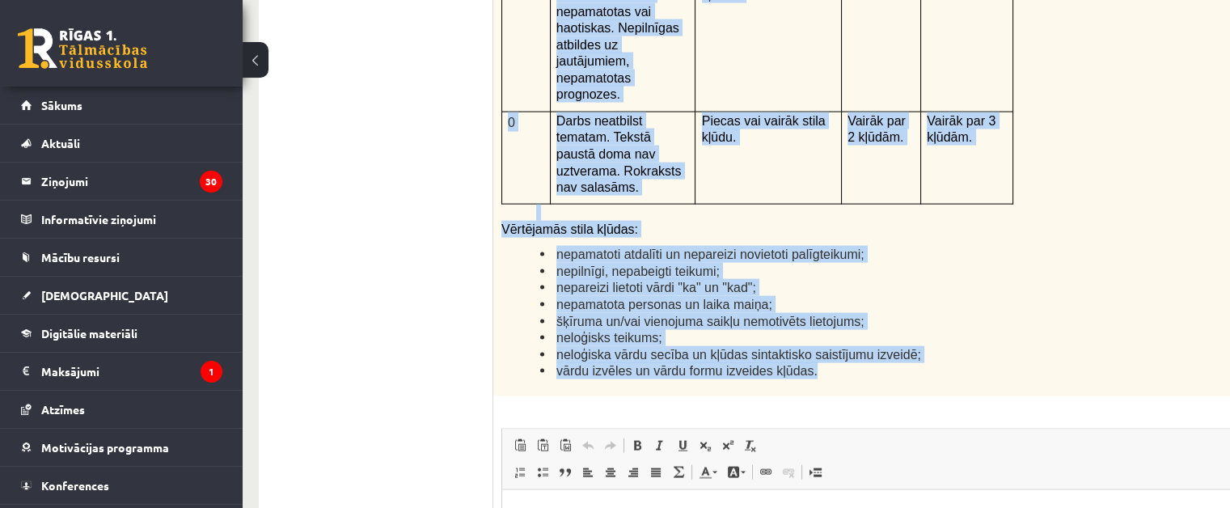
scroll to position [3865, 16]
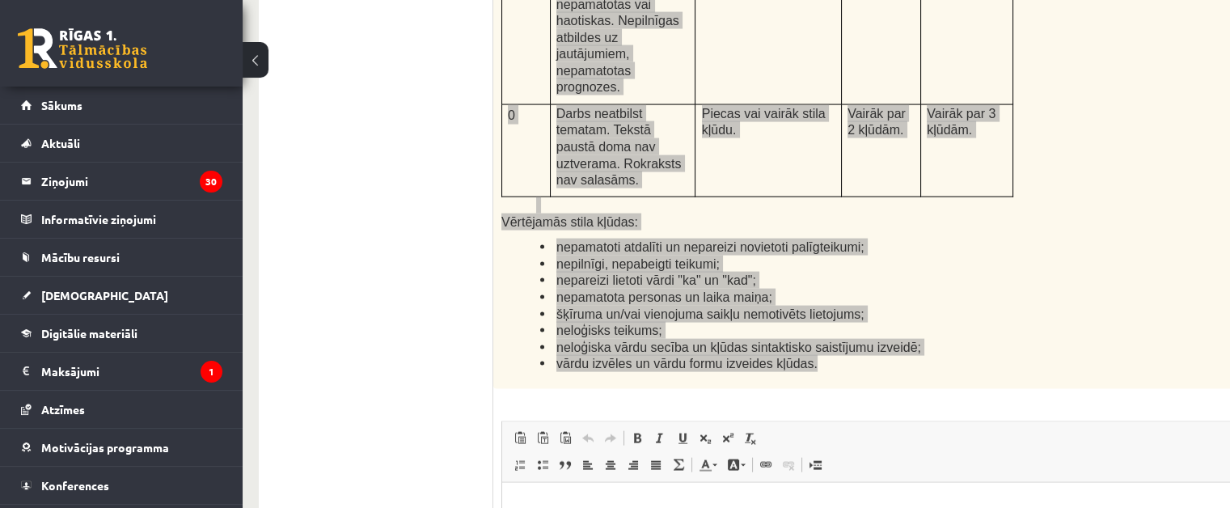
click at [608, 519] on html at bounding box center [926, 506] width 849 height 49
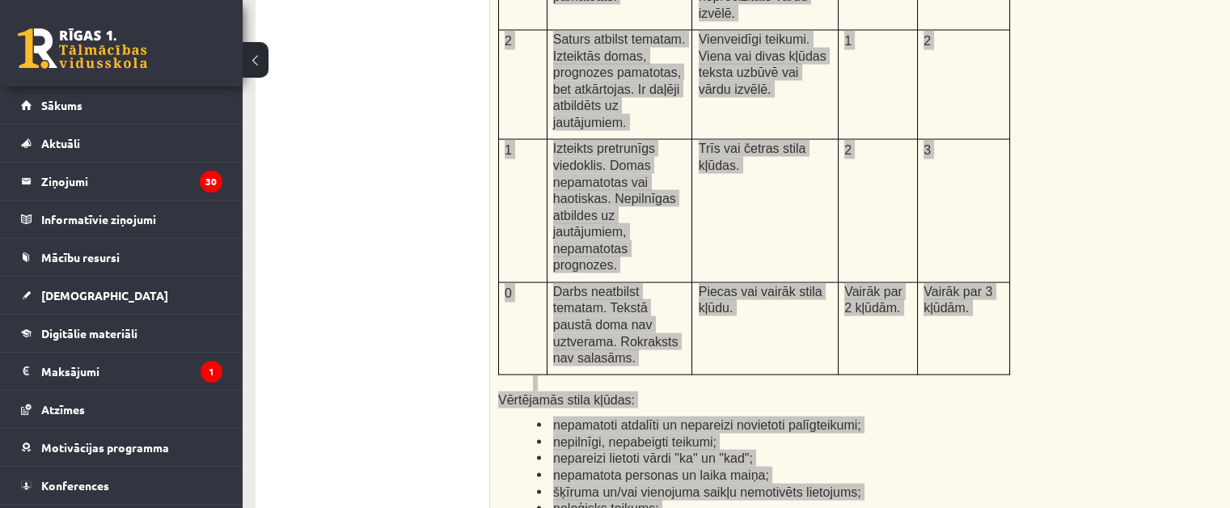
scroll to position [3623, 19]
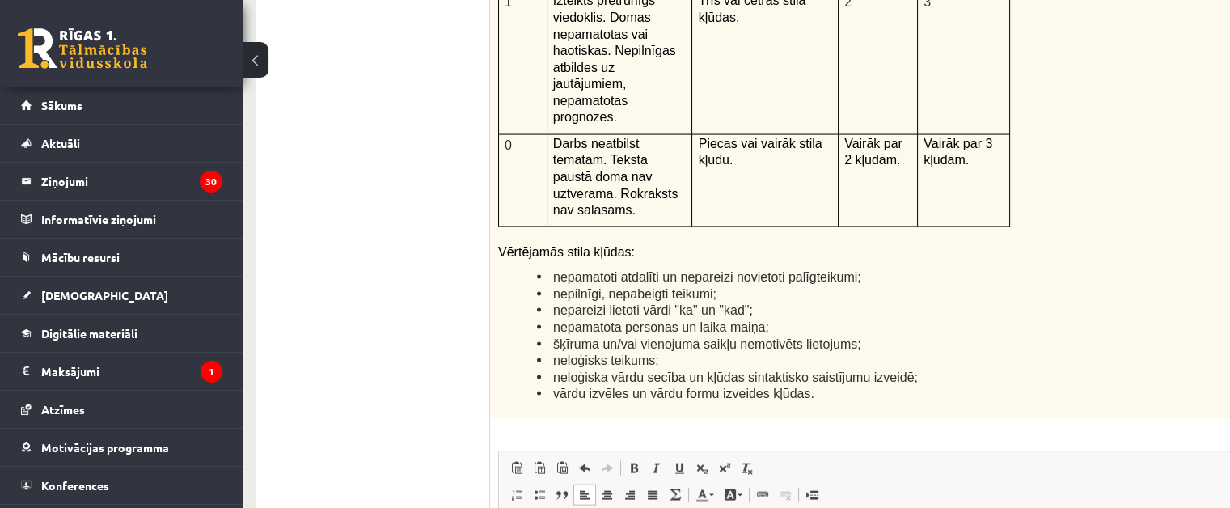
scroll to position [3865, 19]
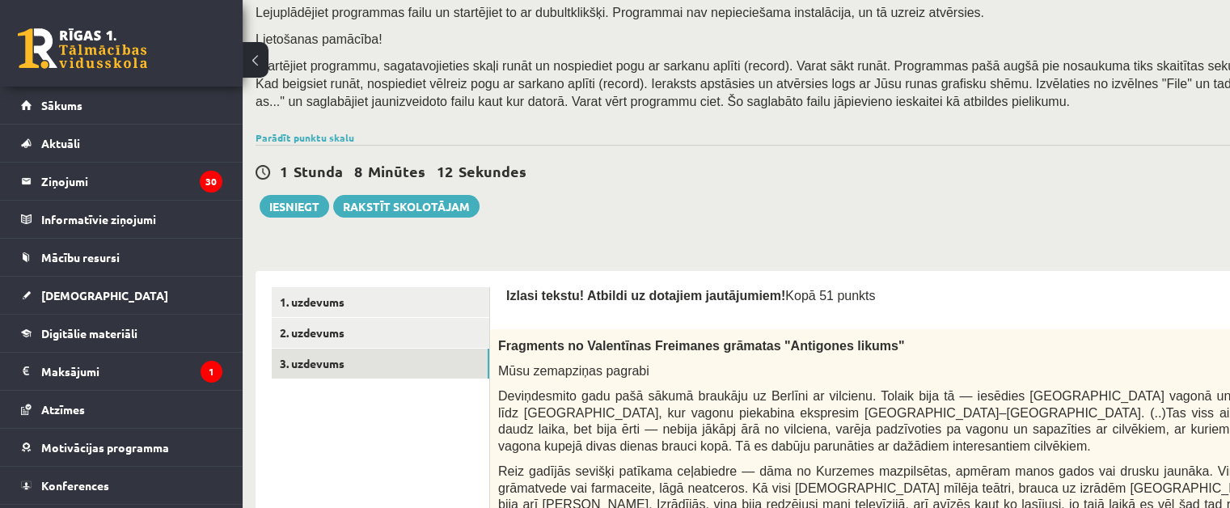
scroll to position [243, 19]
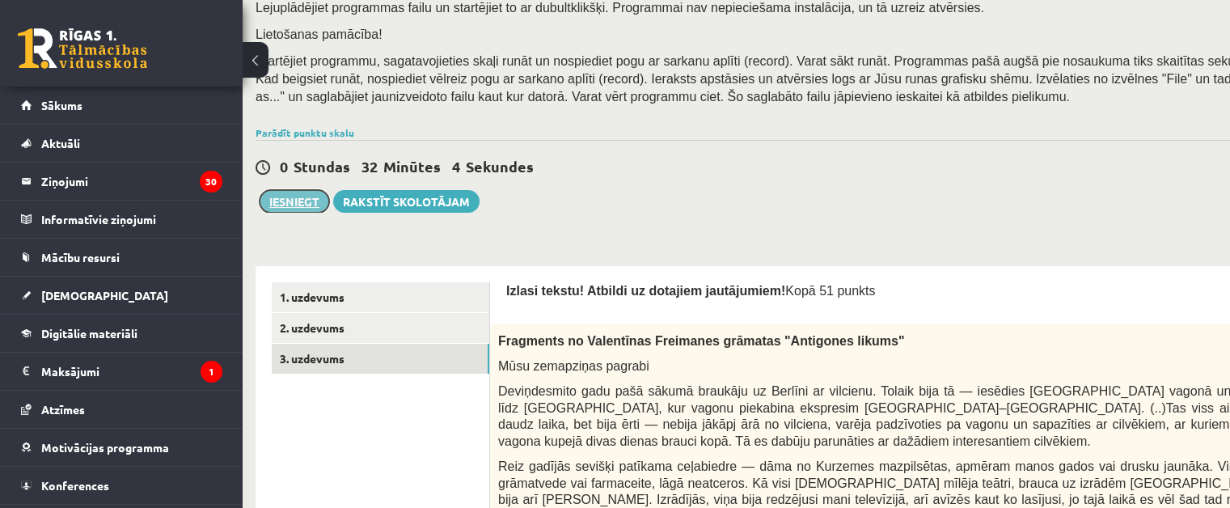
click at [303, 197] on button "Iesniegt" at bounding box center [295, 201] width 70 height 23
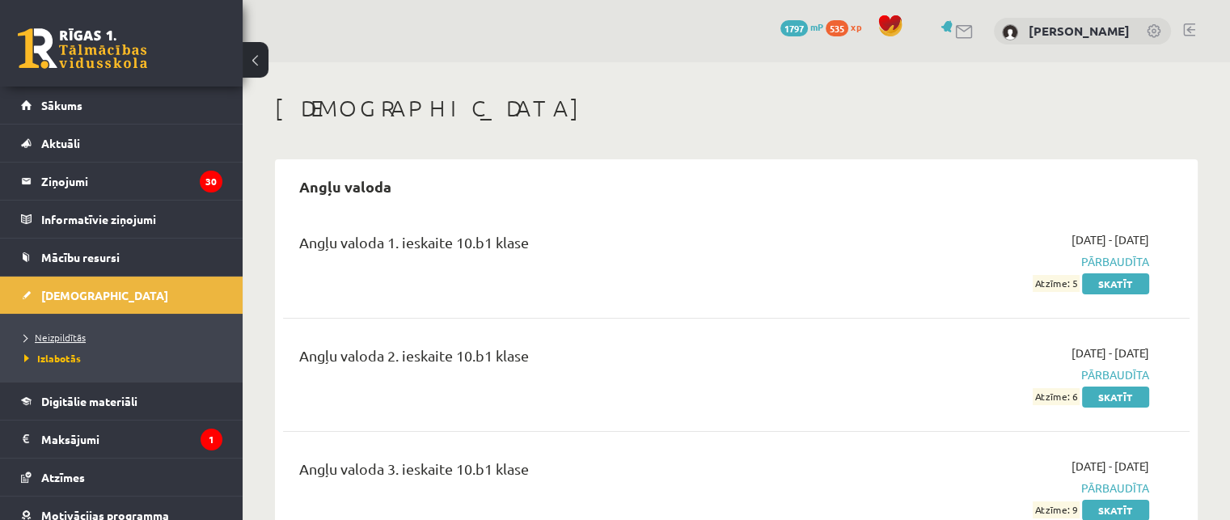
click at [73, 340] on span "Neizpildītās" at bounding box center [54, 337] width 61 height 13
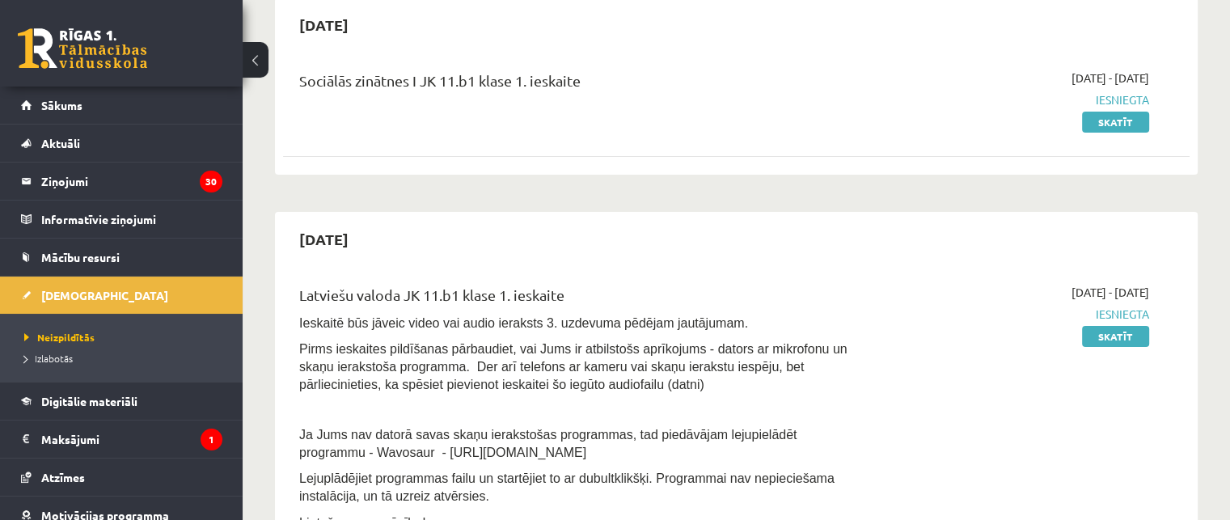
scroll to position [81, 0]
